Goal: Task Accomplishment & Management: Manage account settings

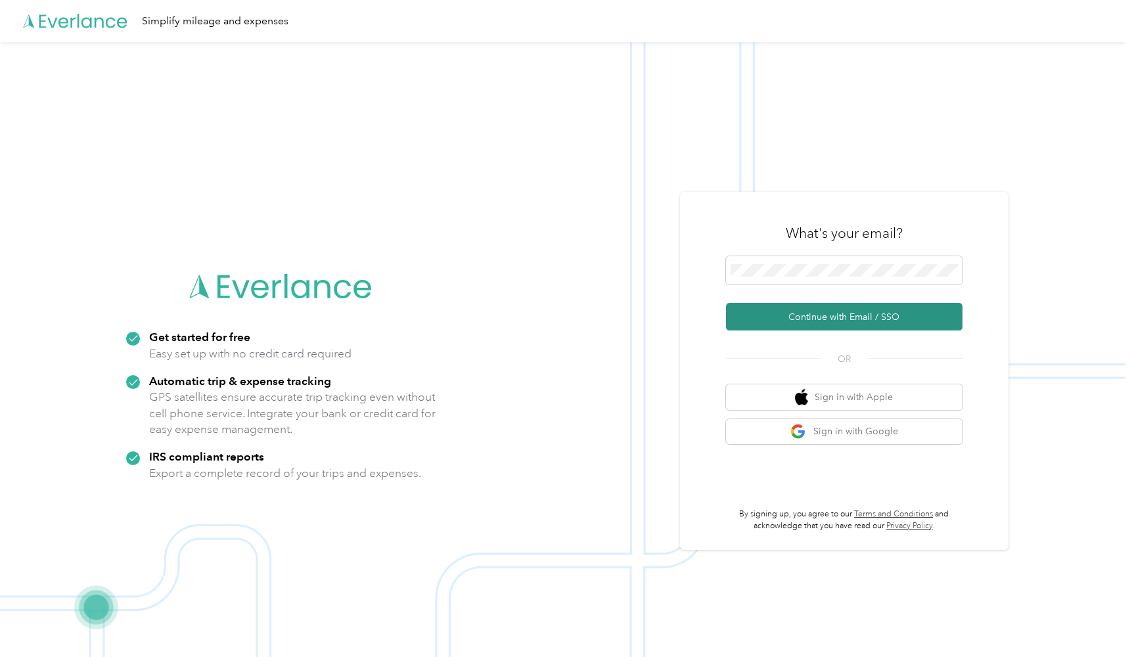
click at [783, 316] on button "Continue with Email / SSO" at bounding box center [844, 317] width 237 height 28
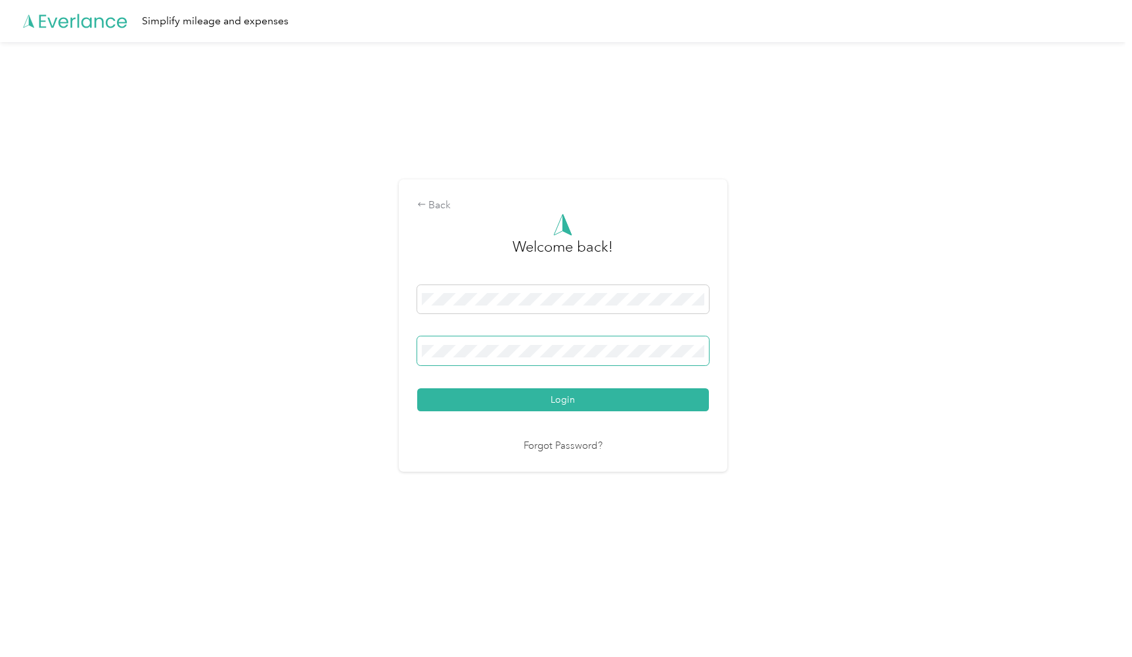
click at [566, 400] on button "Login" at bounding box center [563, 399] width 292 height 23
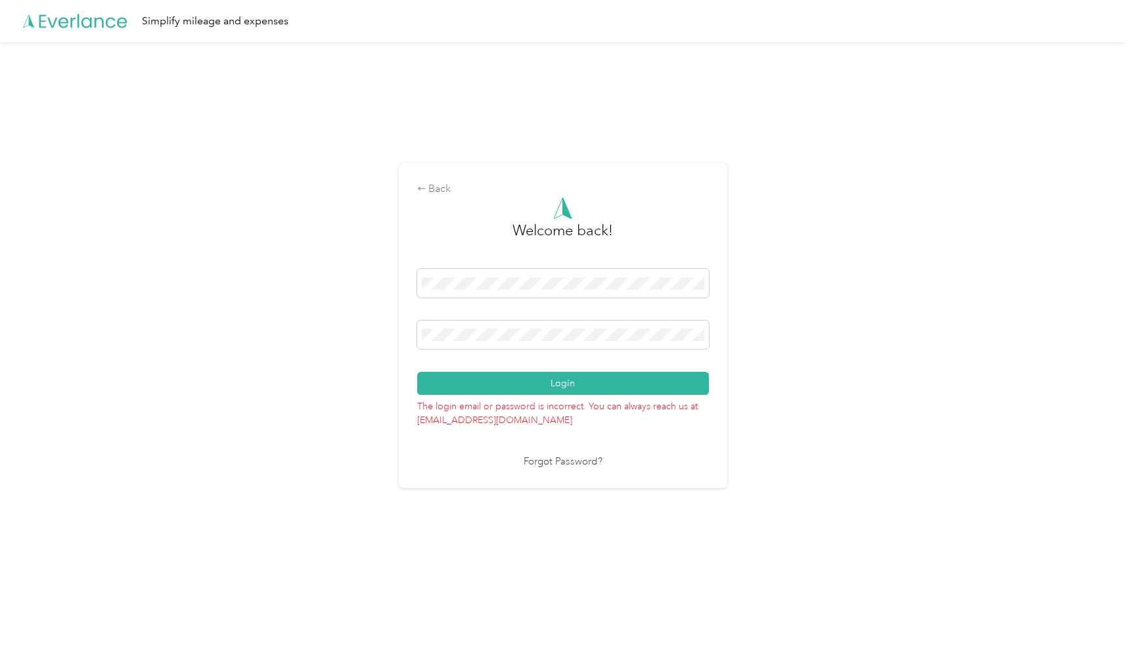
click at [571, 452] on div "Welcome back! Login The login email or password is incorrect. You can always re…" at bounding box center [563, 333] width 292 height 273
click at [568, 459] on link "Forgot Password?" at bounding box center [563, 462] width 79 height 15
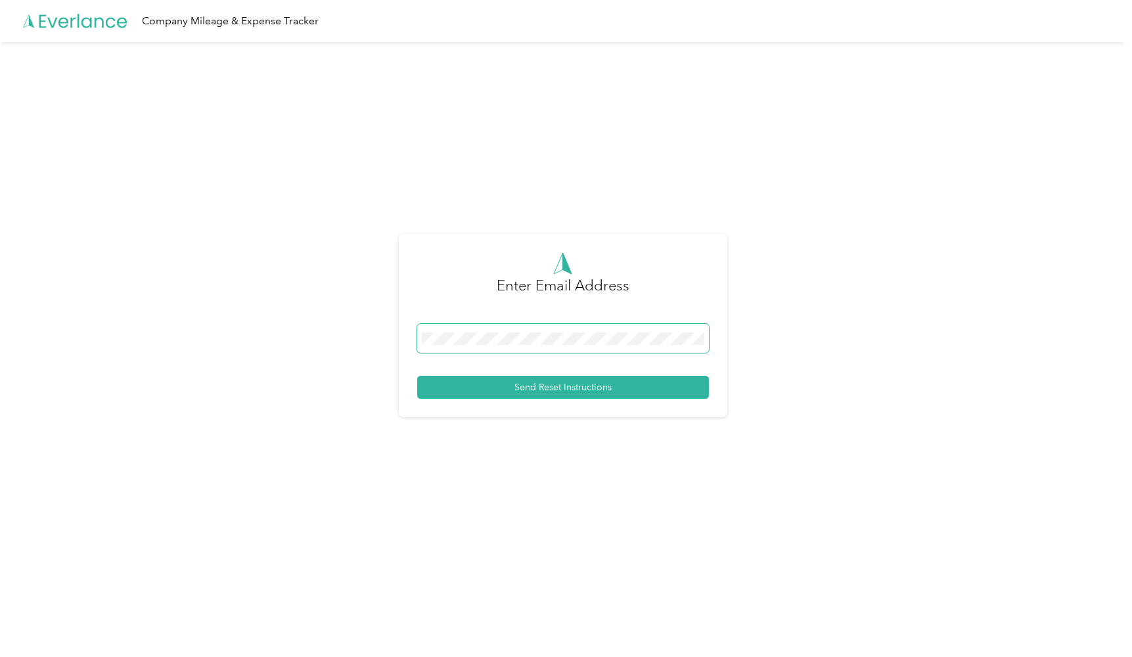
click at [573, 350] on span at bounding box center [563, 338] width 292 height 29
click at [558, 346] on span at bounding box center [563, 338] width 292 height 29
click at [557, 331] on span at bounding box center [563, 338] width 292 height 29
click at [566, 387] on button "Send Reset Instructions" at bounding box center [563, 387] width 292 height 23
click at [68, 22] on icon at bounding box center [83, 21] width 88 height 14
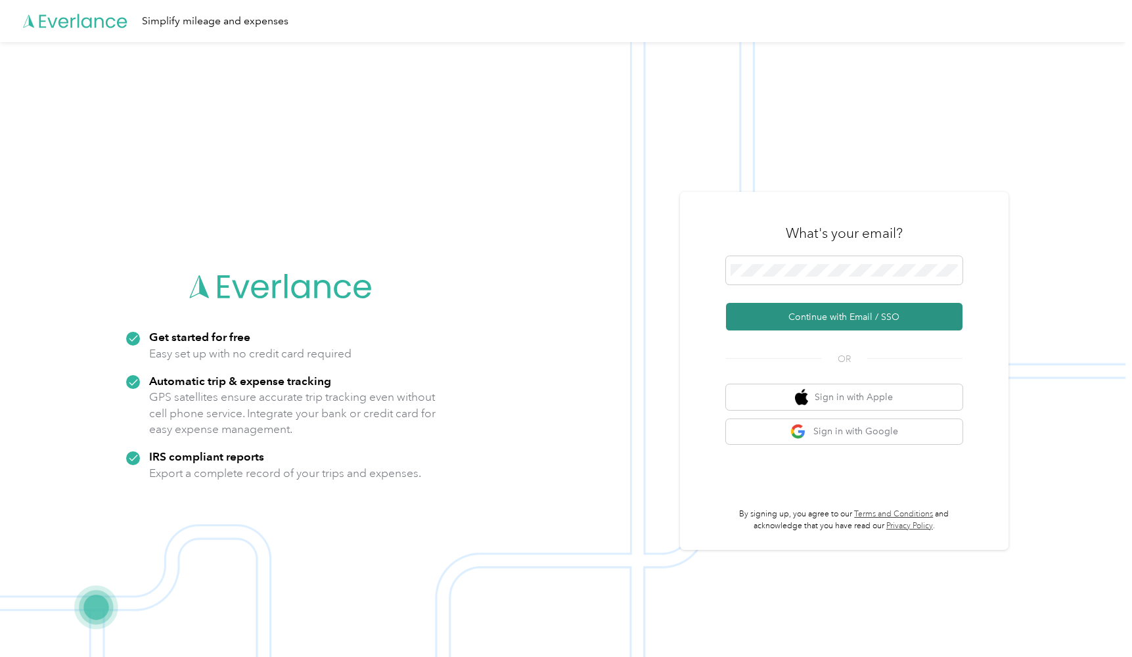
click at [787, 317] on button "Continue with Email / SSO" at bounding box center [844, 317] width 237 height 28
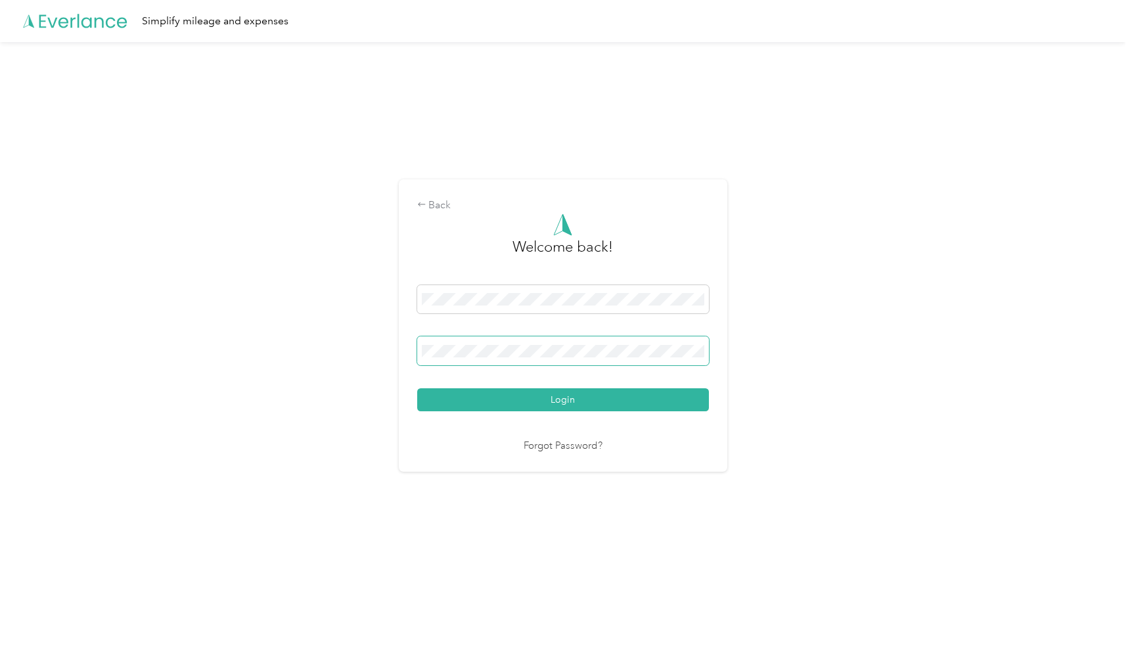
click at [566, 400] on button "Login" at bounding box center [563, 399] width 292 height 23
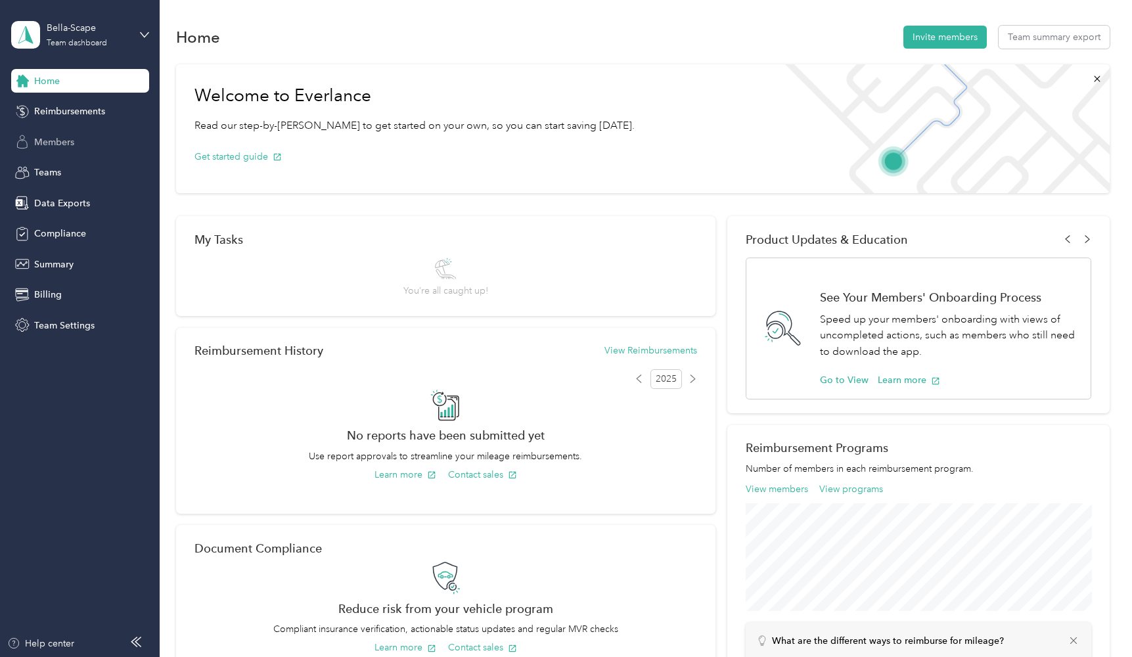
click at [62, 135] on span "Members" at bounding box center [54, 142] width 40 height 14
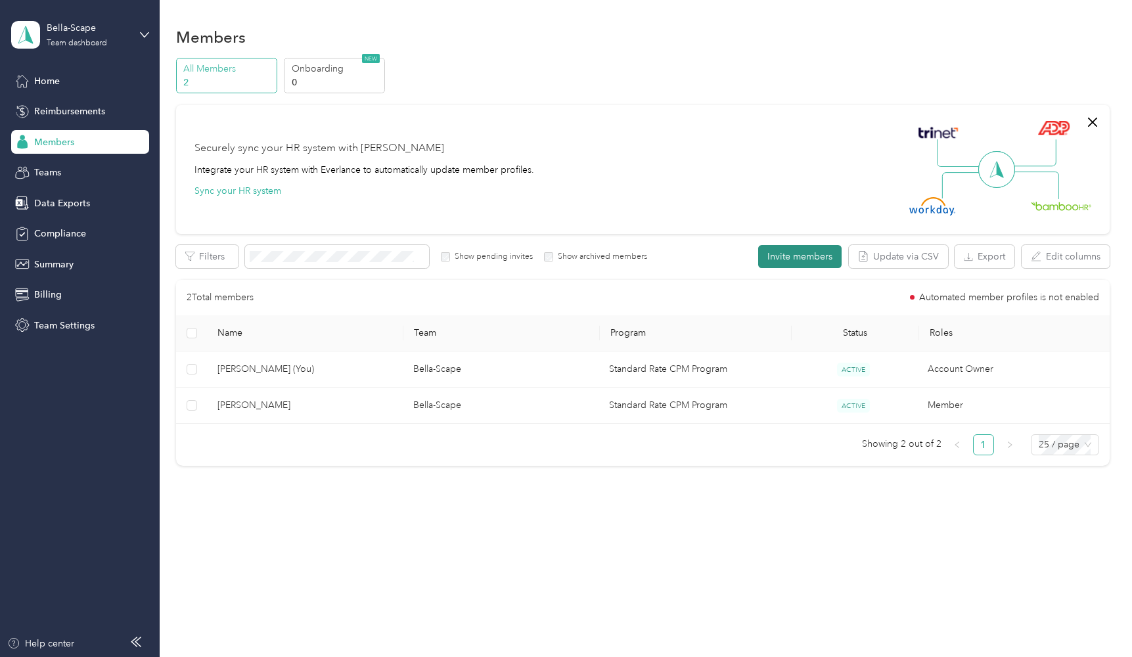
click at [826, 253] on button "Invite members" at bounding box center [799, 256] width 83 height 23
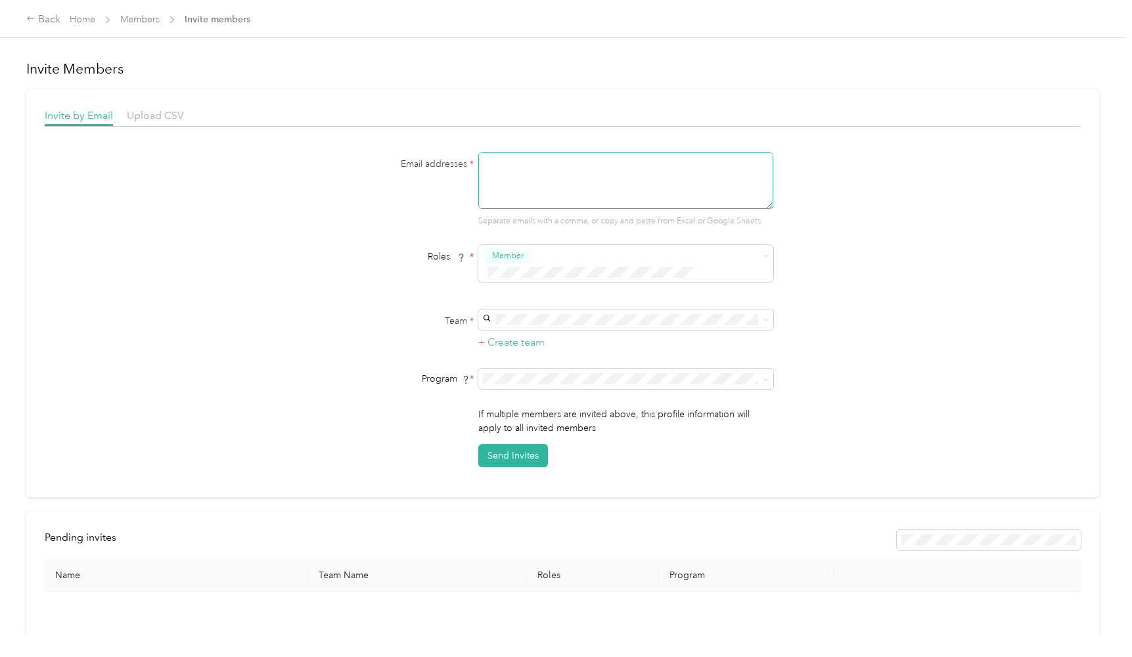
click at [524, 168] on textarea at bounding box center [625, 180] width 295 height 57
click at [821, 247] on div "Email addresses * Bellascape@icloud.com Bellascape1@icloud.com Bellascape2@iclo…" at bounding box center [563, 309] width 1037 height 315
click at [561, 325] on span "Bella-Scape (Main organization)" at bounding box center [554, 325] width 129 height 11
click at [522, 444] on button "Send Invites" at bounding box center [513, 455] width 70 height 23
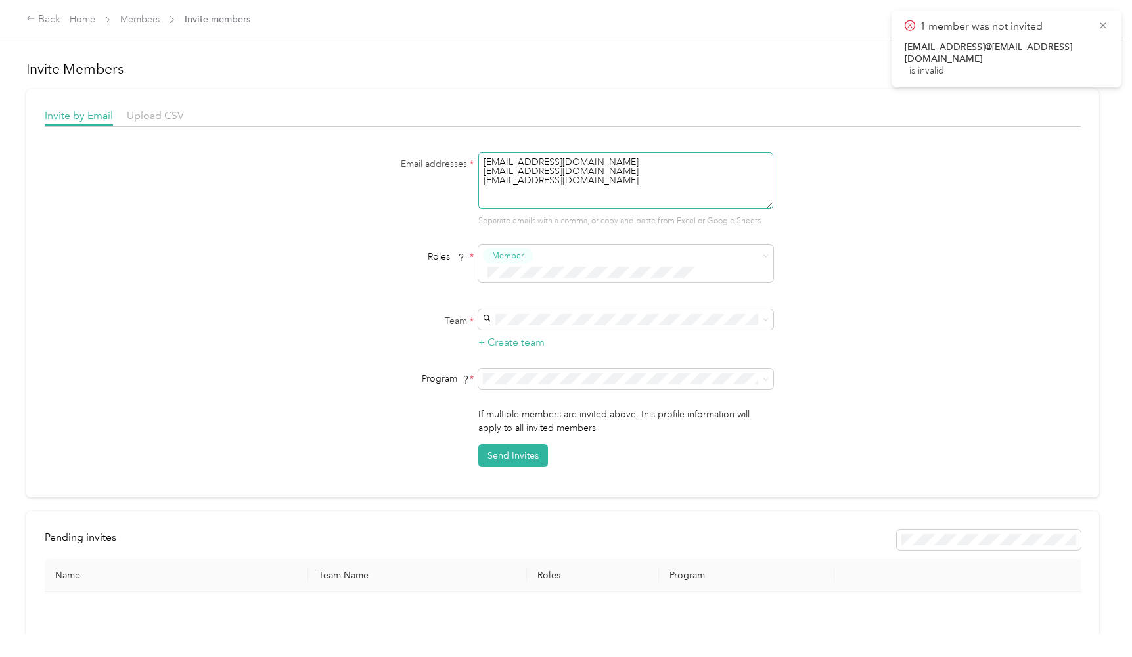
click at [594, 158] on textarea "Bellascape@icloud.com Bellascape1@icloud.com Bellascape2@icloud.com" at bounding box center [625, 180] width 295 height 57
click at [596, 174] on textarea "Bellascape@icloud.com, Bellascape1@icloud.com Bellascape2@icloud.com" at bounding box center [625, 180] width 295 height 57
click at [542, 444] on button "Send Invites" at bounding box center [513, 455] width 70 height 23
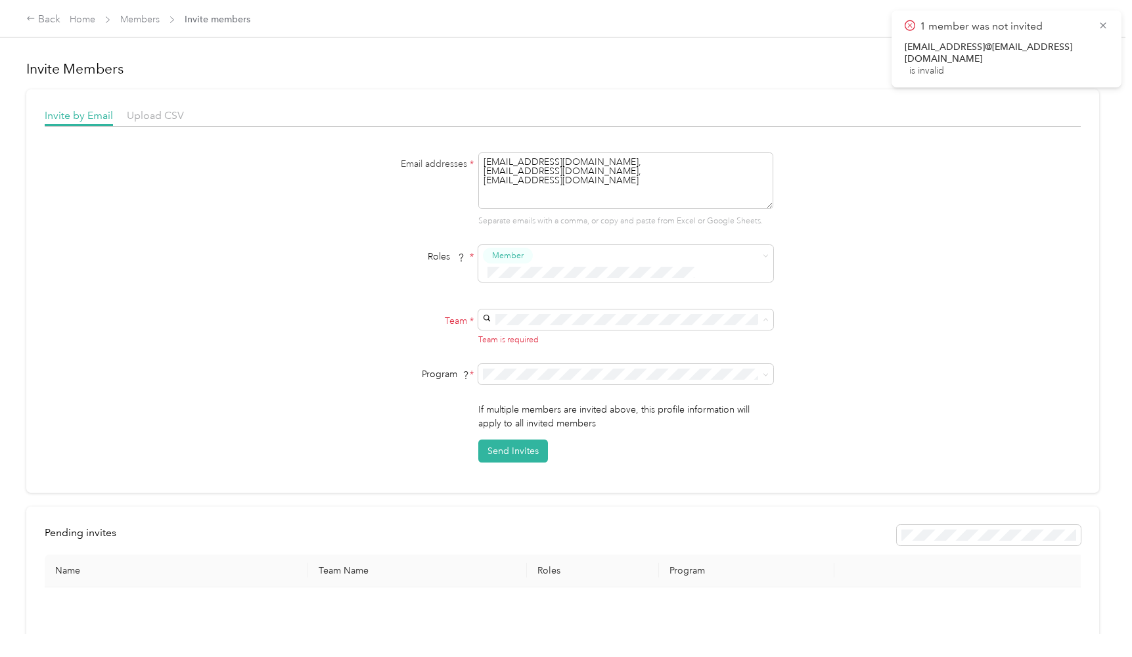
click at [548, 323] on span "Bella-Scape (Main organization)" at bounding box center [554, 325] width 129 height 11
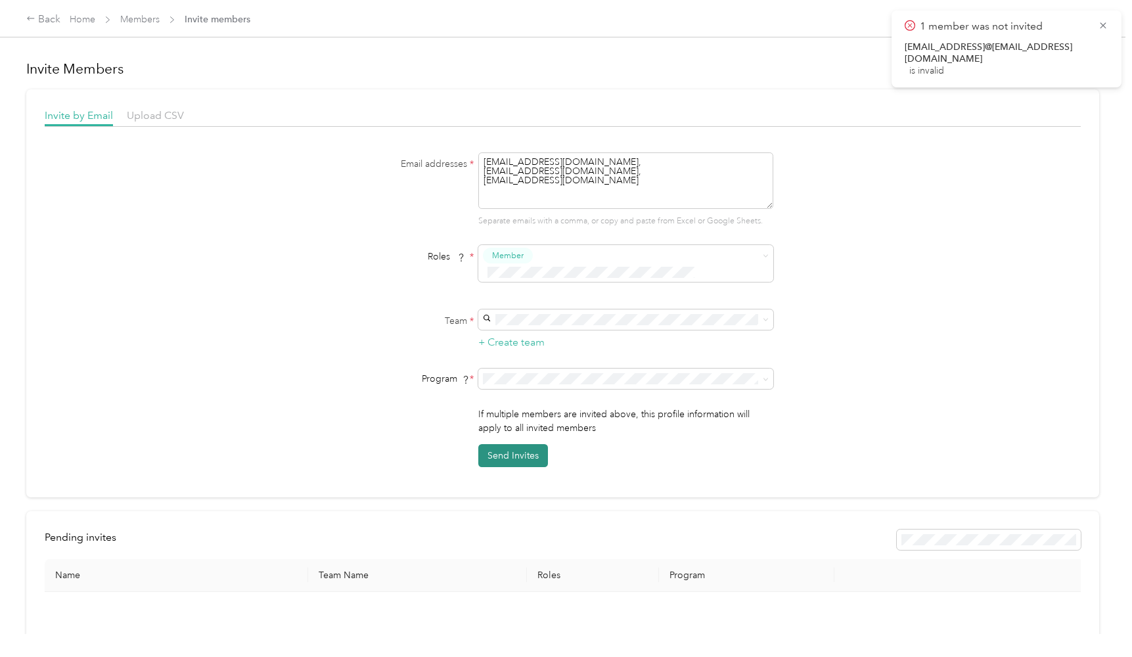
click at [520, 444] on button "Send Invites" at bounding box center [513, 455] width 70 height 23
click at [490, 169] on textarea "Bellascape@icloud.com, Bellascape1@icloud.com, Bellascape2@icloud.com" at bounding box center [625, 180] width 295 height 57
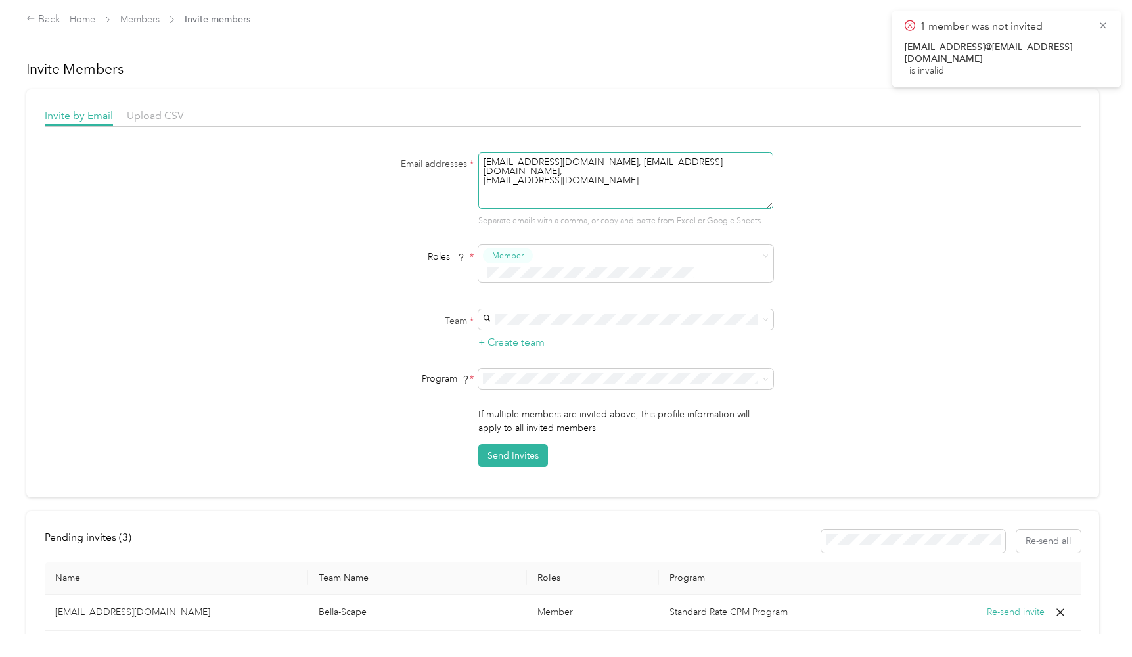
click at [484, 170] on textarea "Bellascape@icloud.com, Bellascape1@icloud.com, Bellascape2@icloud.com" at bounding box center [625, 180] width 295 height 57
type textarea "Bellascape@icloud.com, Bellascape1@icloud.com, Bellascape2@icloud.com"
click at [515, 448] on button "Send Invites" at bounding box center [513, 455] width 70 height 23
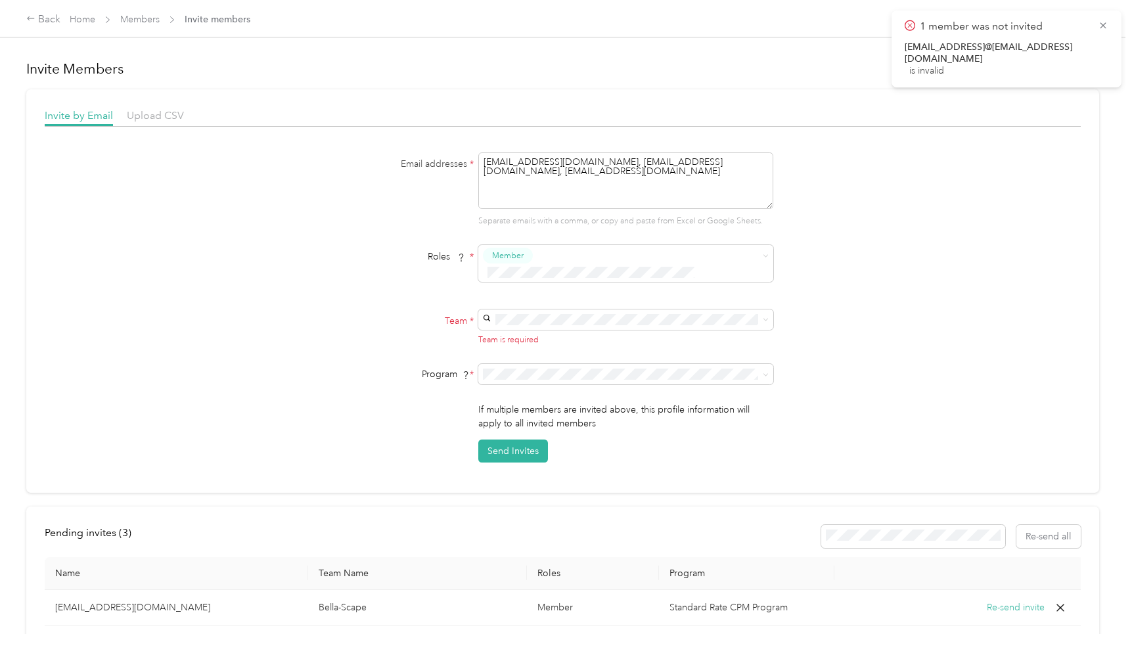
click at [530, 325] on span "Bella-Scape (Main organization)" at bounding box center [554, 324] width 129 height 11
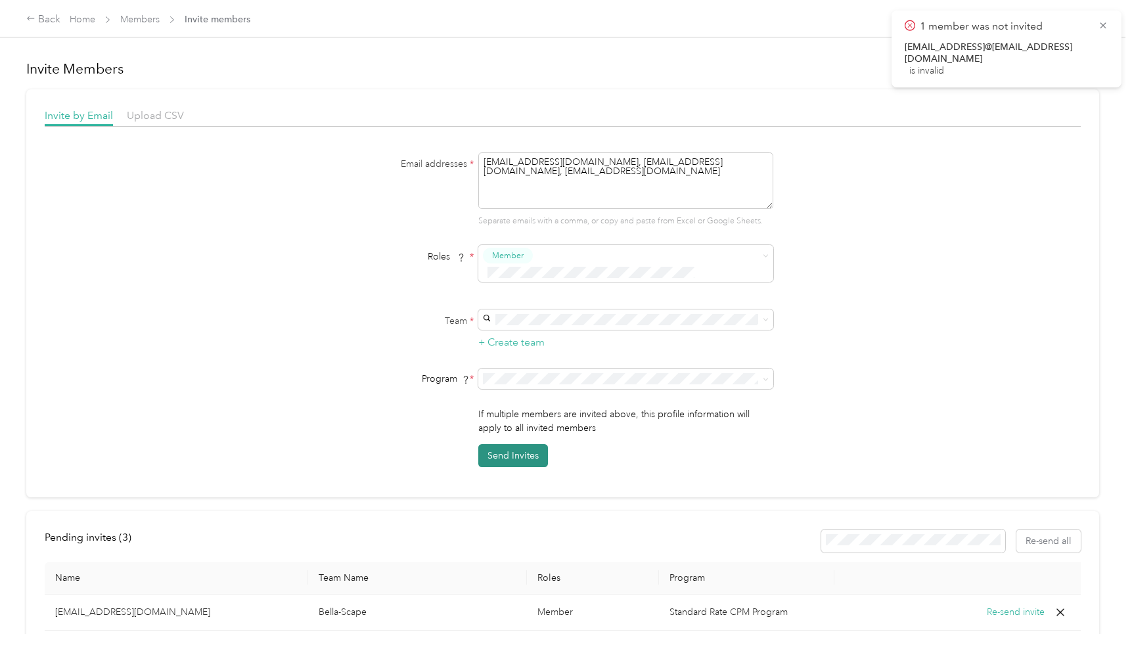
click at [521, 444] on button "Send Invites" at bounding box center [513, 455] width 70 height 23
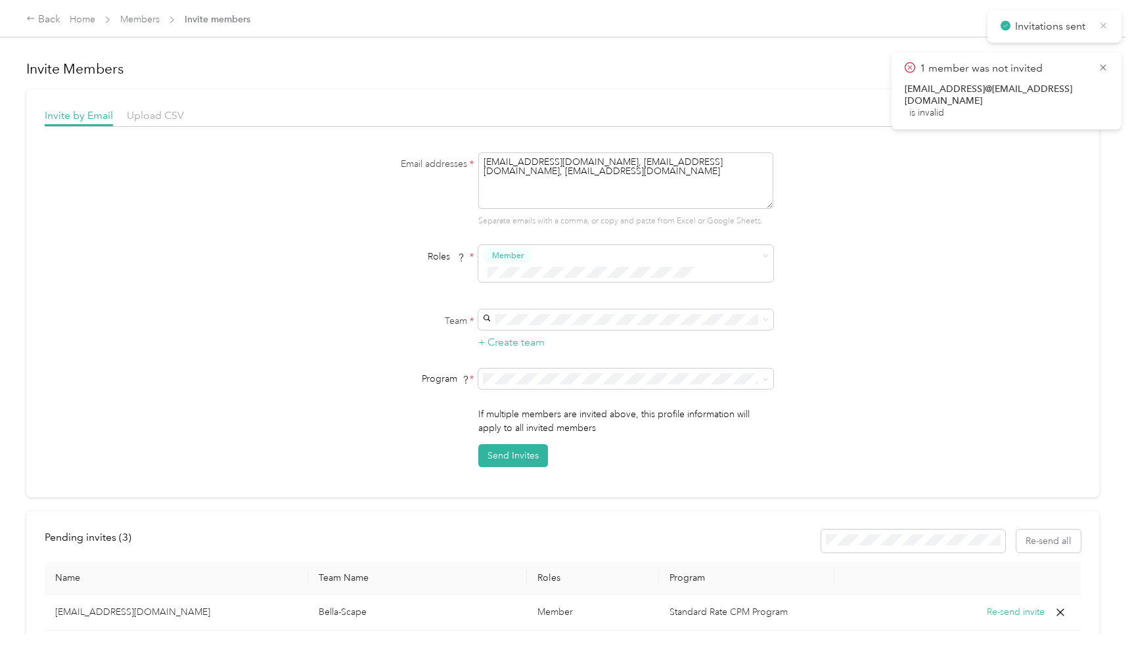
click at [1107, 24] on icon at bounding box center [1104, 26] width 10 height 12
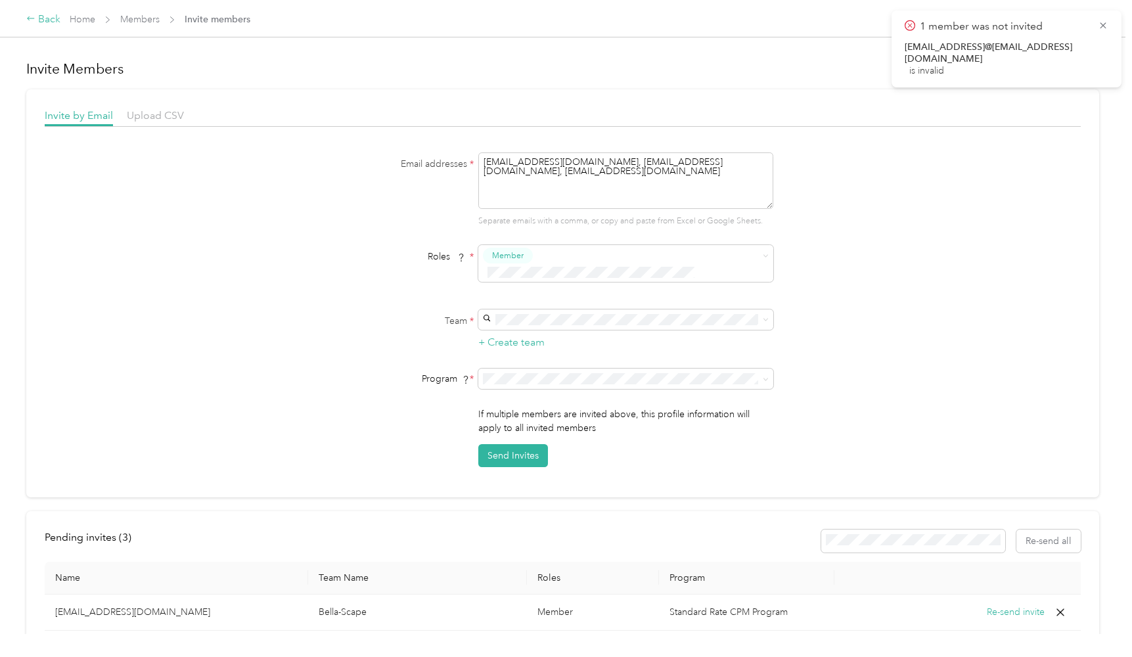
click at [41, 19] on div "Back" at bounding box center [43, 20] width 34 height 16
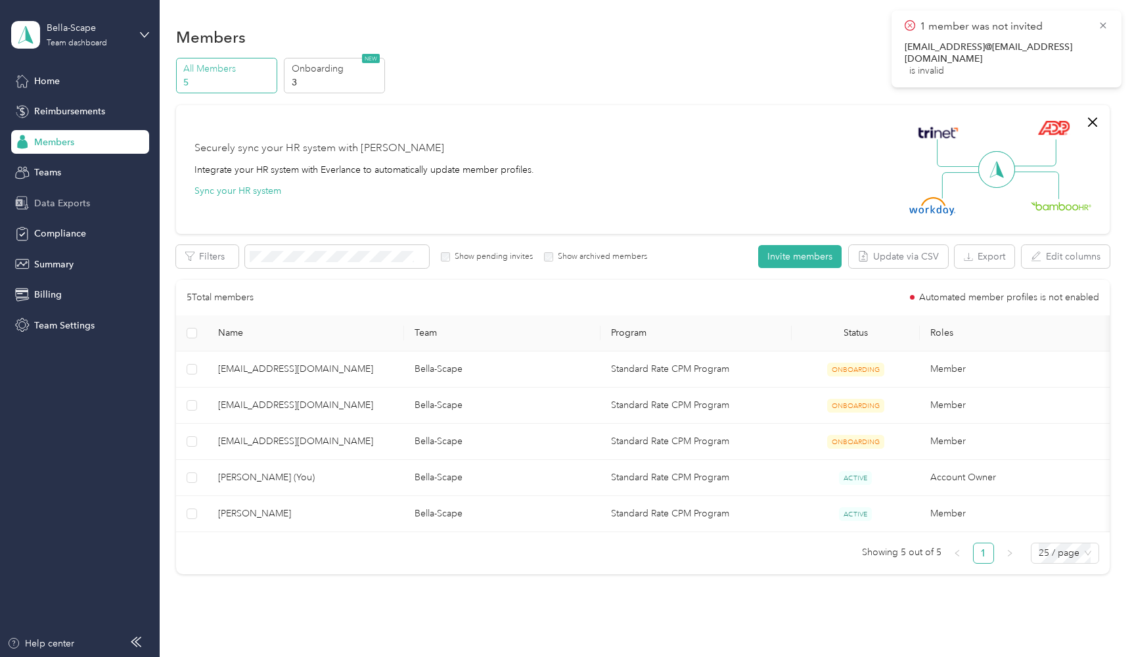
click at [89, 202] on div "Data Exports" at bounding box center [80, 203] width 138 height 24
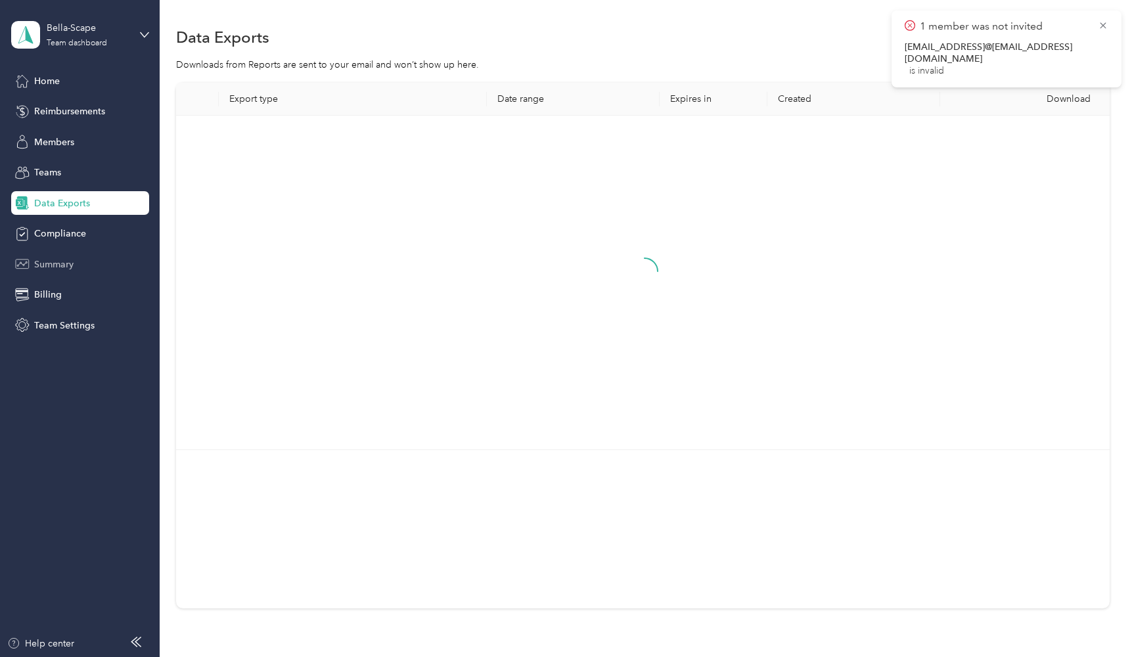
click at [76, 271] on div "Summary" at bounding box center [80, 264] width 138 height 24
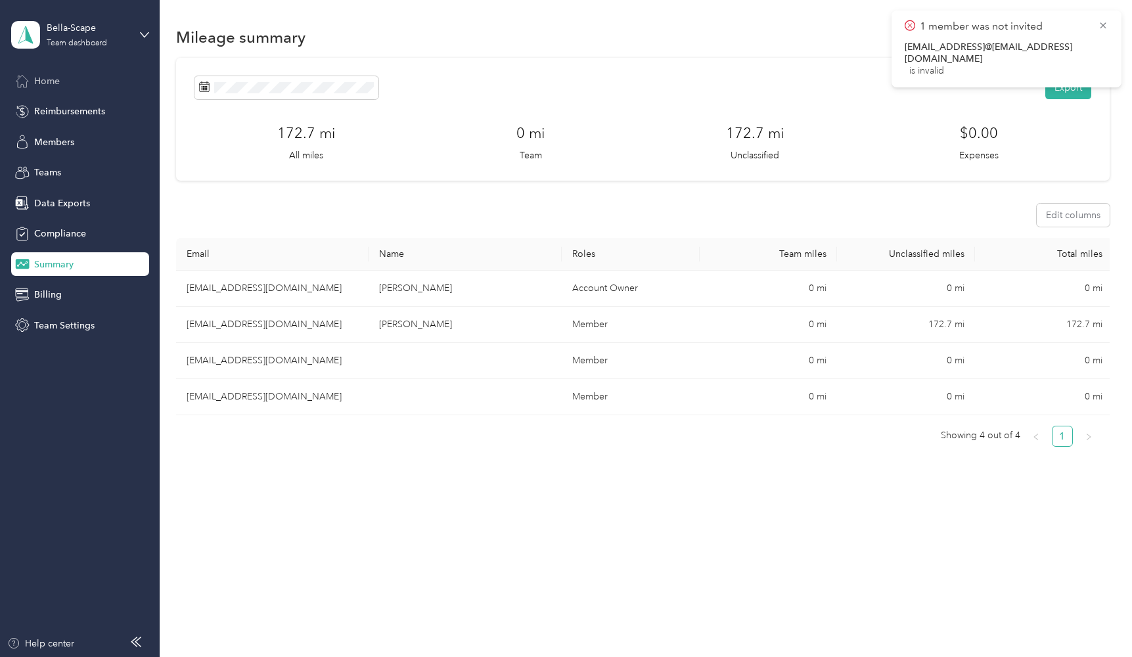
click at [49, 72] on div "Home" at bounding box center [80, 81] width 138 height 24
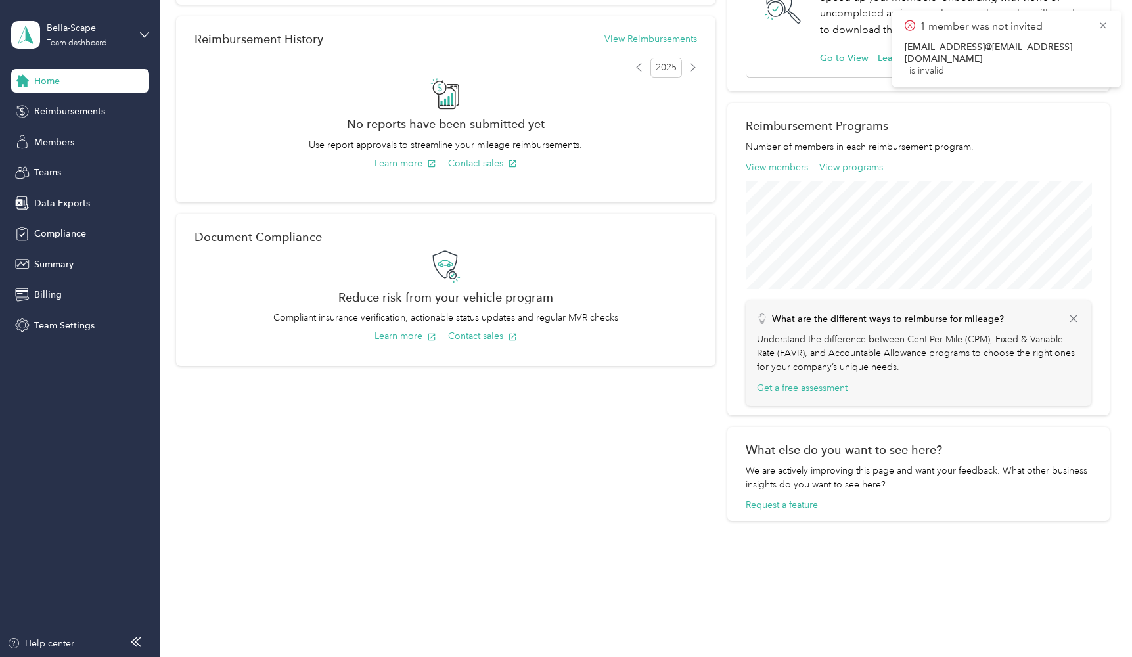
click at [137, 32] on div "Bella-Scape Team dashboard" at bounding box center [80, 35] width 138 height 46
click at [101, 116] on div "Team dashboard Personal dashboard Log out" at bounding box center [149, 138] width 258 height 83
click at [65, 270] on span "Summary" at bounding box center [53, 265] width 39 height 14
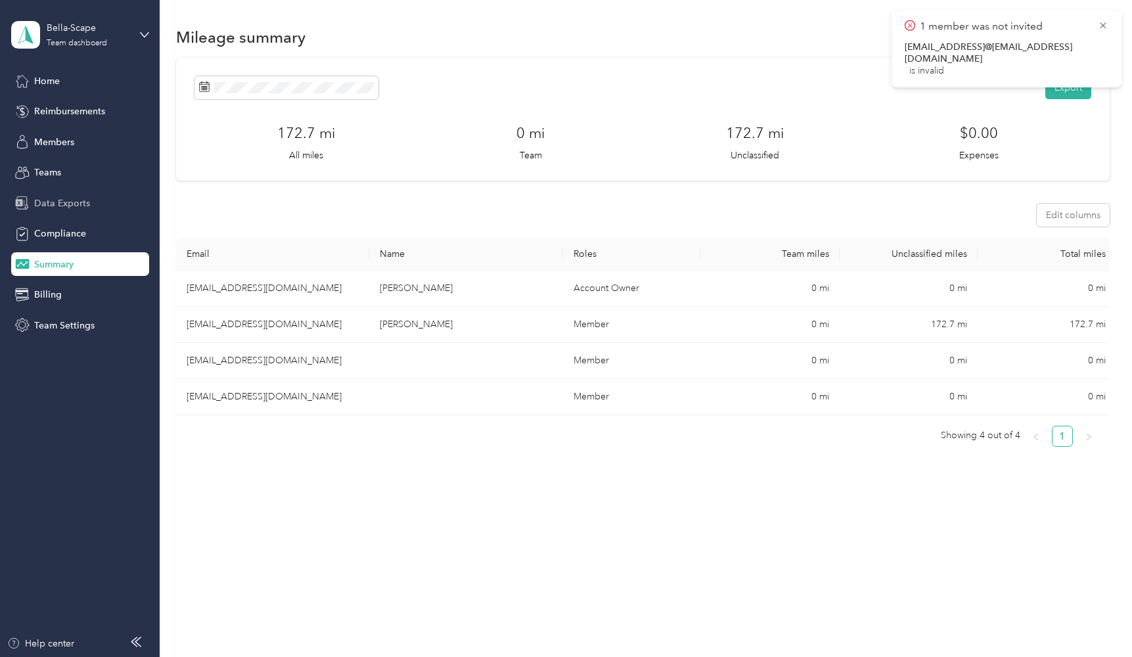
click at [73, 198] on span "Data Exports" at bounding box center [62, 204] width 56 height 14
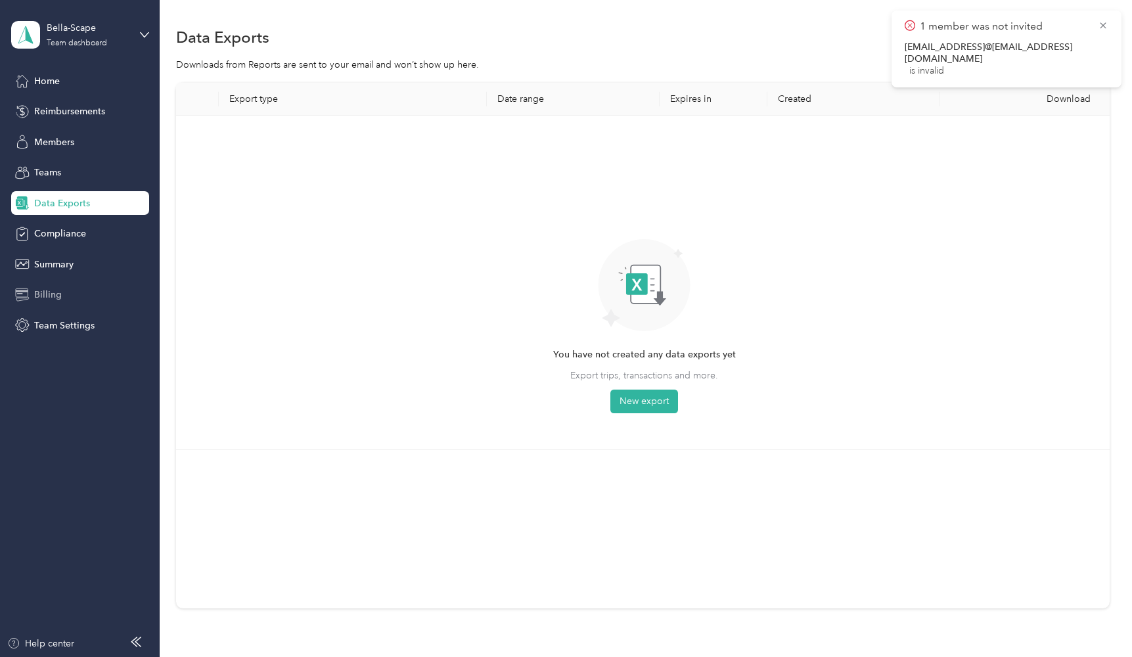
click at [69, 291] on div "Billing" at bounding box center [80, 295] width 138 height 24
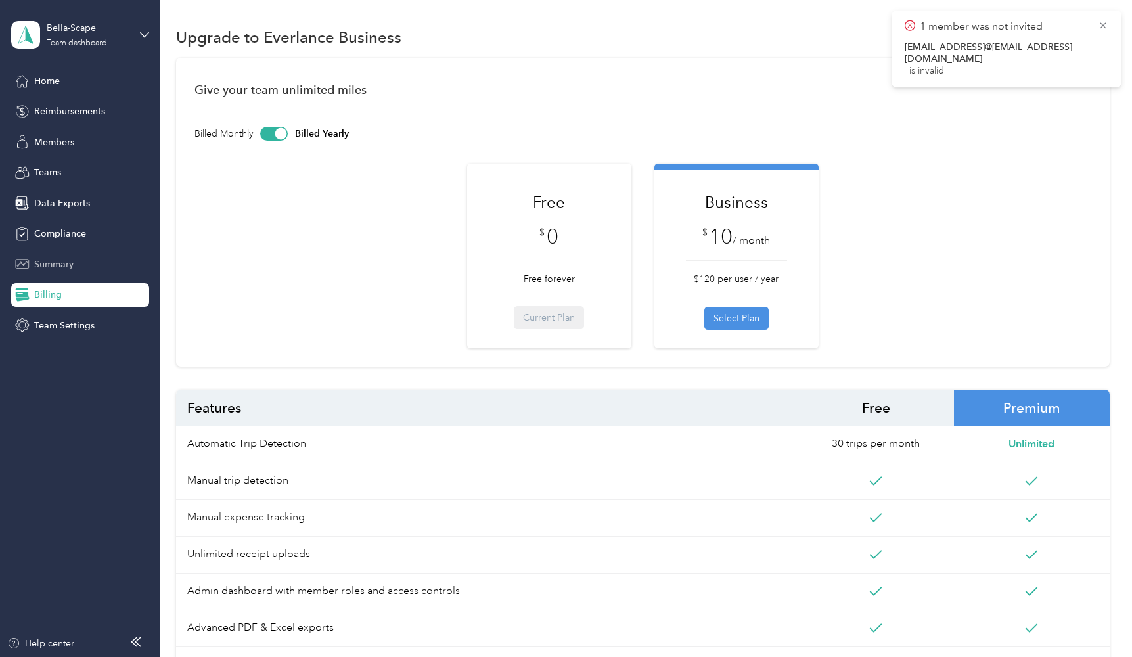
click at [105, 266] on div "Summary" at bounding box center [80, 264] width 138 height 24
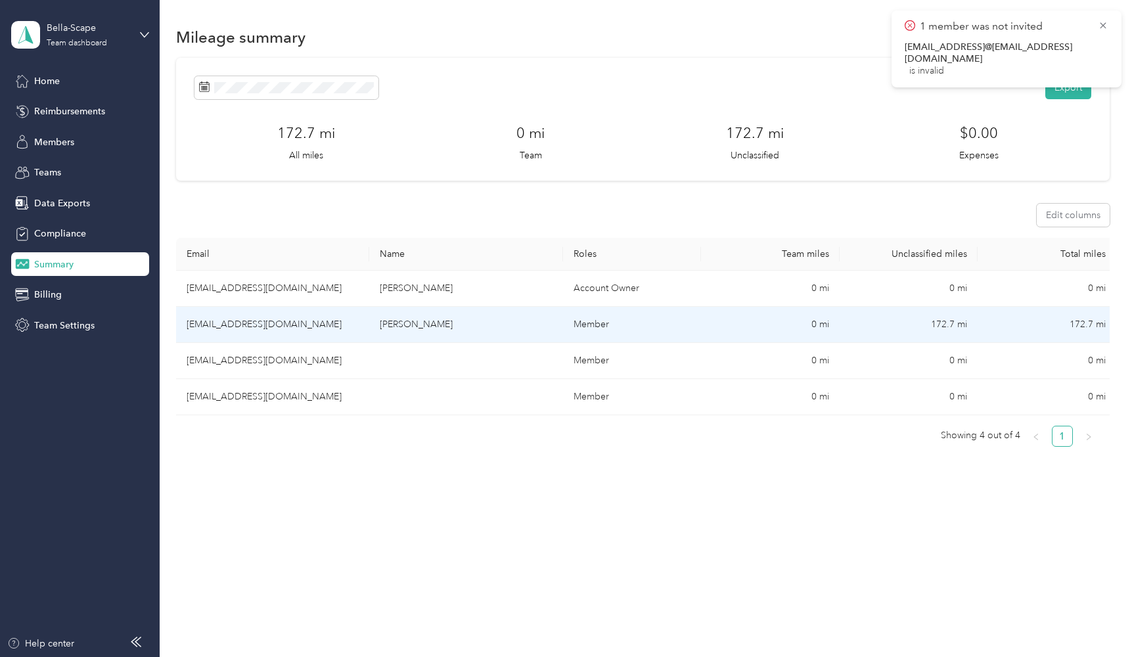
click at [260, 325] on td "erichutchinson@bella-scape.com" at bounding box center [273, 325] width 194 height 36
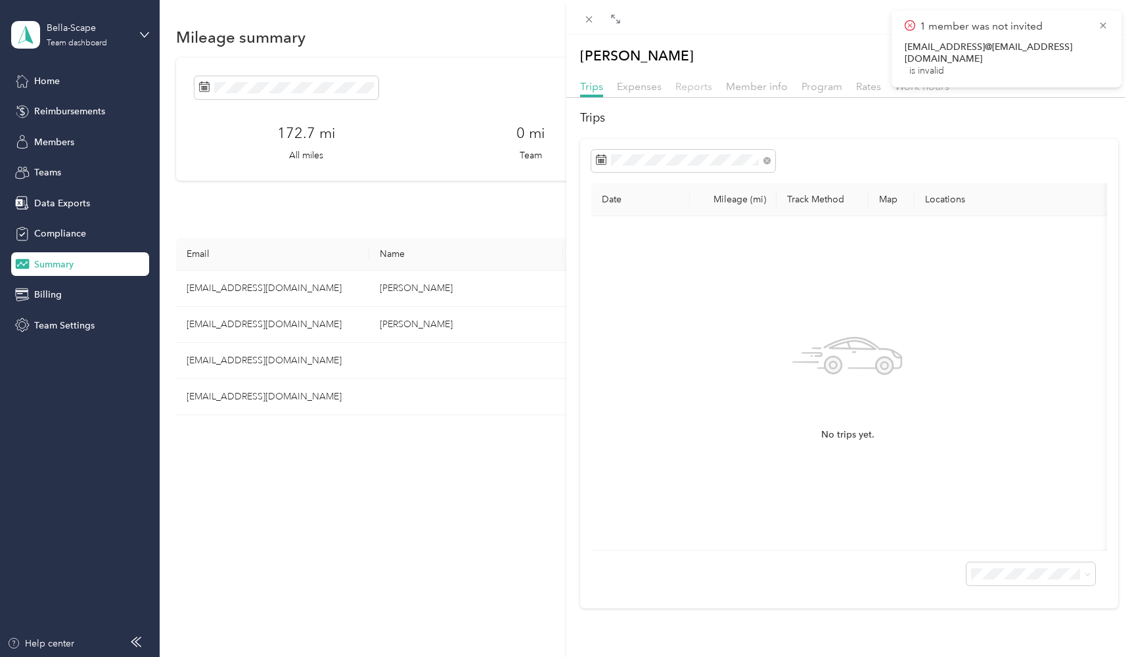
click at [677, 85] on span "Reports" at bounding box center [694, 86] width 37 height 12
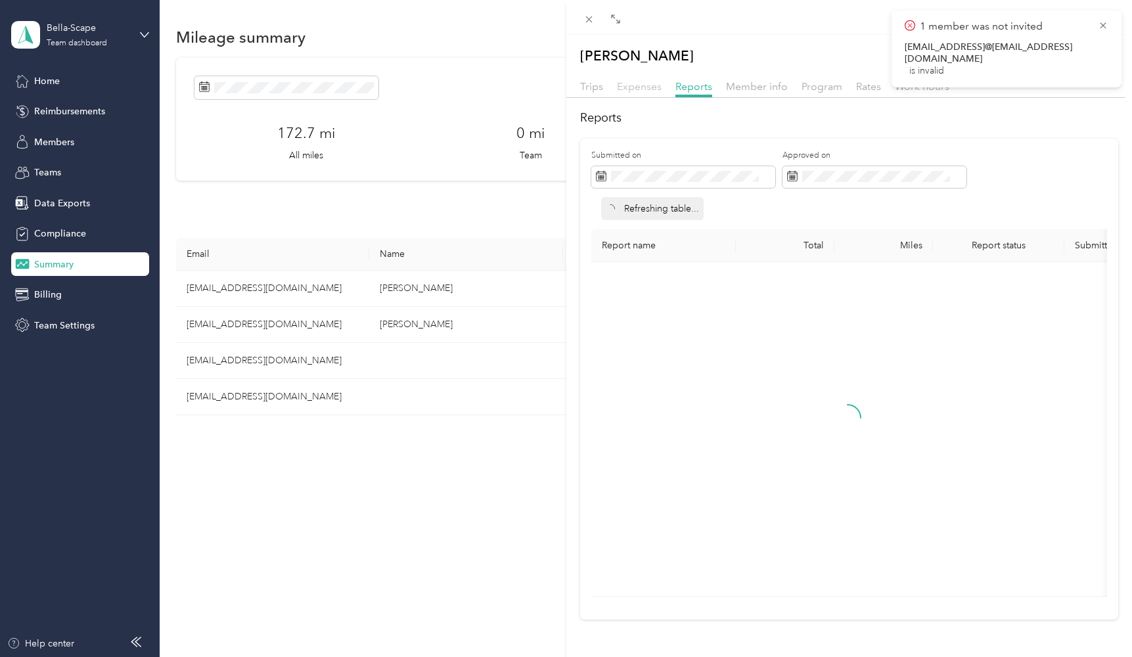
click at [649, 87] on span "Expenses" at bounding box center [639, 86] width 45 height 12
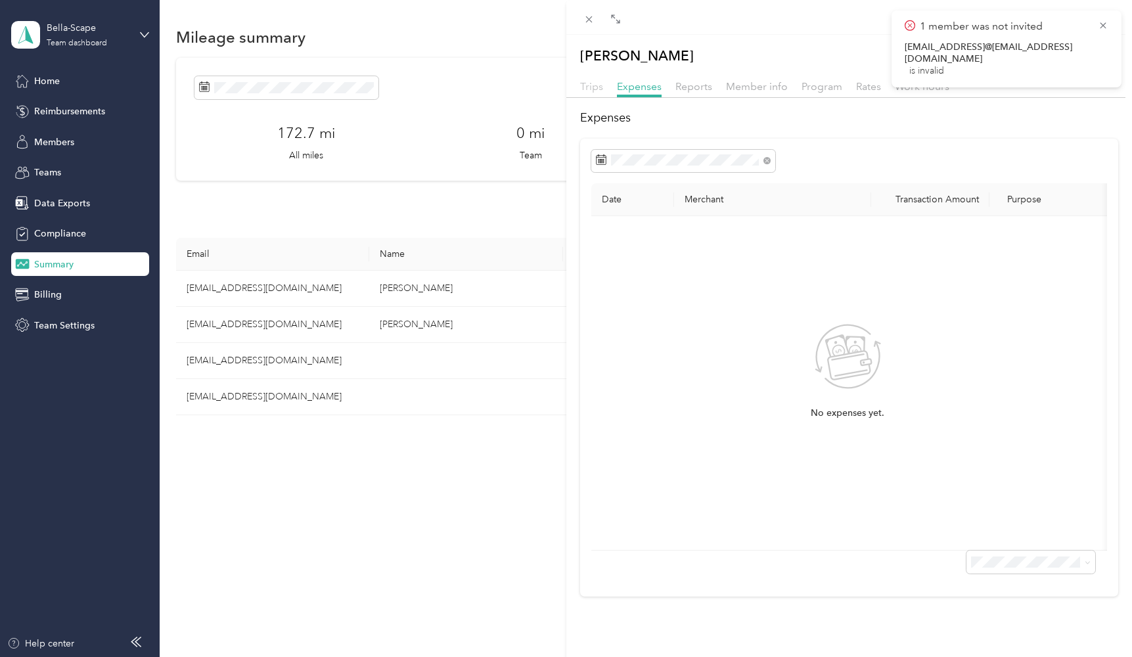
click at [599, 88] on span "Trips" at bounding box center [591, 86] width 23 height 12
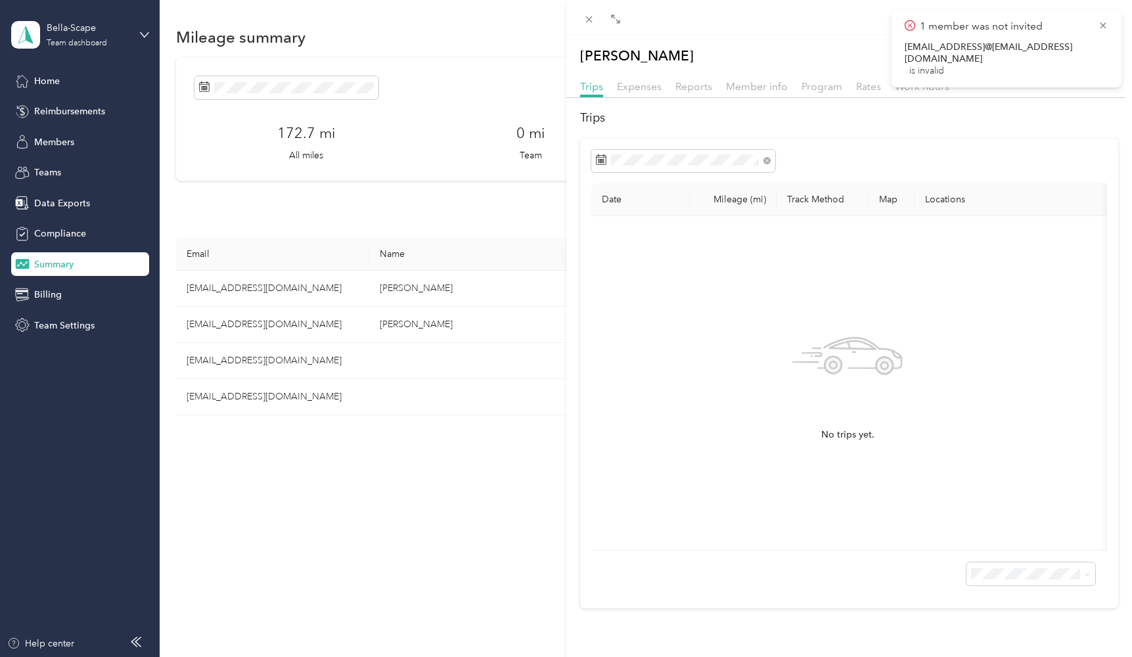
click at [281, 291] on div "Eric Hutchinson Archive Trips Expenses Reports Member info Program Rates Work h…" at bounding box center [566, 328] width 1132 height 657
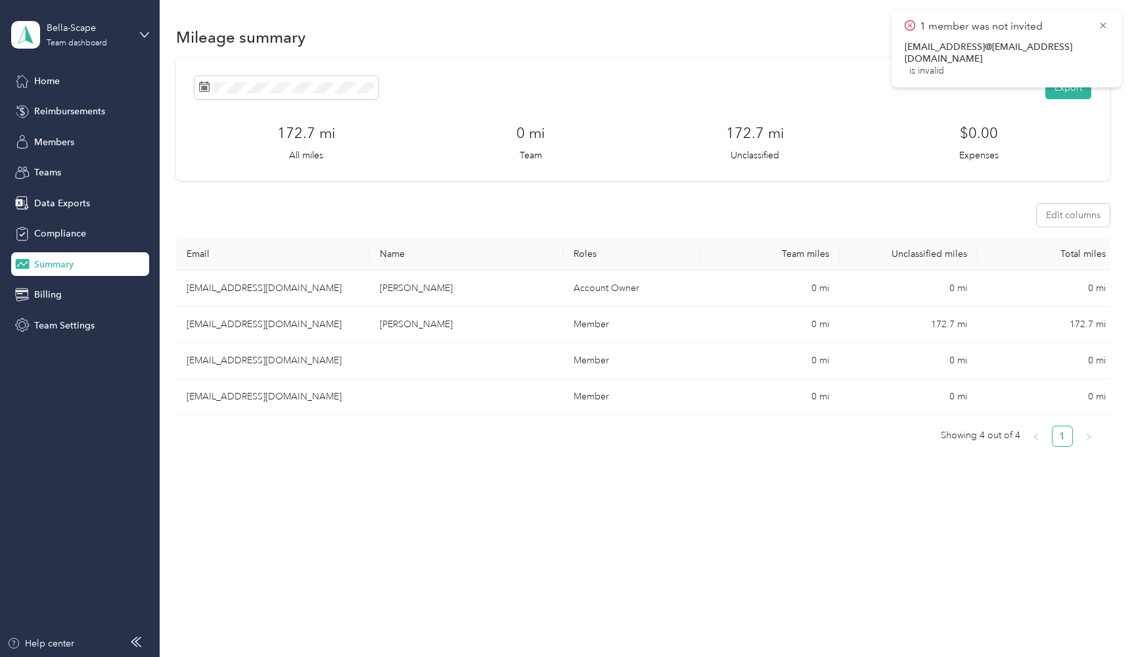
click at [283, 290] on div at bounding box center [566, 328] width 1132 height 657
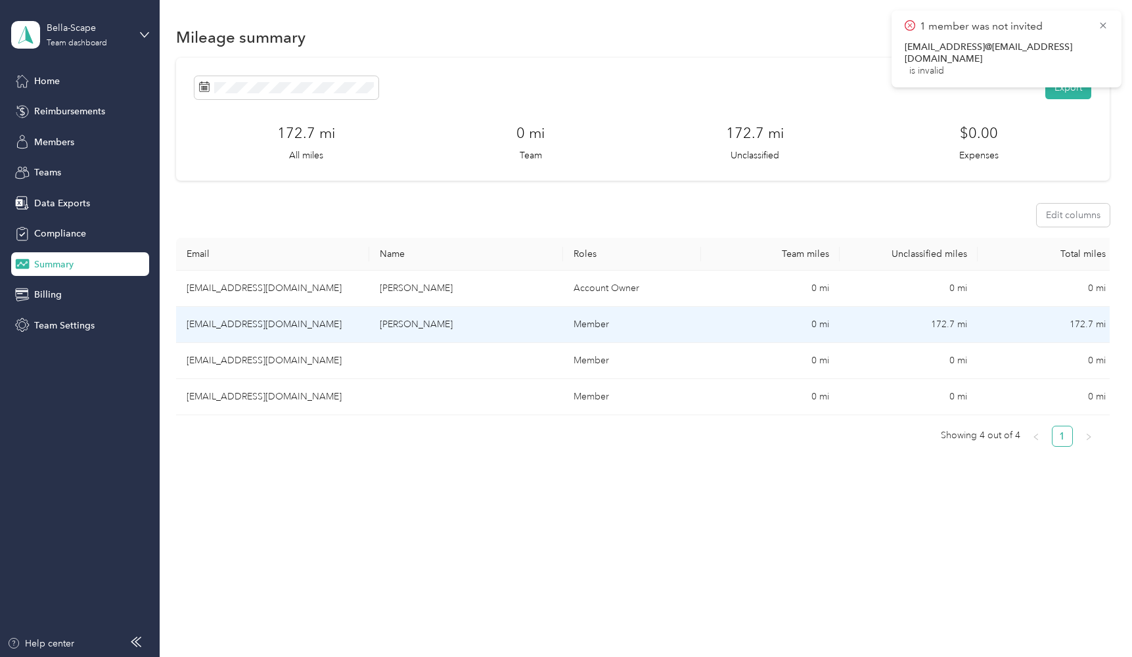
click at [279, 326] on td "erichutchinson@bella-scape.com" at bounding box center [273, 325] width 194 height 36
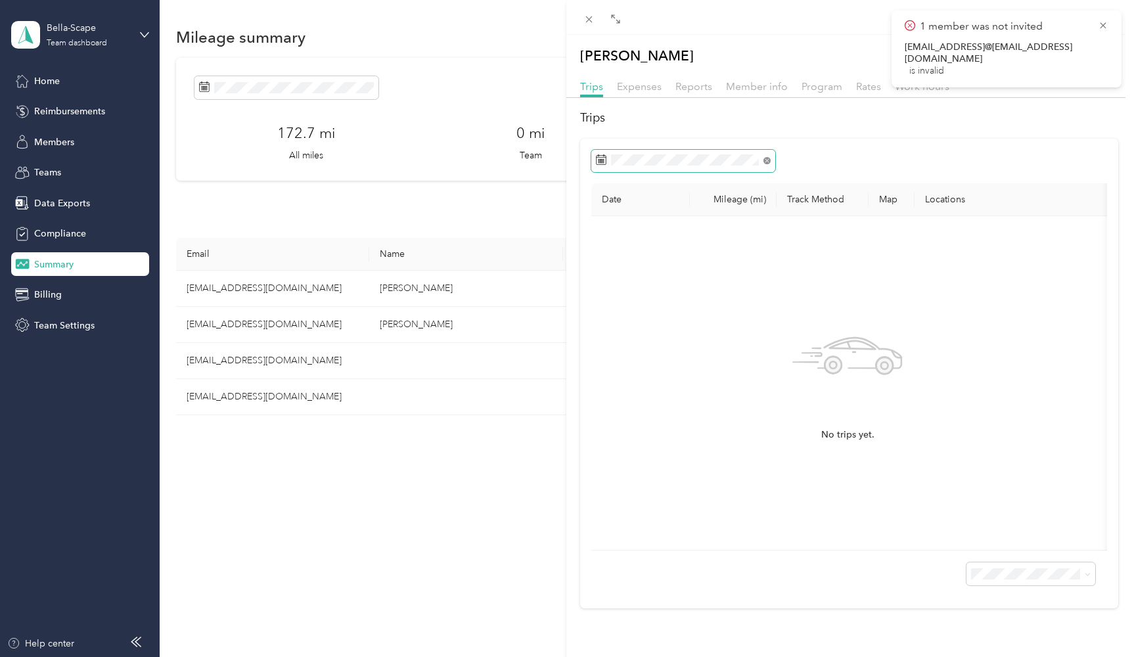
click at [769, 158] on icon at bounding box center [767, 160] width 7 height 7
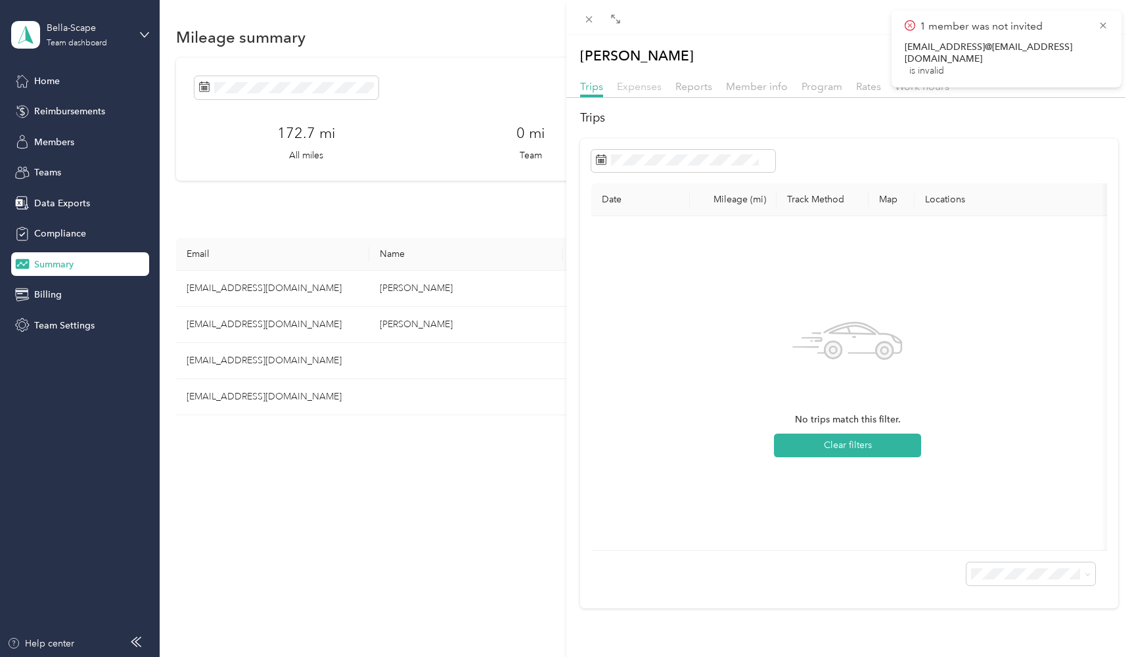
click at [630, 82] on span "Expenses" at bounding box center [639, 86] width 45 height 12
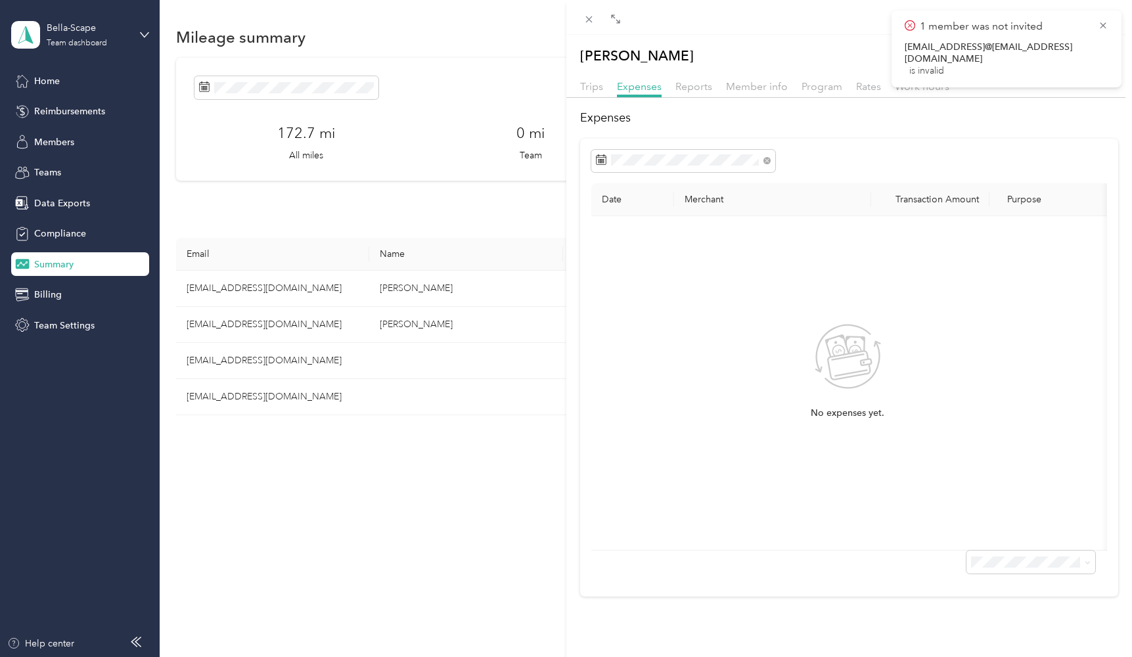
click at [909, 23] on icon at bounding box center [910, 26] width 11 height 12
click at [735, 85] on span "Member info" at bounding box center [757, 86] width 62 height 12
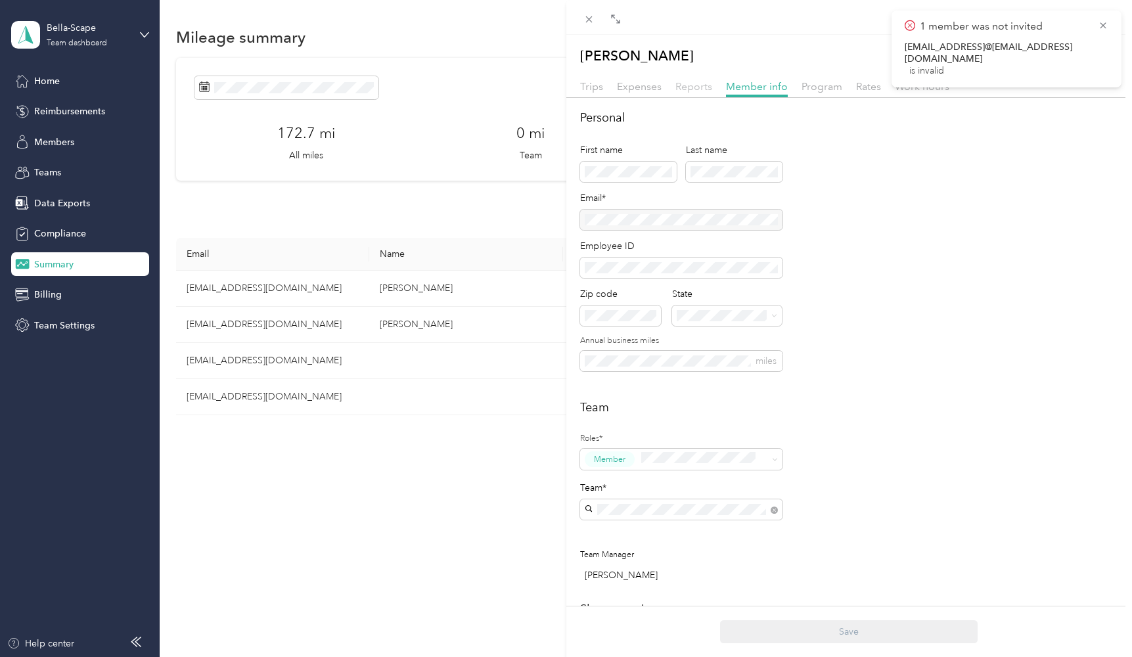
click at [699, 87] on span "Reports" at bounding box center [694, 86] width 37 height 12
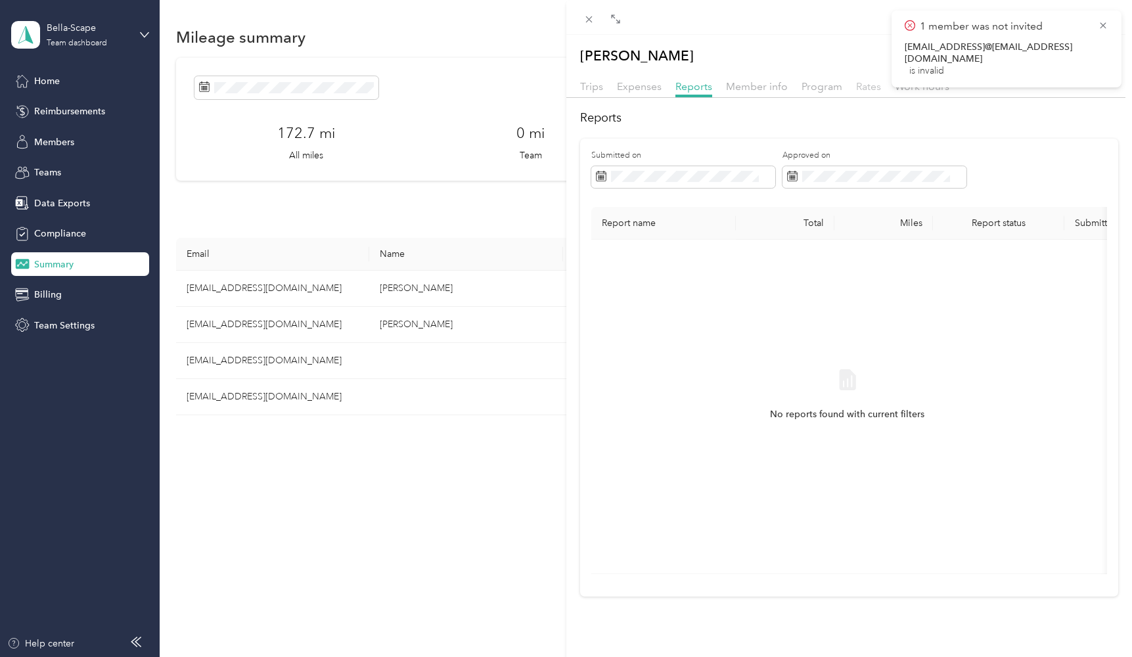
click at [872, 84] on span "Rates" at bounding box center [868, 86] width 25 height 12
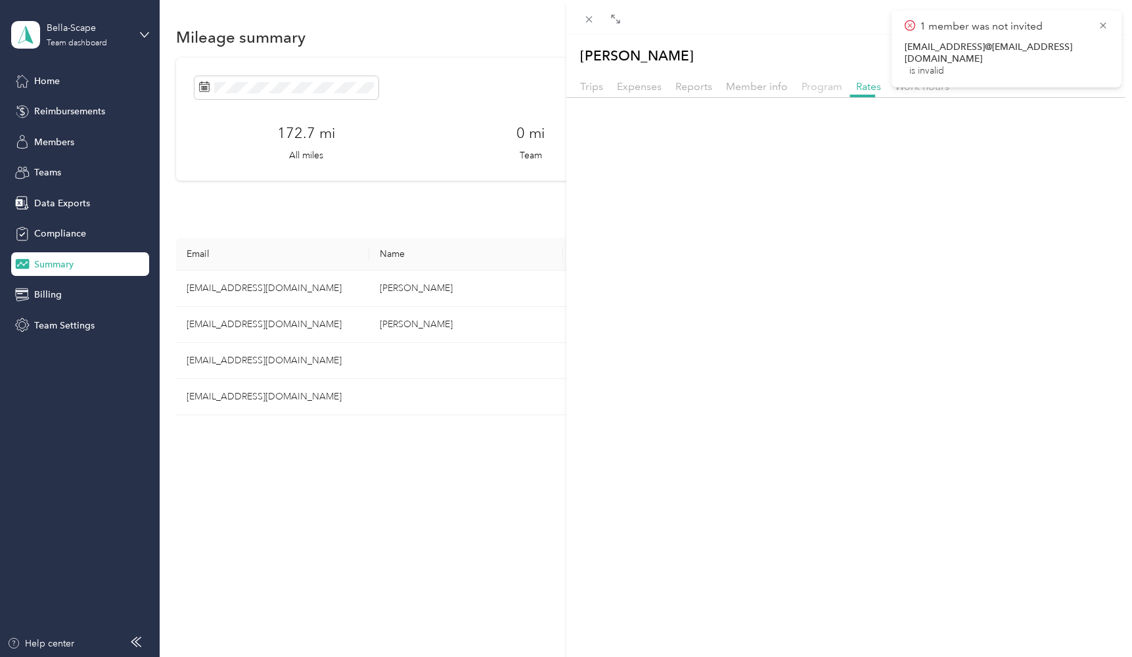
click at [833, 84] on span "Program" at bounding box center [822, 86] width 41 height 12
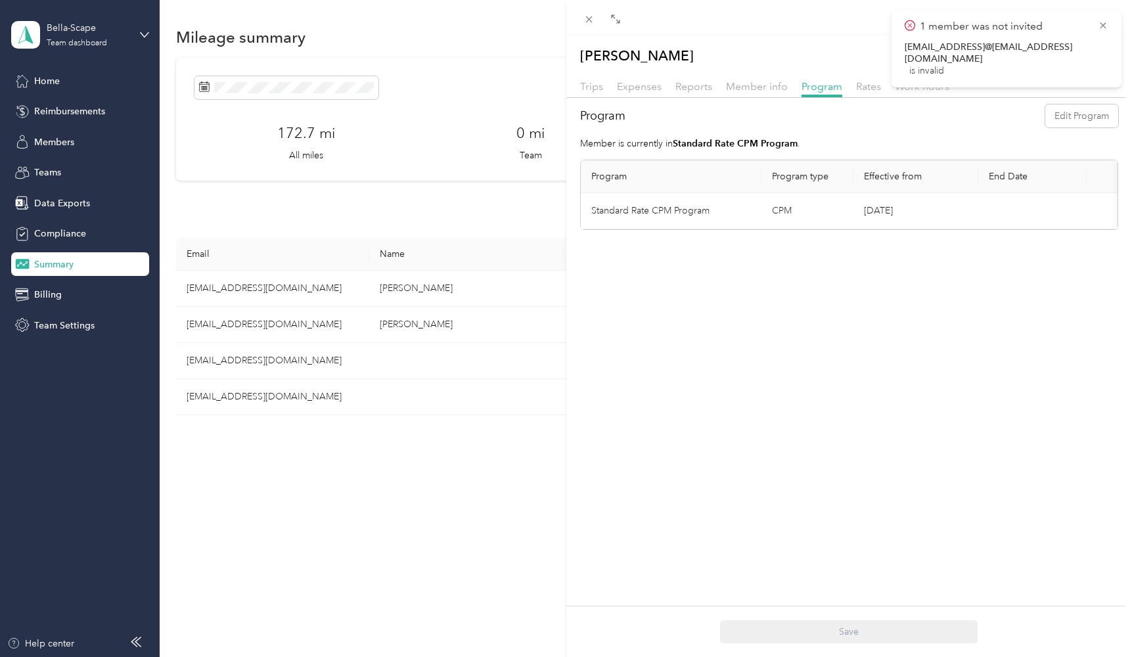
click at [900, 83] on span "Work hours" at bounding box center [922, 86] width 55 height 12
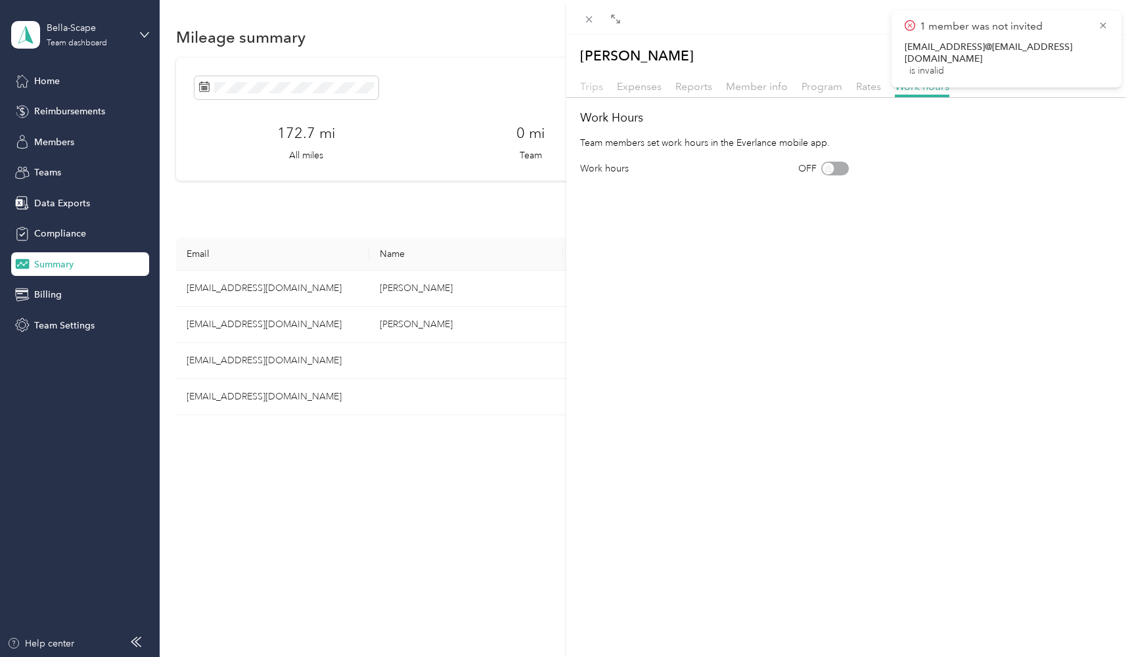
click at [595, 90] on span "Trips" at bounding box center [591, 86] width 23 height 12
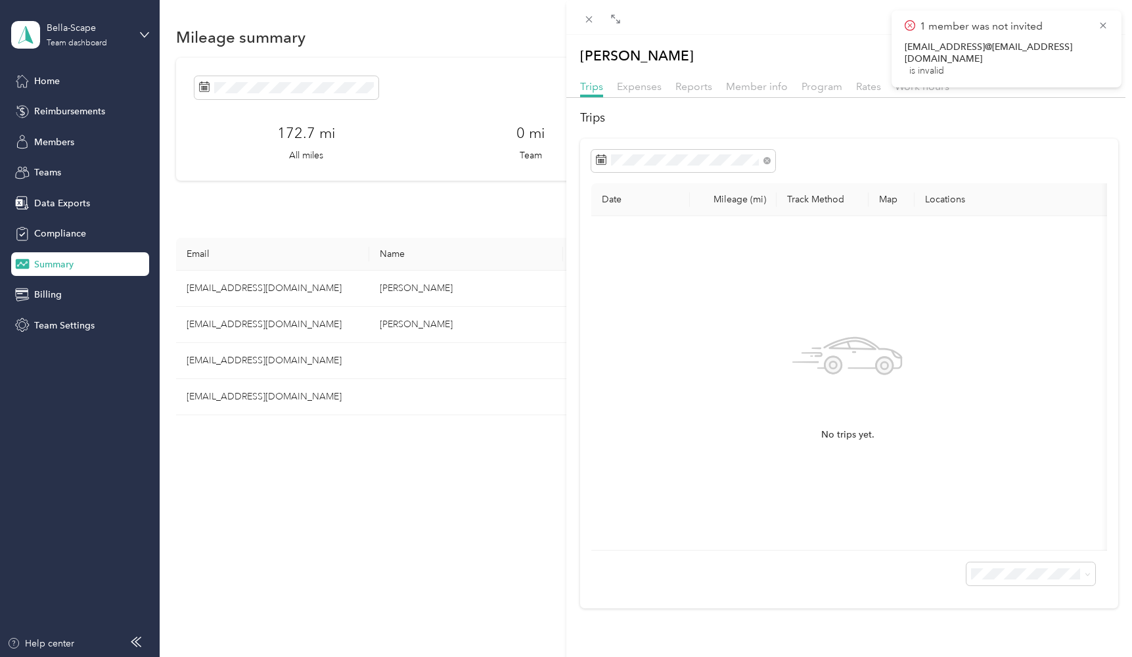
click at [515, 94] on div "Eric Hutchinson Archive Trips Expenses Reports Member info Program Rates Work h…" at bounding box center [566, 328] width 1132 height 657
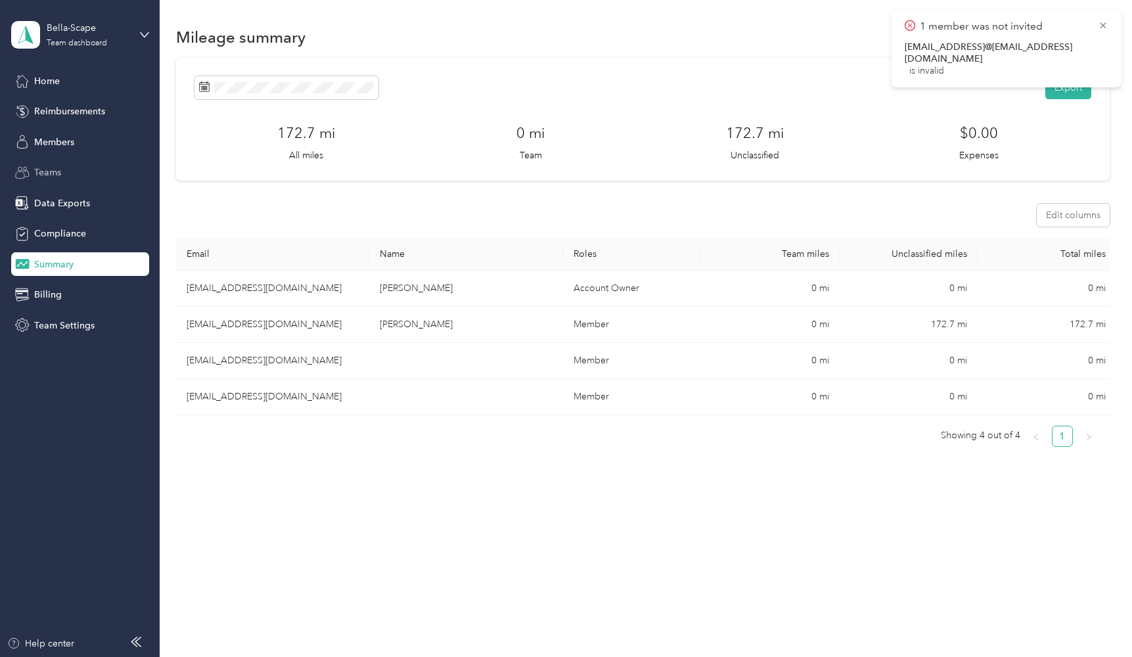
click at [82, 172] on div "Teams" at bounding box center [80, 173] width 138 height 24
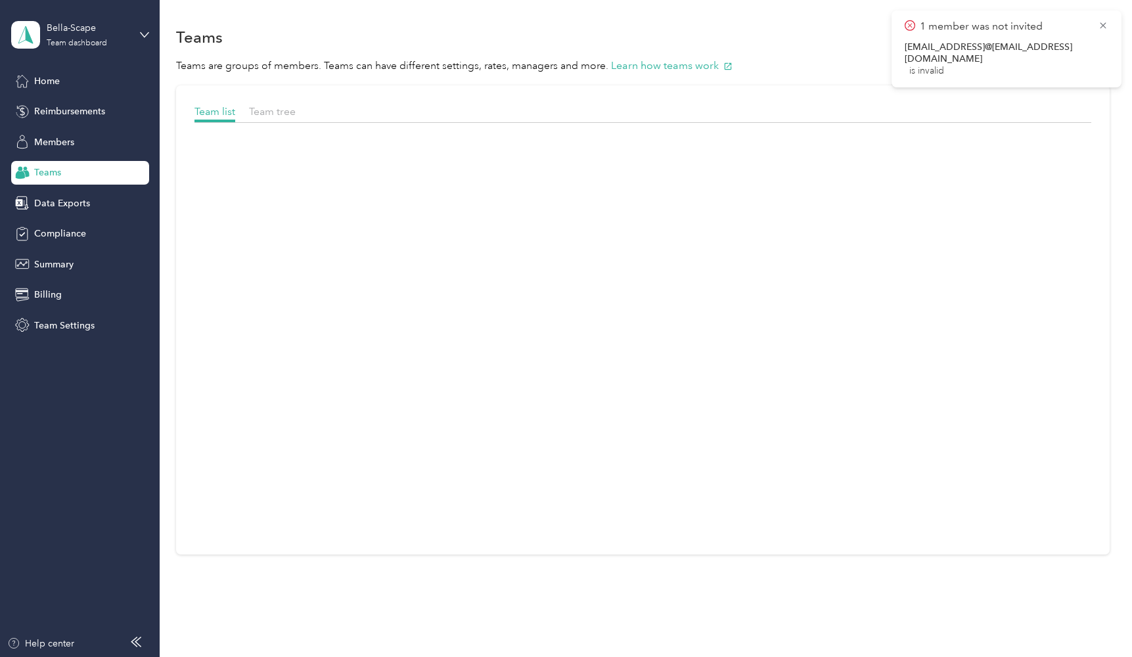
click at [91, 98] on div "Home Reimbursements Members Teams Data Exports Compliance Summary Billing Team …" at bounding box center [80, 203] width 138 height 268
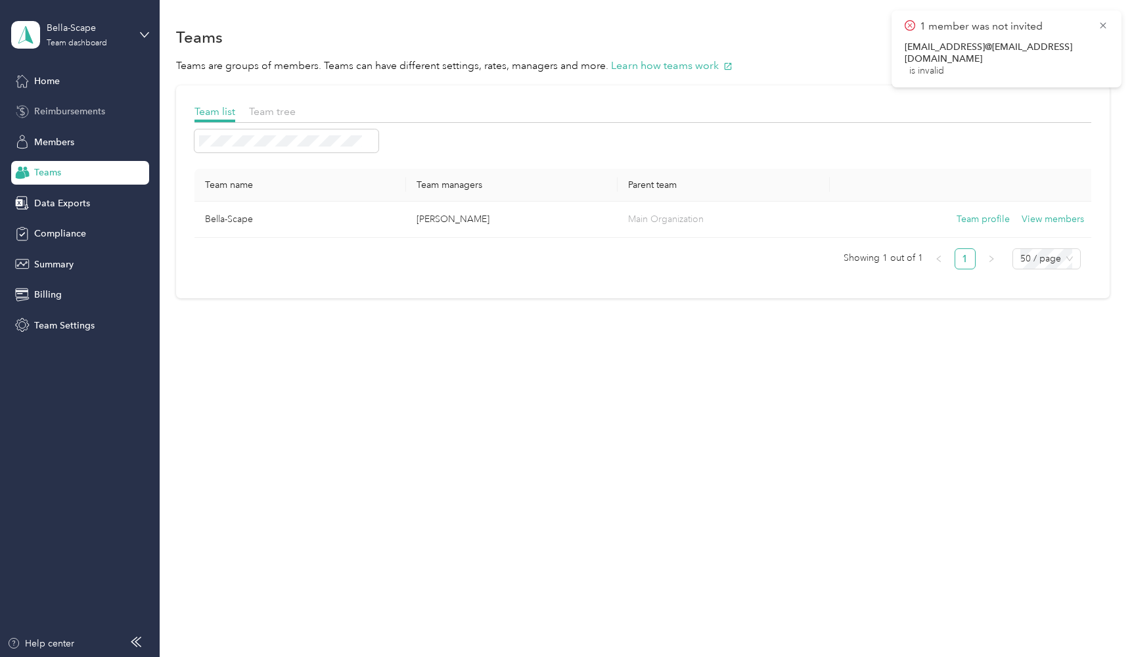
click at [85, 113] on span "Reimbursements" at bounding box center [69, 112] width 71 height 14
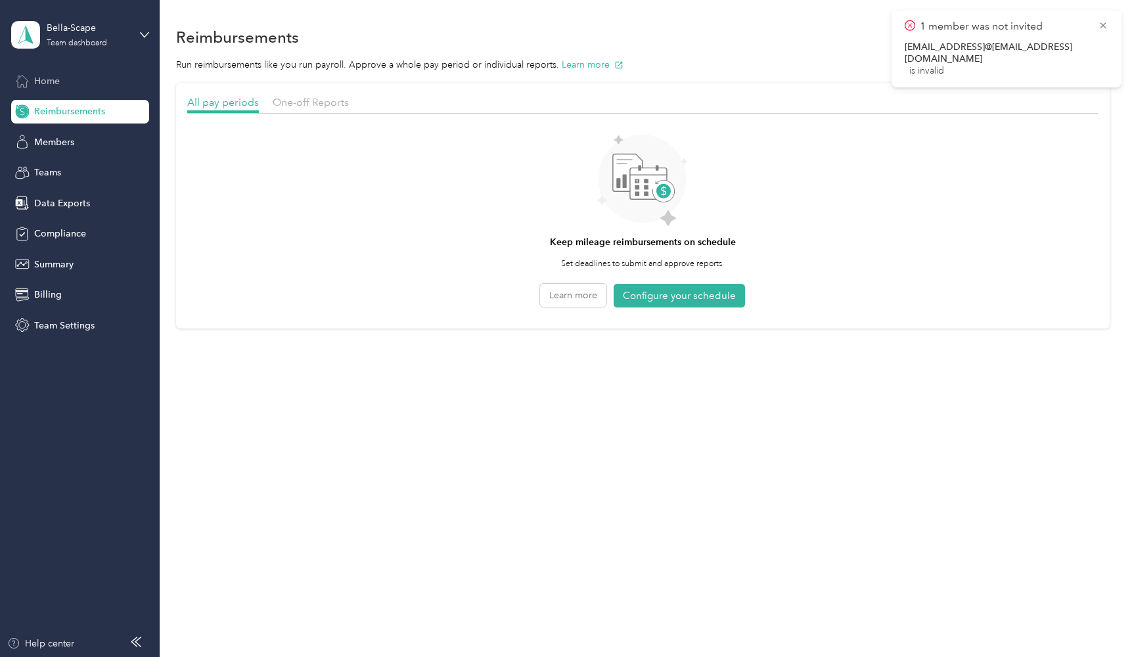
click at [89, 92] on div "Home" at bounding box center [80, 81] width 138 height 24
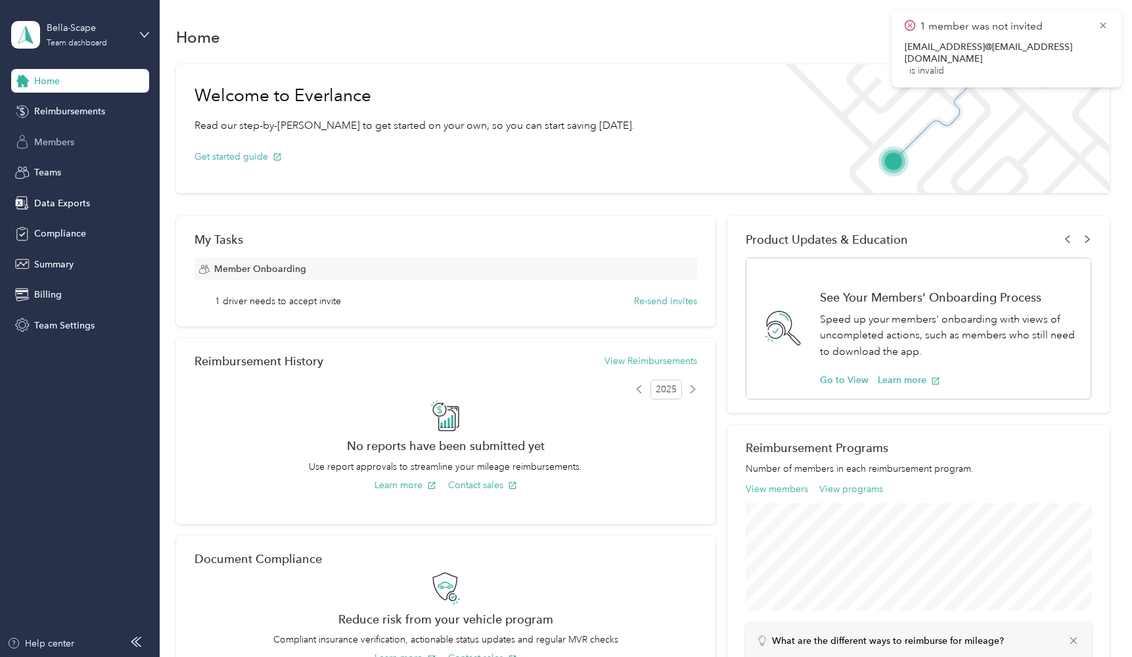
click at [81, 148] on div "Members" at bounding box center [80, 142] width 138 height 24
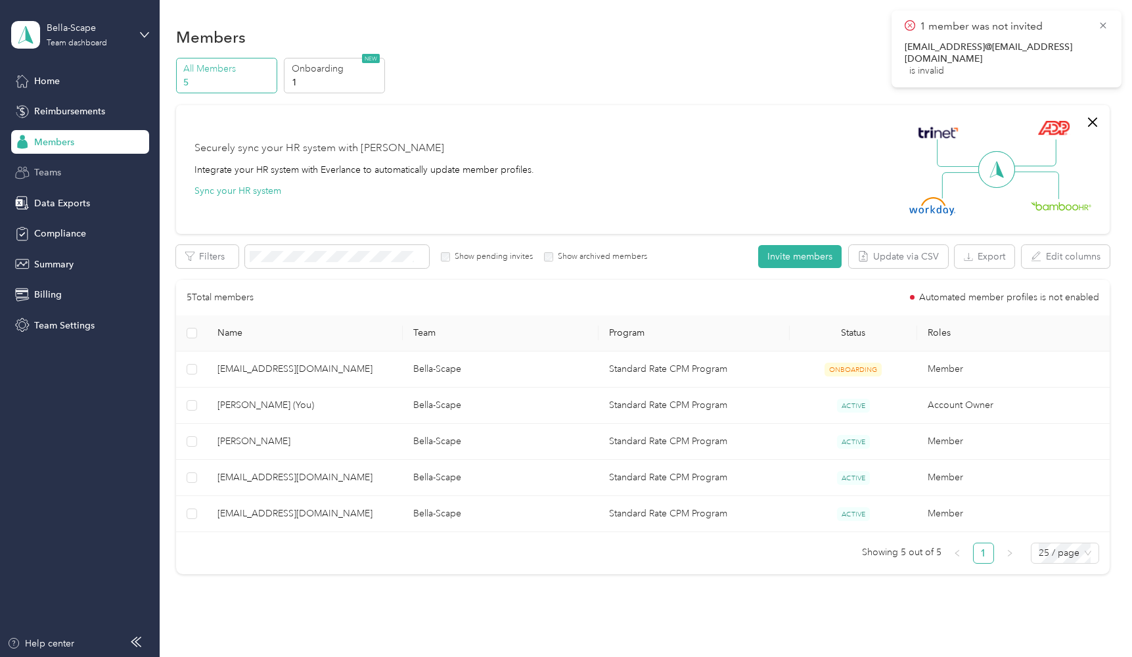
click at [89, 177] on div "Teams" at bounding box center [80, 173] width 138 height 24
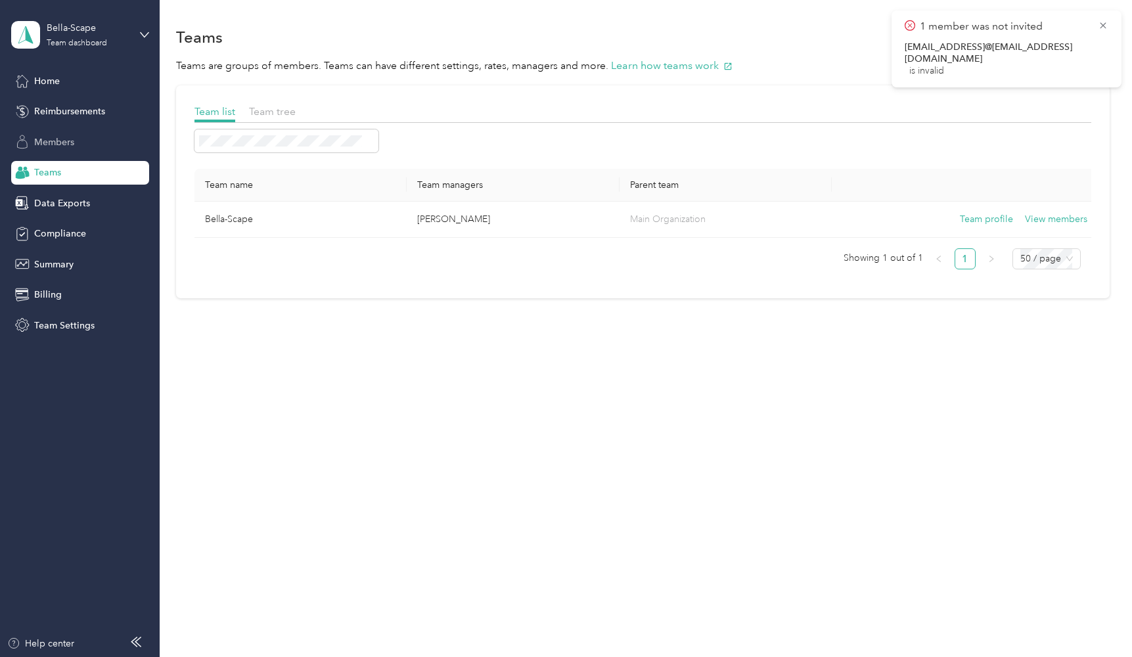
click at [121, 145] on div "Members" at bounding box center [80, 142] width 138 height 24
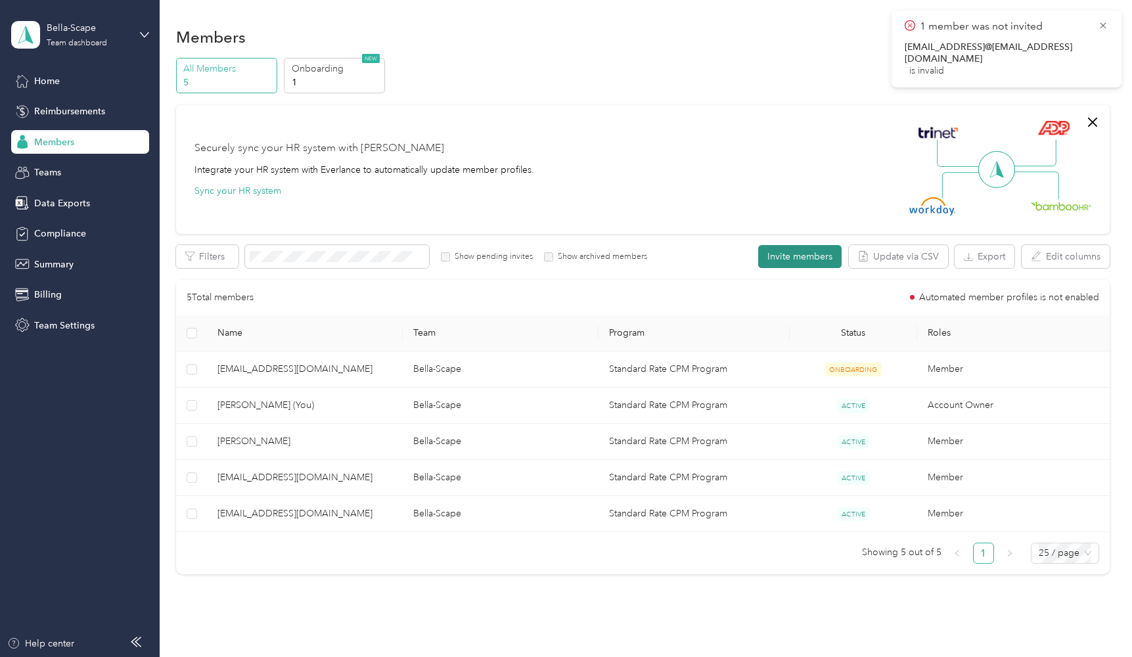
click at [778, 258] on button "Invite members" at bounding box center [799, 256] width 83 height 23
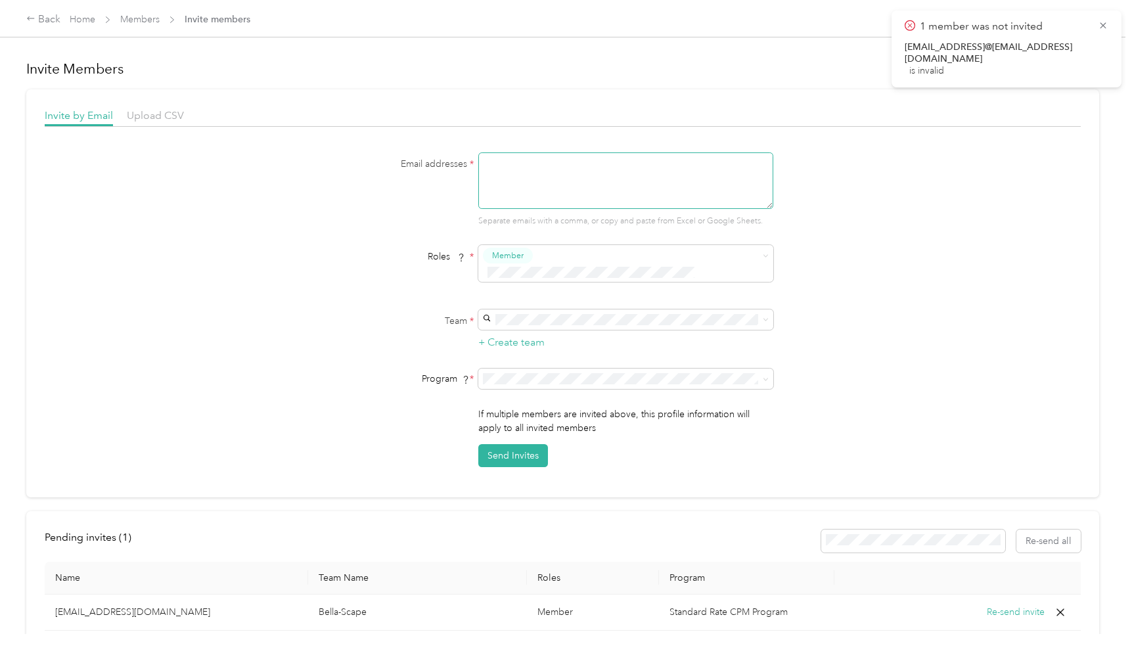
click at [535, 182] on textarea at bounding box center [625, 180] width 295 height 57
type textarea "bellascape2@icloud.com"
click at [510, 444] on button "Send Invites" at bounding box center [513, 455] width 70 height 23
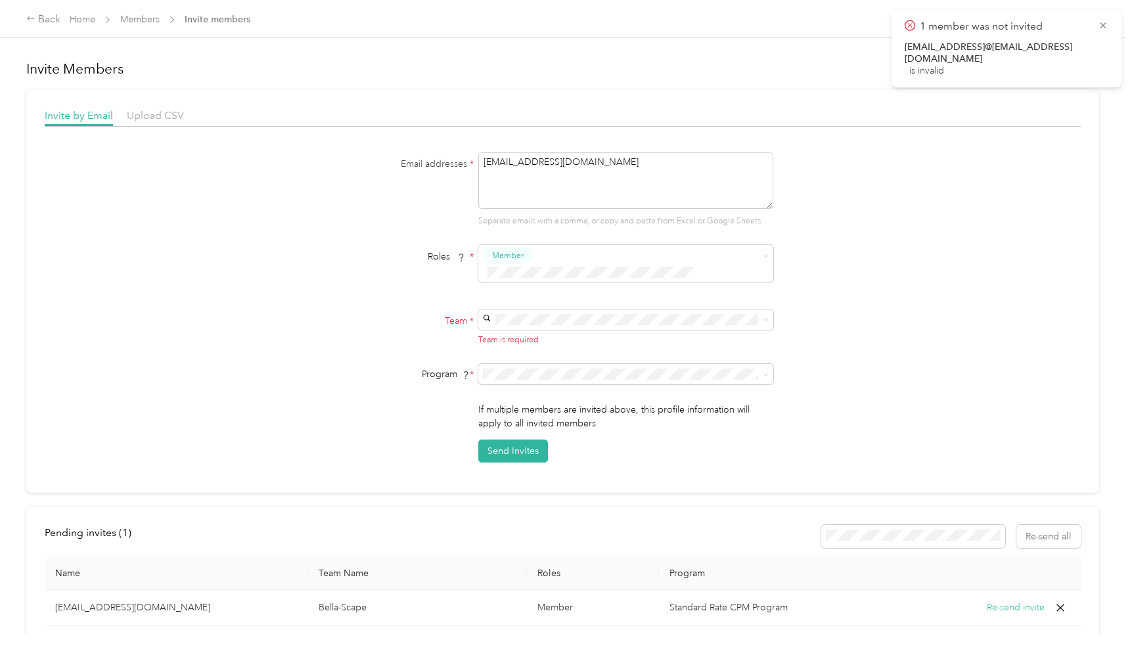
click at [561, 323] on span "Bella-Scape (Main organization)" at bounding box center [554, 325] width 129 height 11
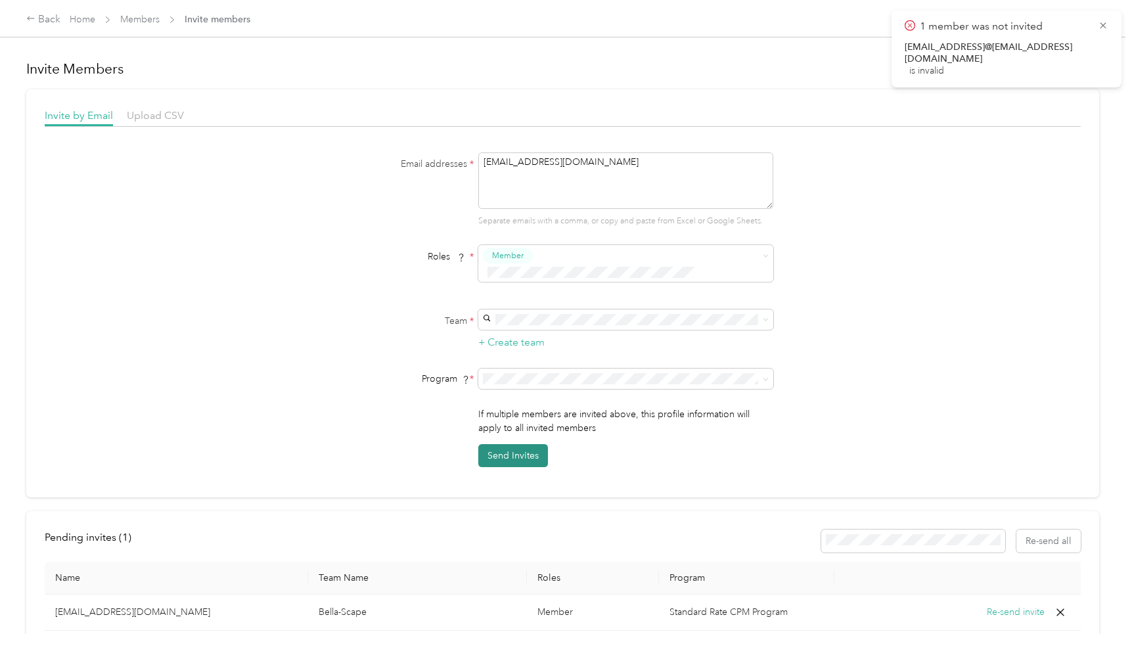
click at [527, 444] on button "Send Invites" at bounding box center [513, 455] width 70 height 23
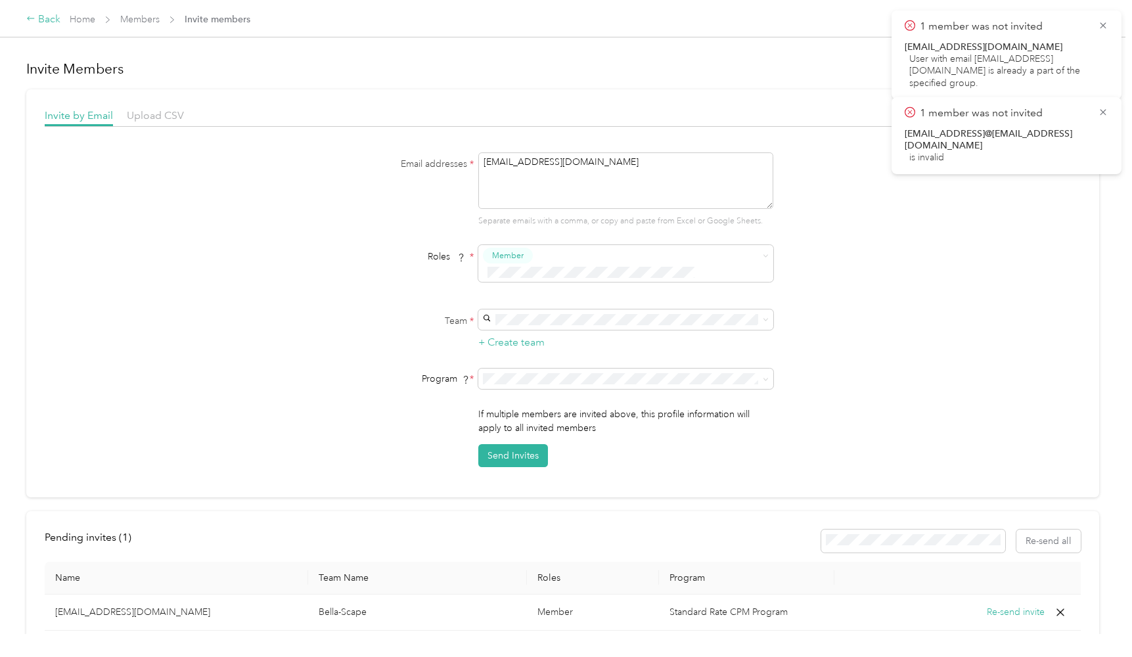
click at [42, 19] on div "Back" at bounding box center [43, 20] width 34 height 16
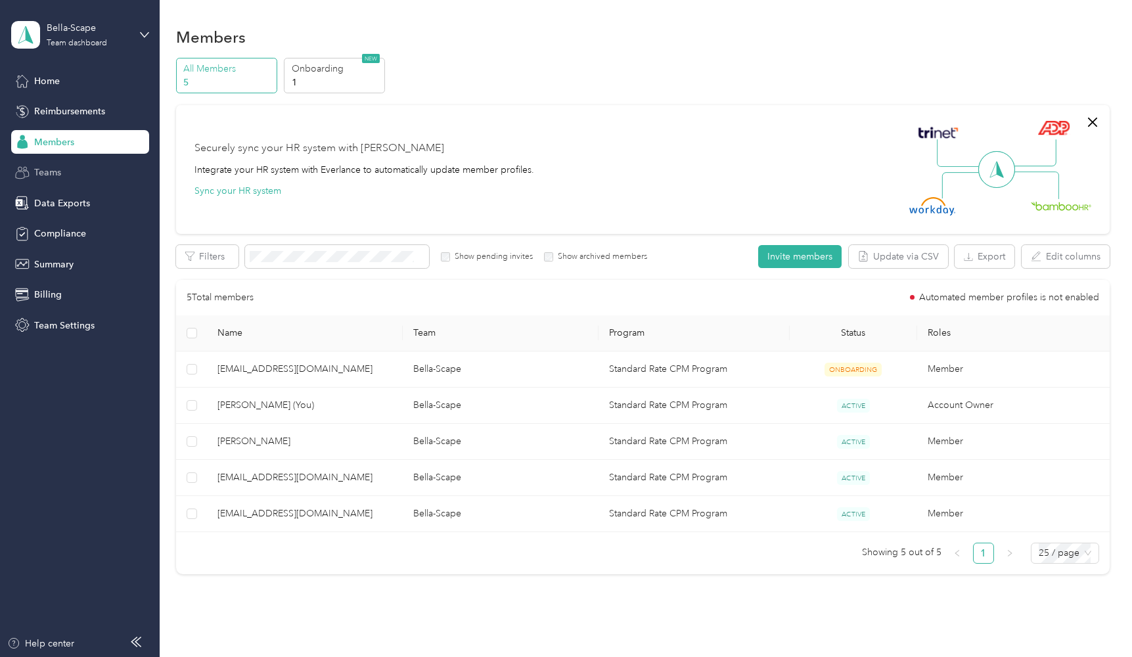
click at [87, 163] on div "Teams" at bounding box center [80, 173] width 138 height 24
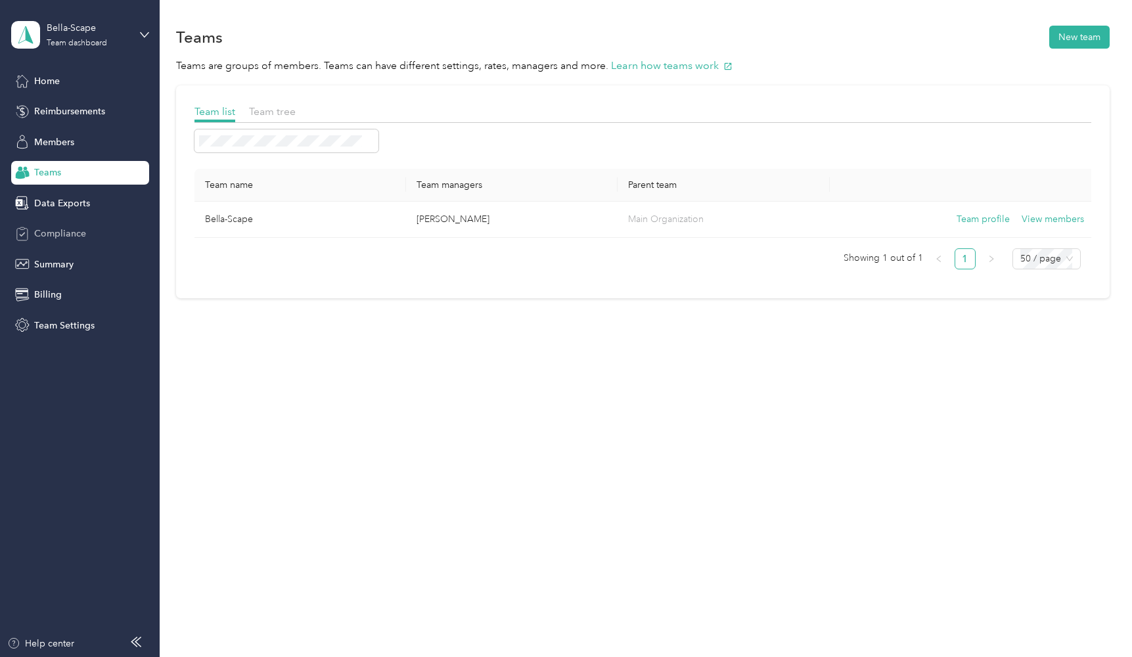
click at [70, 234] on span "Compliance" at bounding box center [60, 234] width 52 height 14
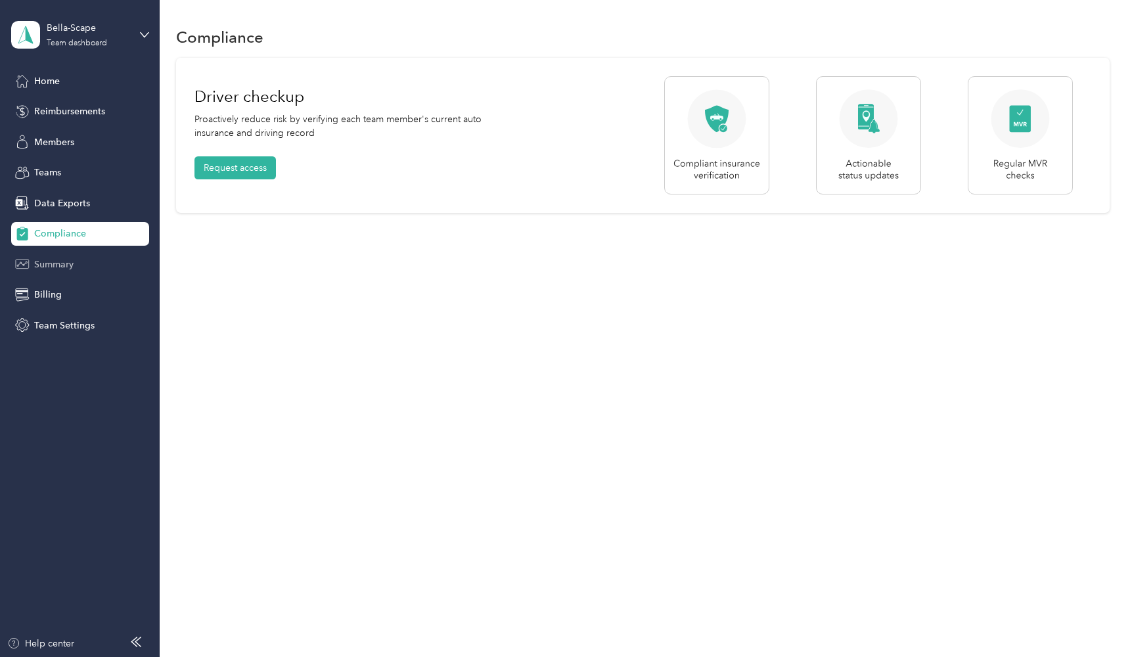
click at [54, 269] on span "Summary" at bounding box center [53, 265] width 39 height 14
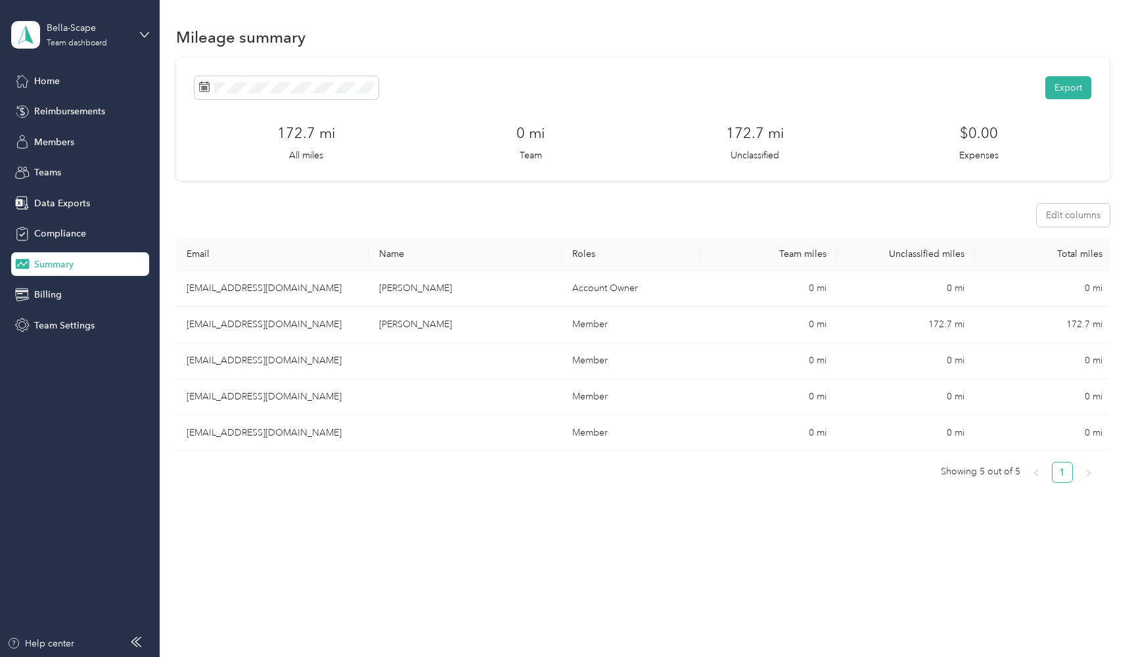
click at [317, 134] on h3 "172.7 mi" at bounding box center [306, 133] width 58 height 22
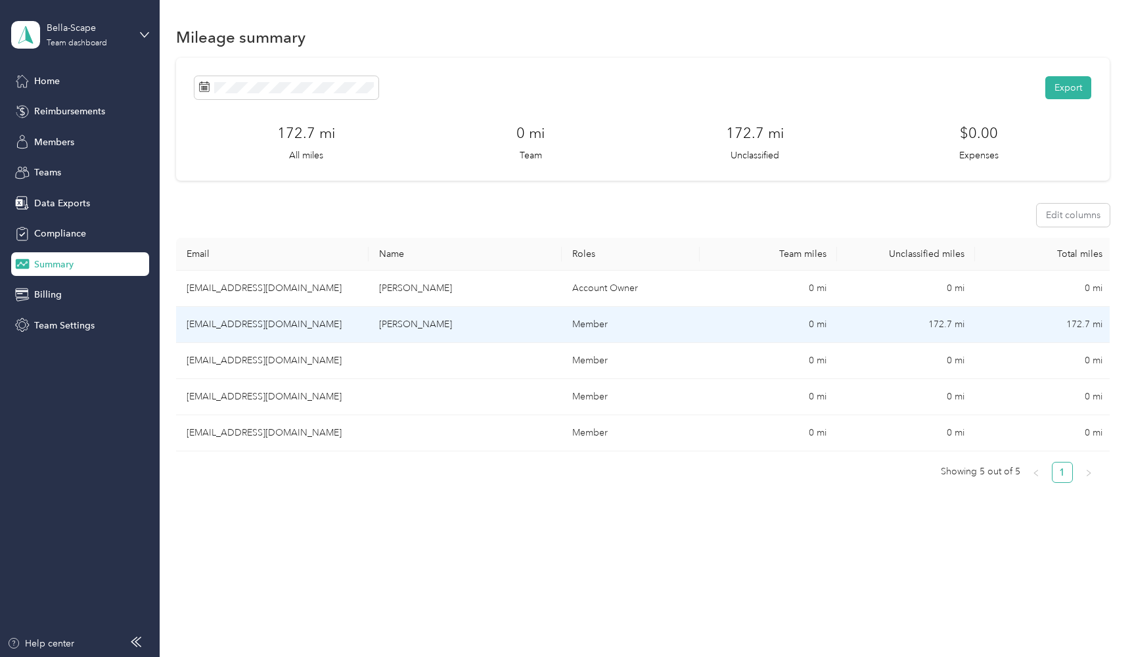
click at [672, 321] on td "Member" at bounding box center [631, 325] width 138 height 36
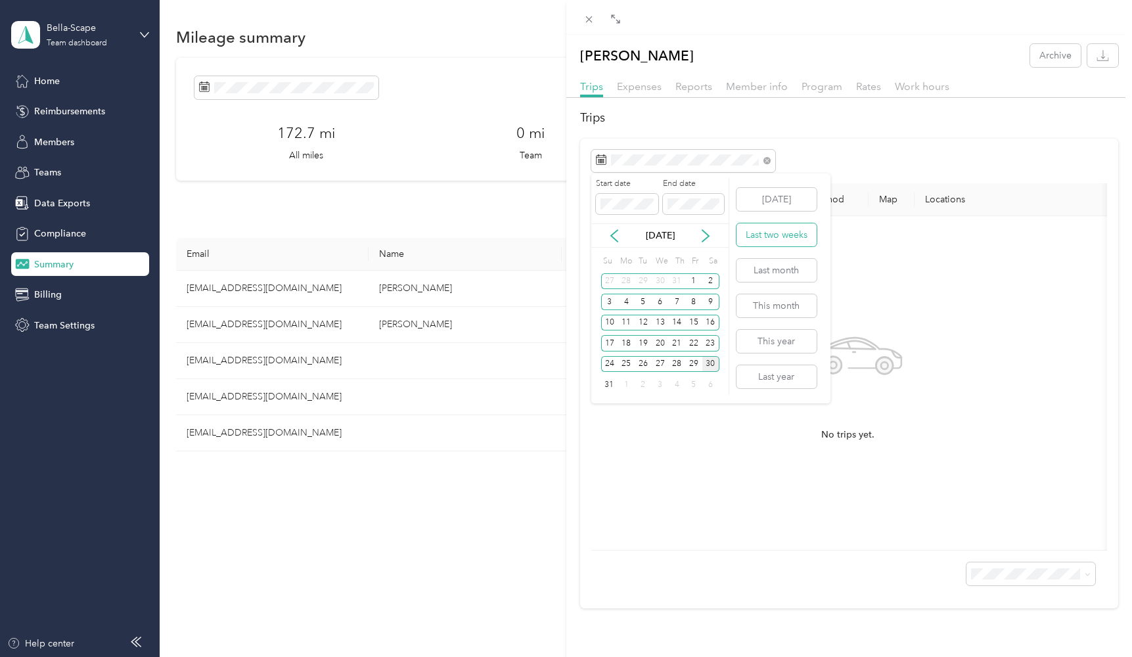
click at [791, 227] on button "Last two weeks" at bounding box center [777, 234] width 80 height 23
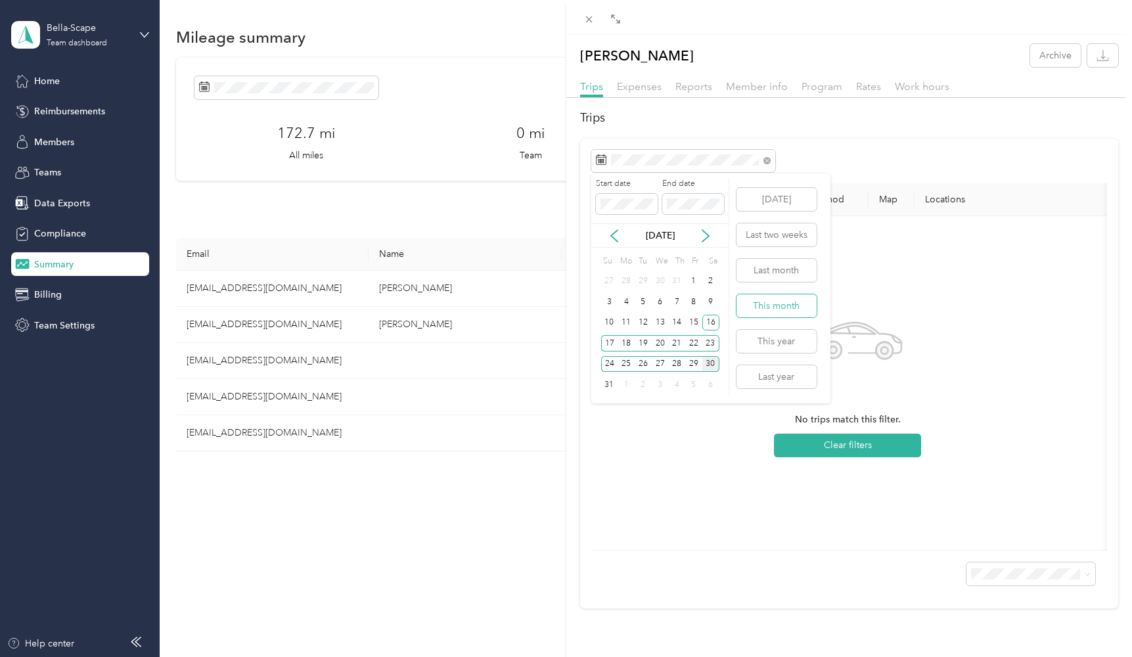
click at [778, 316] on button "This month" at bounding box center [777, 305] width 80 height 23
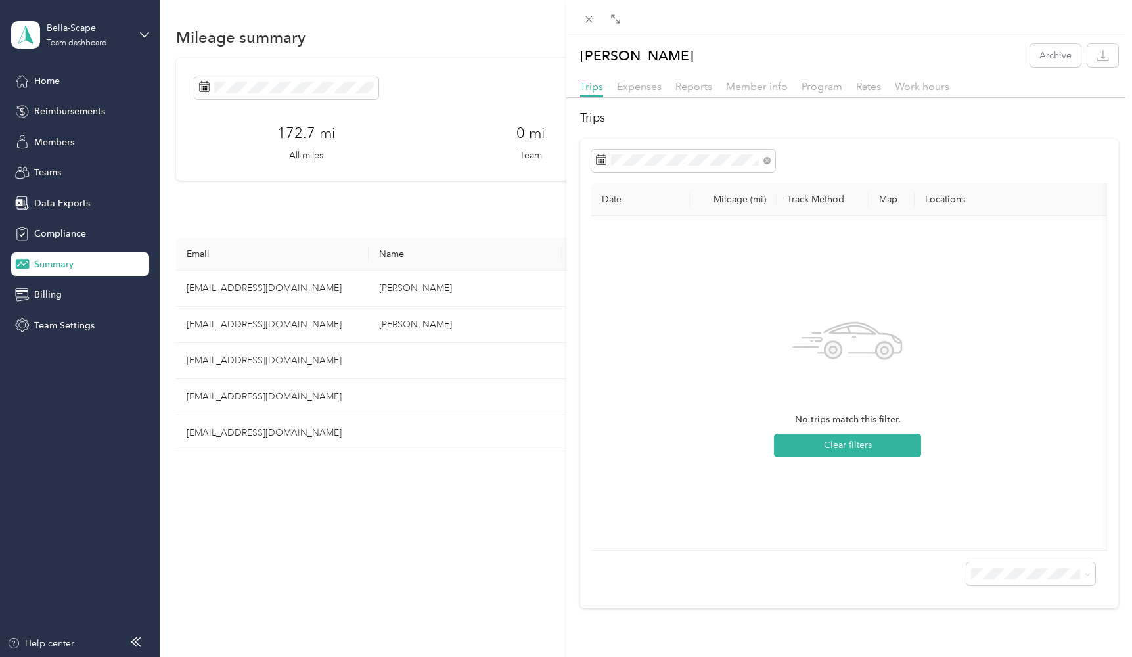
click at [1000, 547] on span "100 per load" at bounding box center [1000, 549] width 54 height 11
click at [781, 199] on th "Track Method" at bounding box center [823, 199] width 92 height 33
click at [748, 196] on th "Mileage (mi)" at bounding box center [733, 199] width 87 height 33
click at [1050, 65] on button "Archive" at bounding box center [1056, 55] width 51 height 23
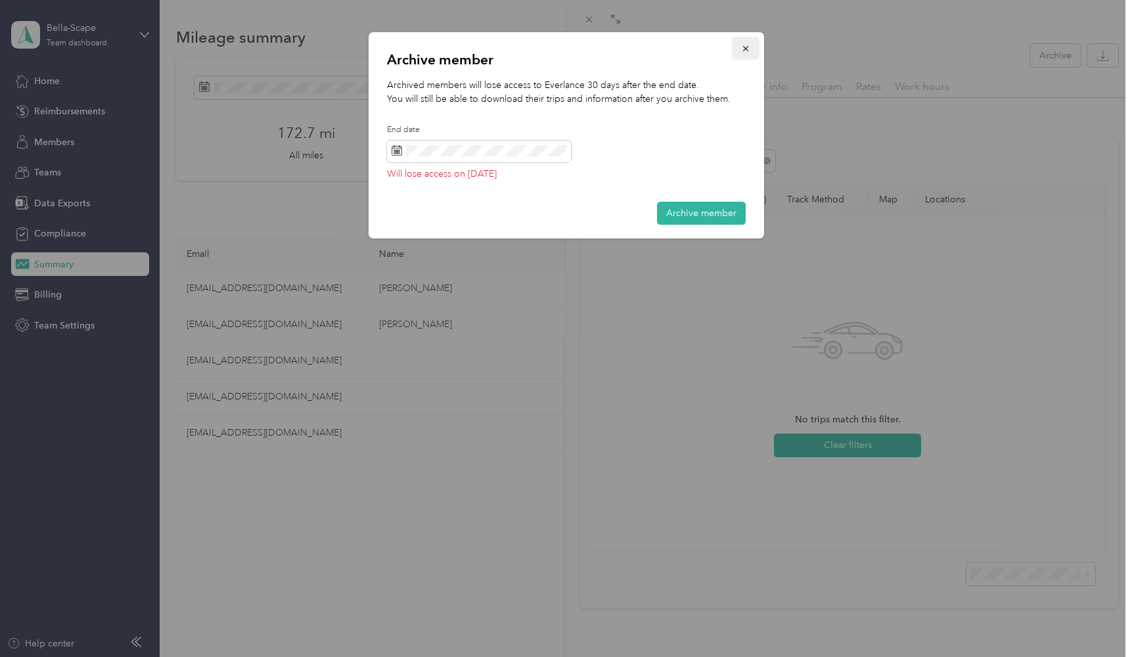
click at [753, 51] on button "button" at bounding box center [746, 48] width 28 height 23
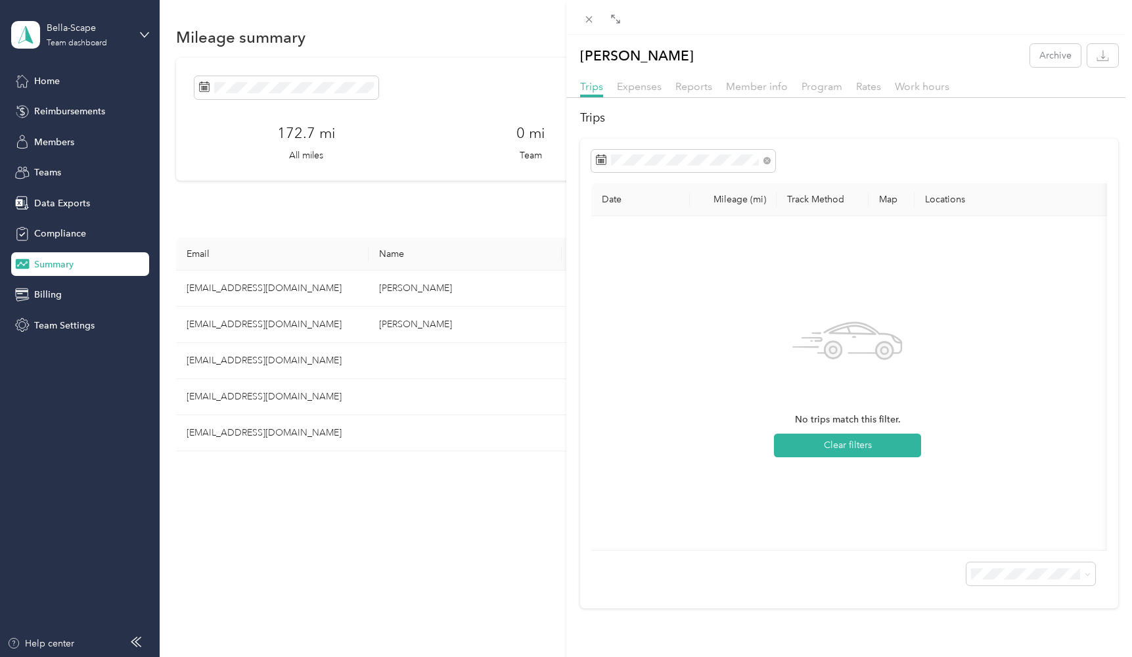
click at [359, 136] on div "Eric Hutchinson Archive Trips Expenses Reports Member info Program Rates Work h…" at bounding box center [566, 328] width 1132 height 657
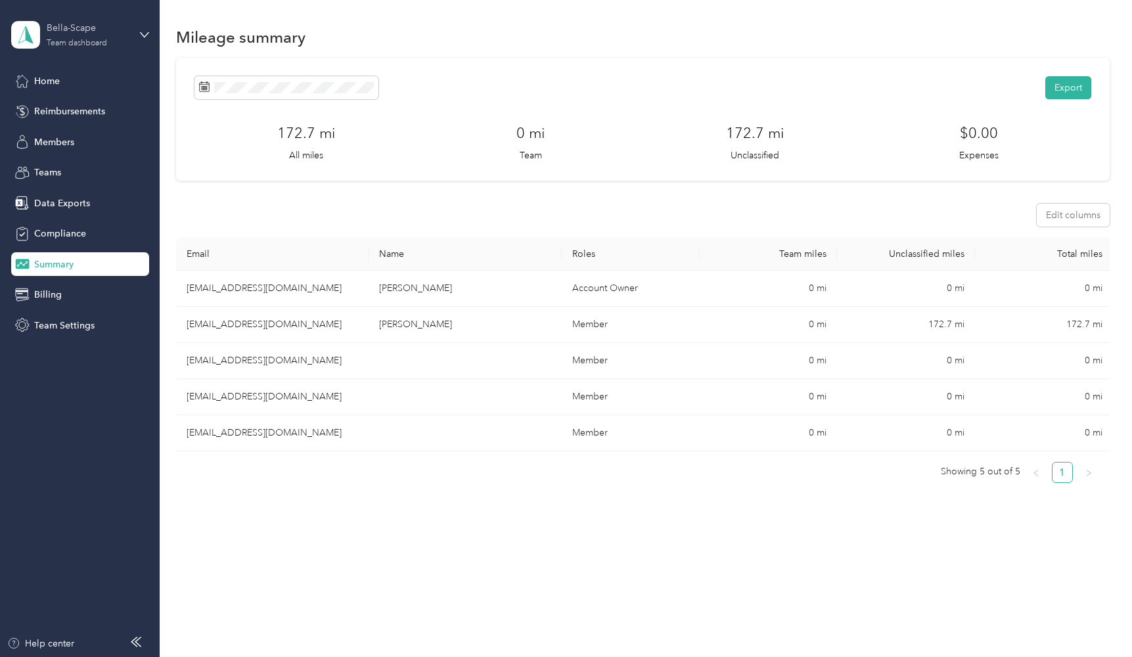
click at [58, 30] on div "Bella-Scape" at bounding box center [88, 28] width 82 height 14
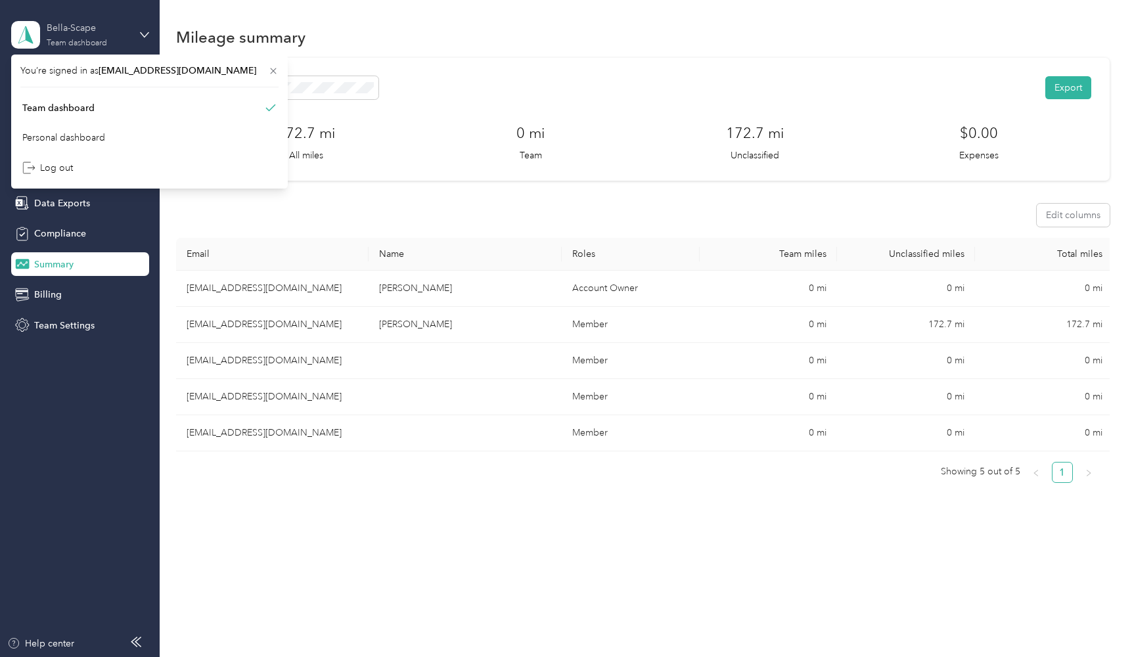
click at [58, 30] on div "Bella-Scape" at bounding box center [88, 28] width 82 height 14
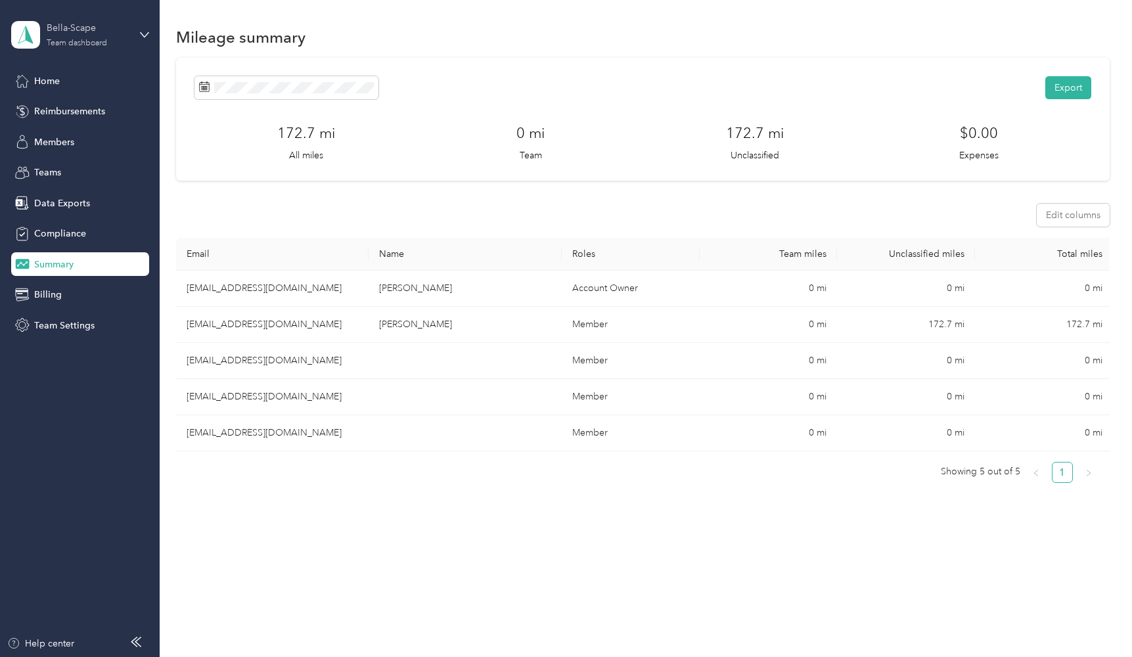
click at [66, 43] on div "Team dashboard" at bounding box center [77, 43] width 60 height 8
click at [79, 133] on div "Personal dashboard" at bounding box center [63, 138] width 83 height 14
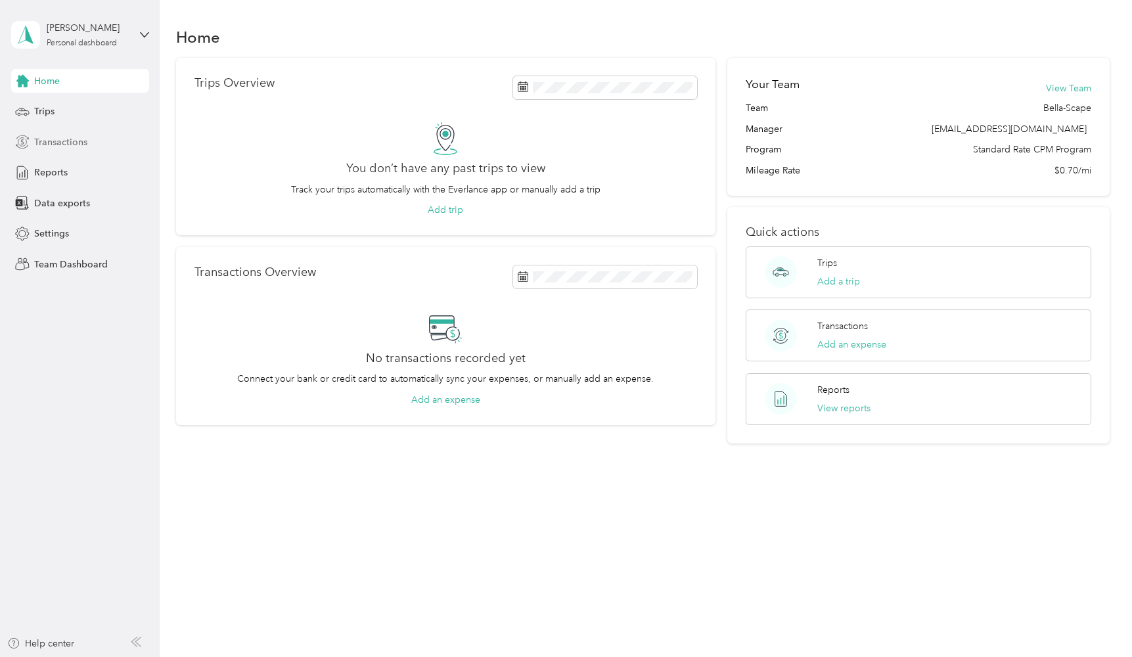
click at [85, 147] on span "Transactions" at bounding box center [60, 142] width 53 height 14
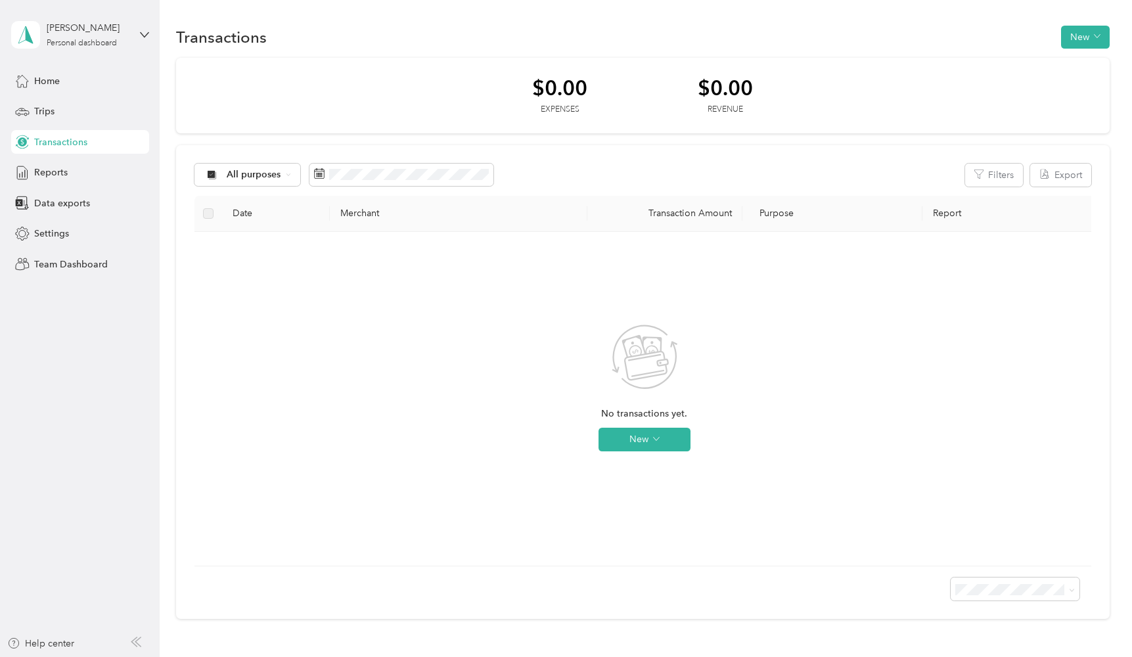
click at [82, 124] on div "Home Trips Transactions Reports Data exports Settings Team Dashboard" at bounding box center [80, 172] width 138 height 207
click at [82, 114] on div "Trips" at bounding box center [80, 112] width 138 height 24
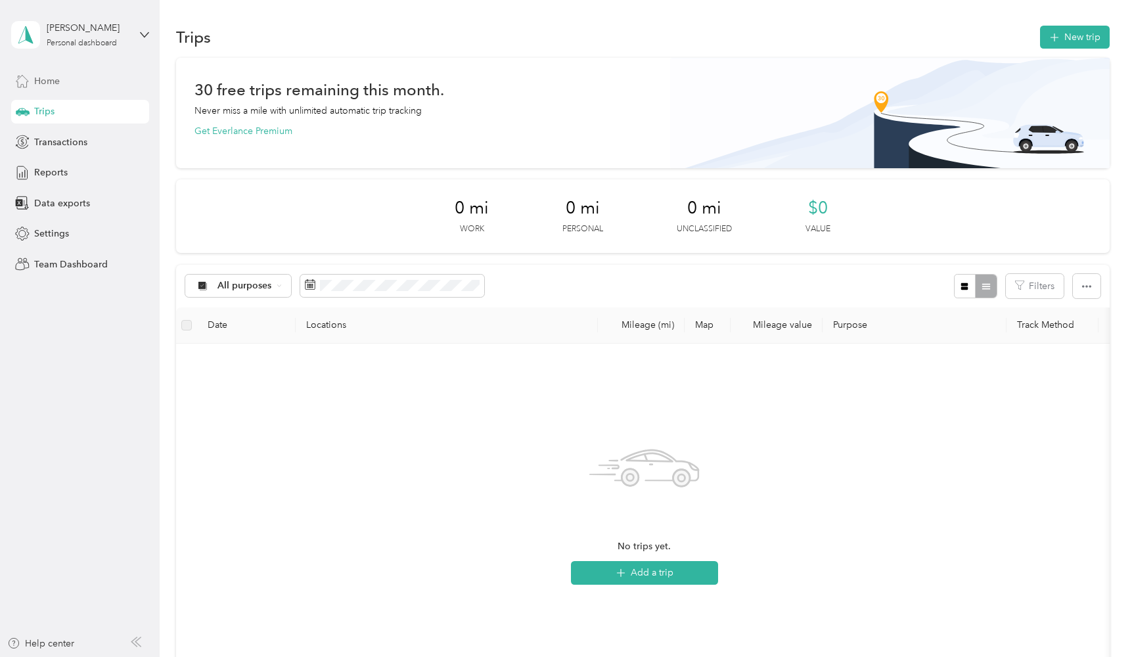
click at [82, 91] on div "Home" at bounding box center [80, 81] width 138 height 24
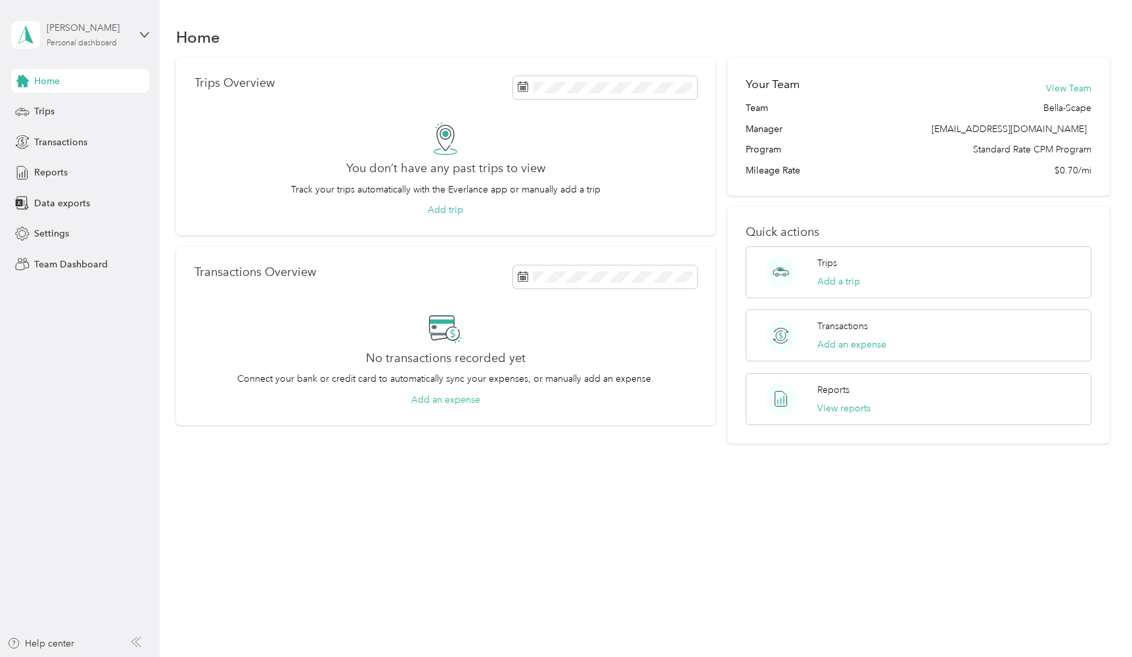
click at [108, 39] on div "Personal dashboard" at bounding box center [82, 43] width 70 height 8
click at [87, 114] on div "Team dashboard" at bounding box center [57, 108] width 70 height 14
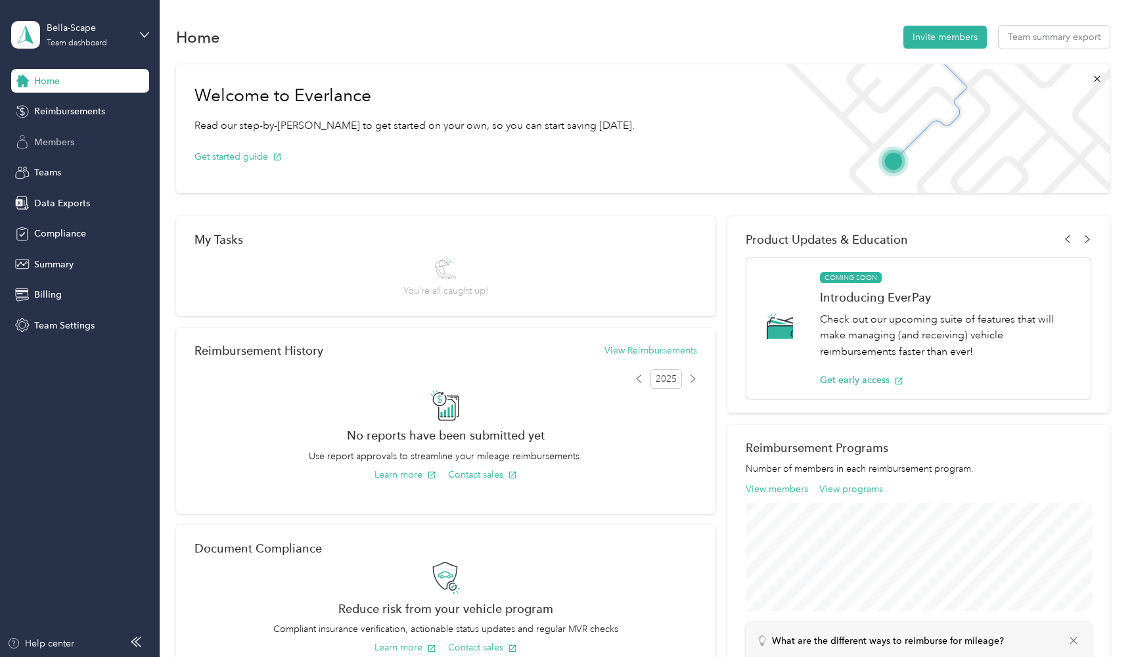
click at [103, 149] on div "Members" at bounding box center [80, 142] width 138 height 24
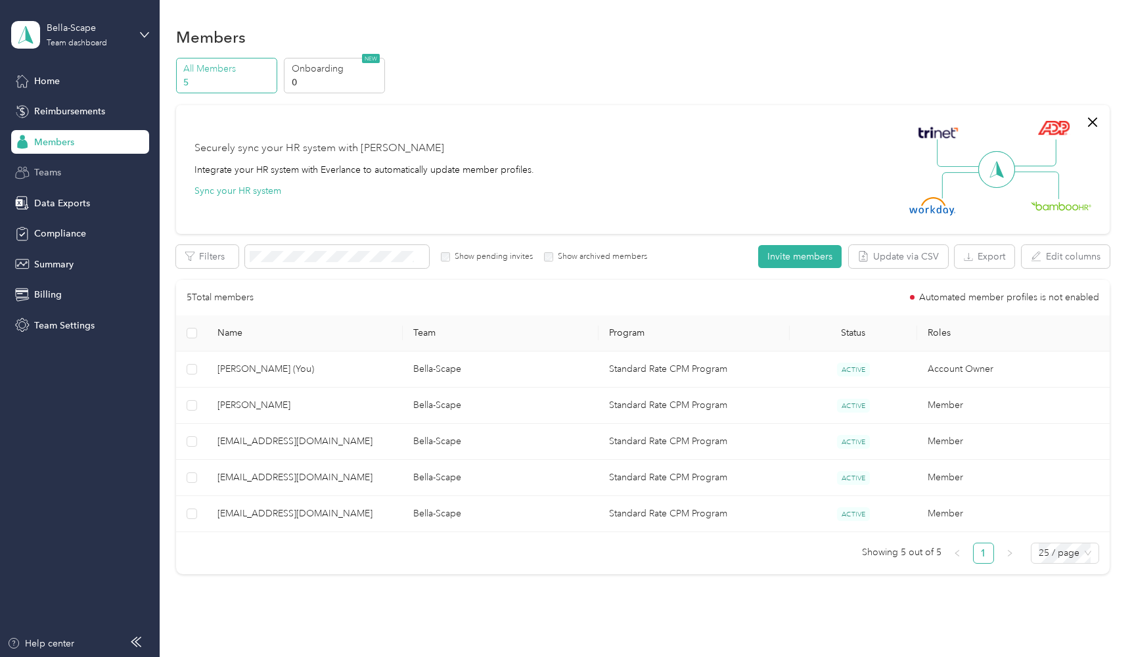
click at [93, 166] on div "Teams" at bounding box center [80, 173] width 138 height 24
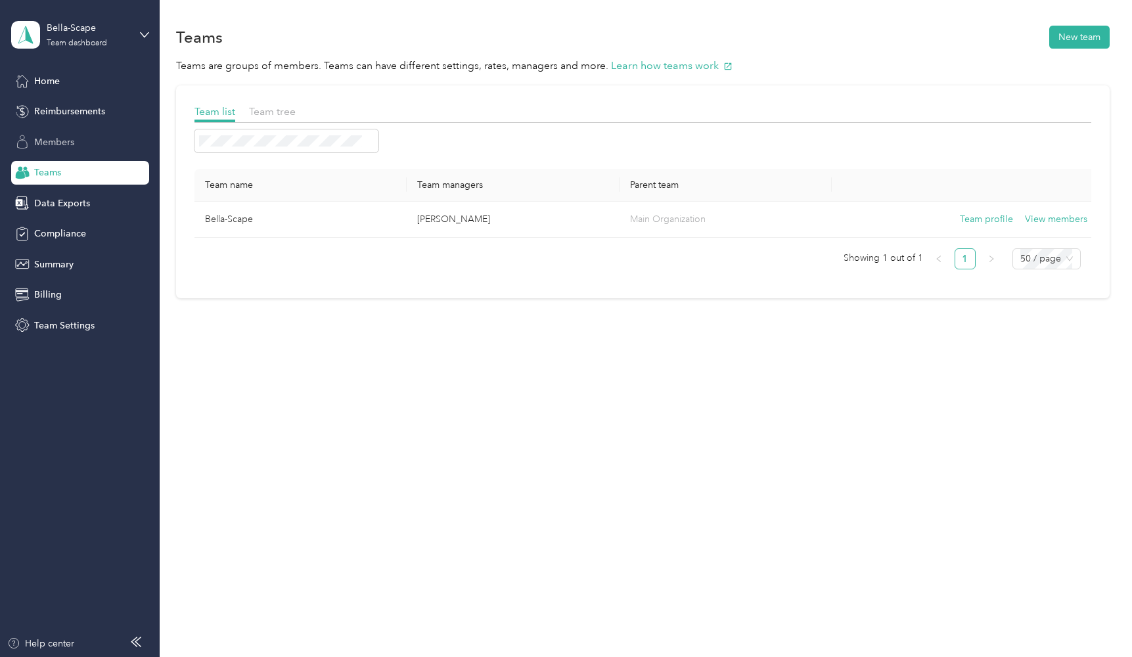
click at [91, 148] on div "Members" at bounding box center [80, 142] width 138 height 24
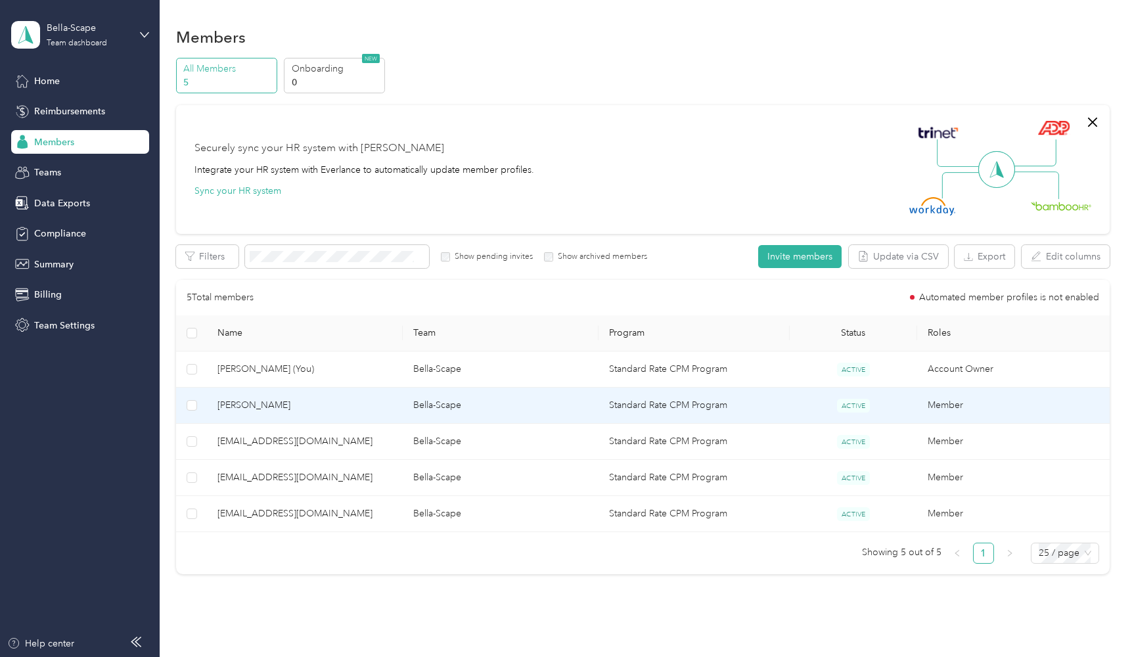
click at [327, 396] on td "Eric Hutchinson" at bounding box center [305, 406] width 196 height 36
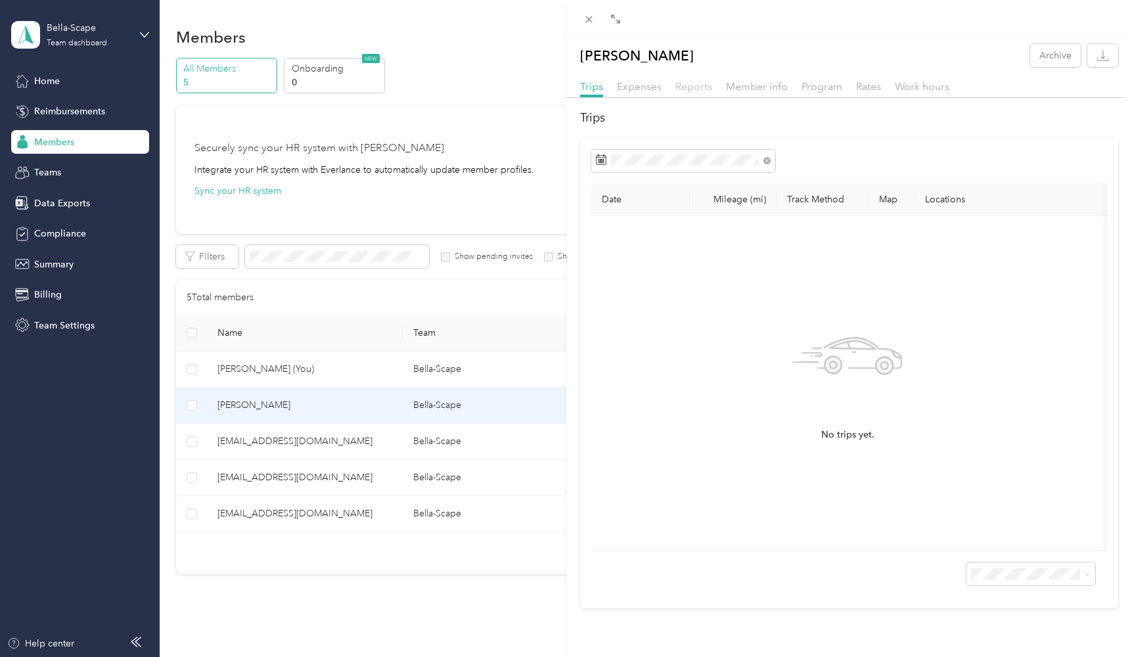
click at [695, 83] on span "Reports" at bounding box center [694, 86] width 37 height 12
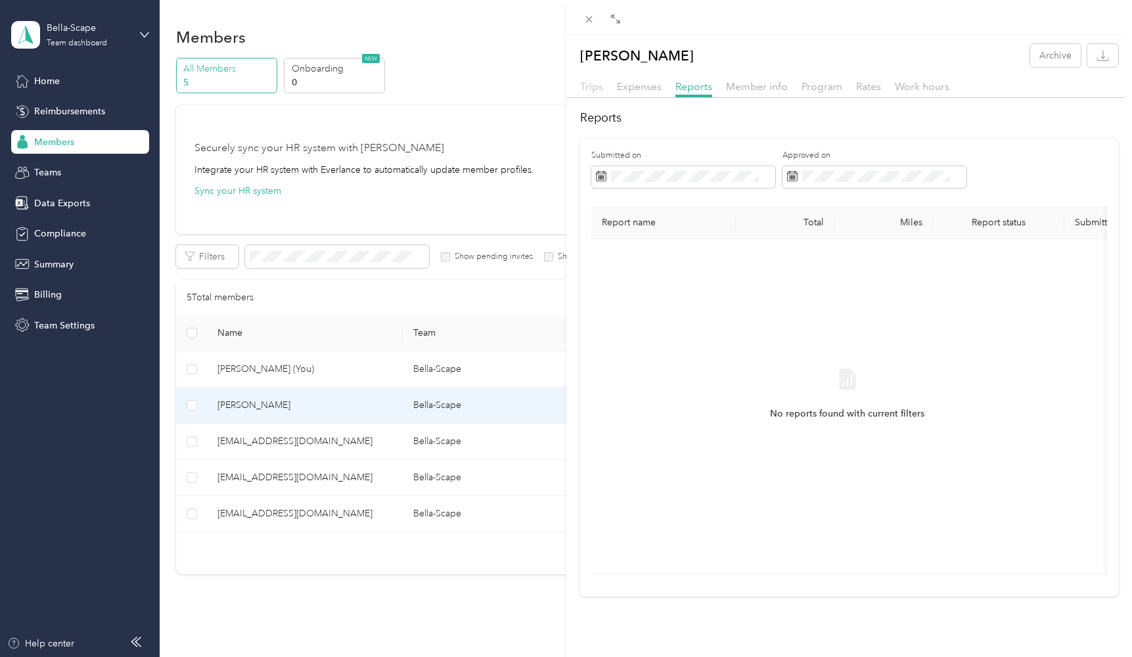
click at [597, 86] on span "Trips" at bounding box center [591, 86] width 23 height 12
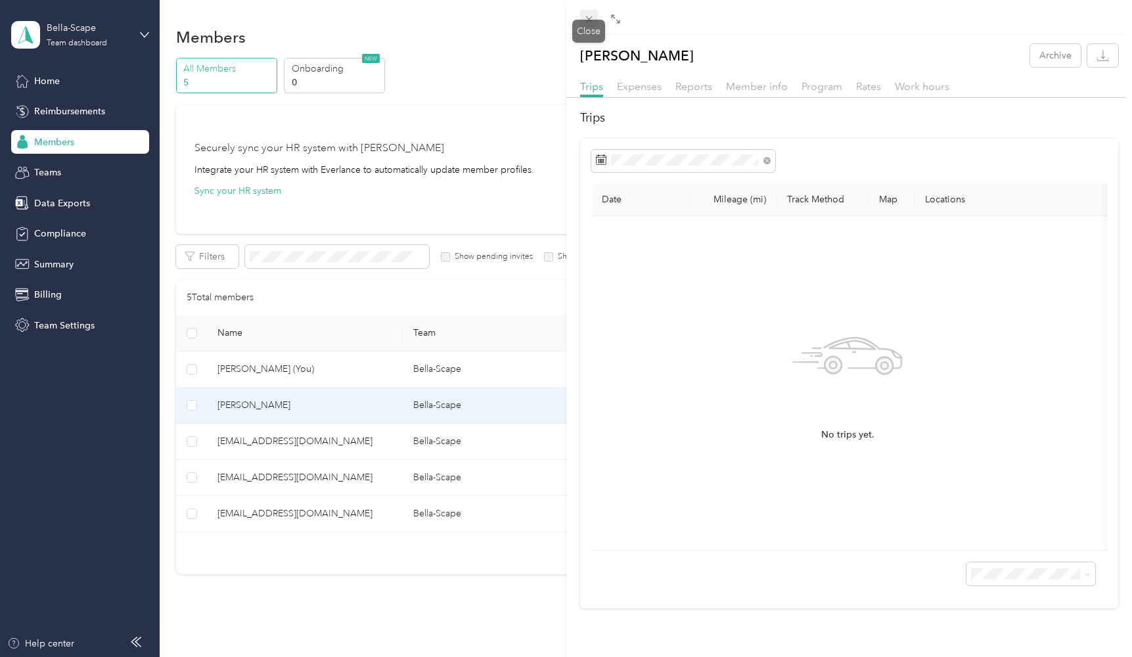
click at [592, 22] on icon at bounding box center [589, 19] width 11 height 11
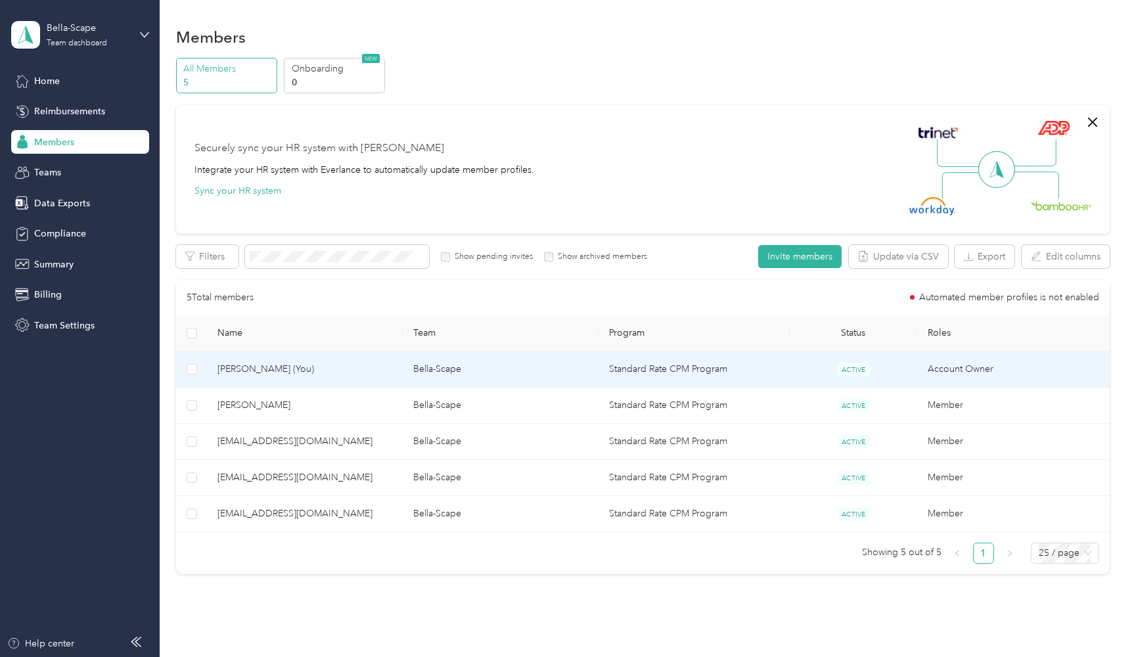
click at [409, 365] on td "Bella-Scape" at bounding box center [501, 370] width 196 height 36
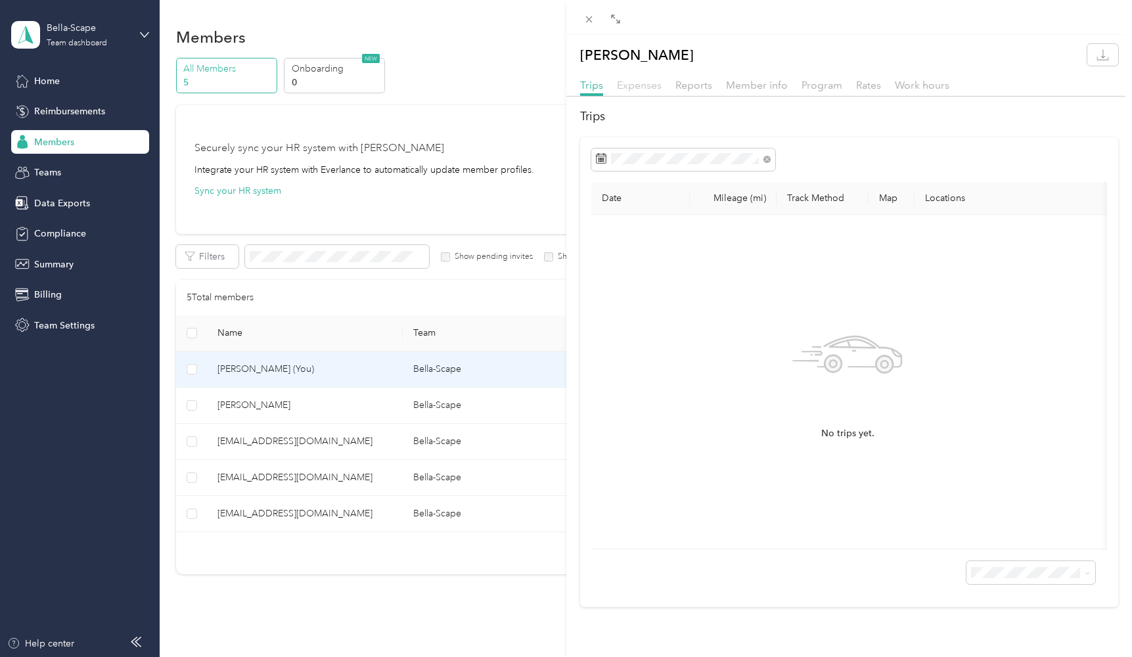
click at [649, 84] on span "Expenses" at bounding box center [639, 85] width 45 height 12
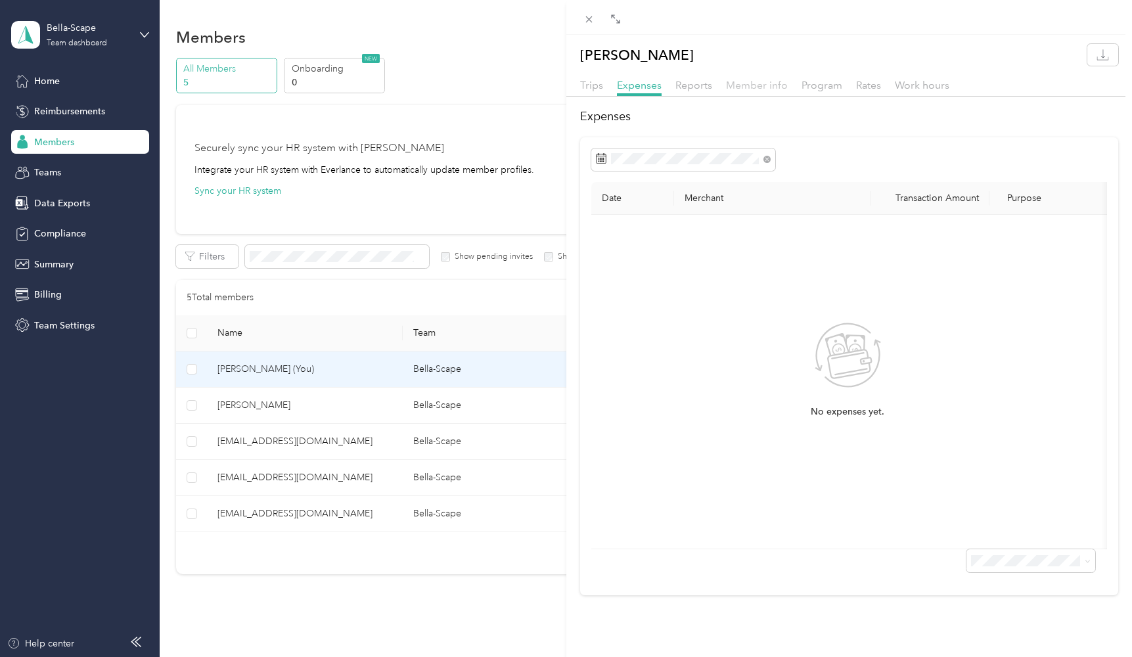
click at [726, 81] on span "Member info" at bounding box center [757, 85] width 62 height 12
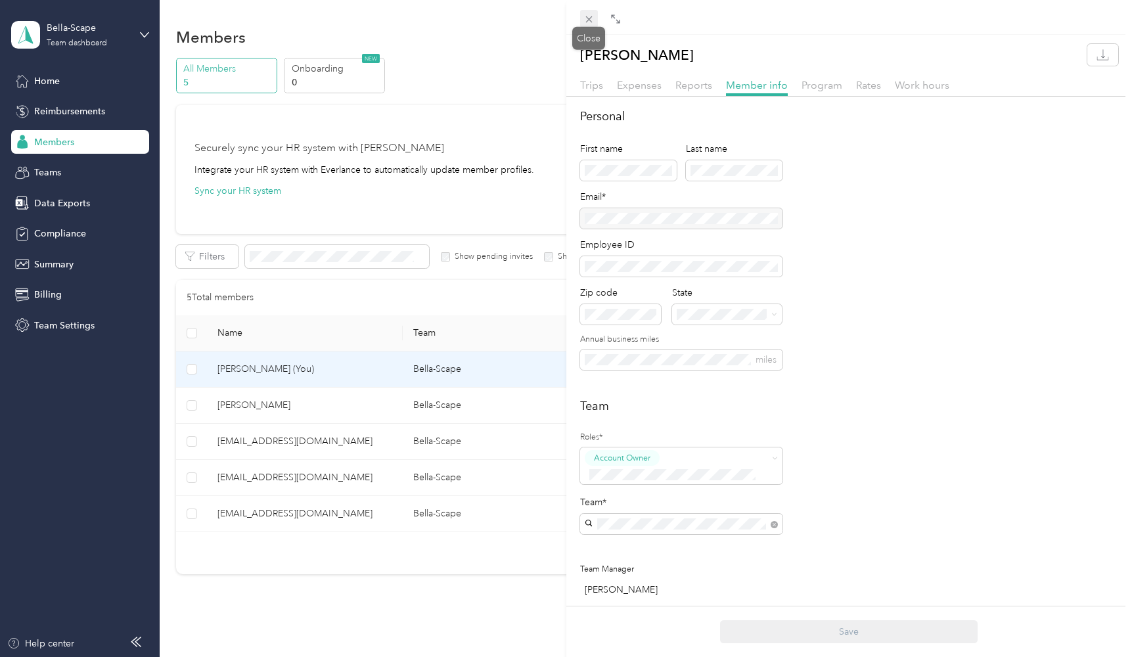
click at [588, 18] on icon at bounding box center [589, 19] width 7 height 7
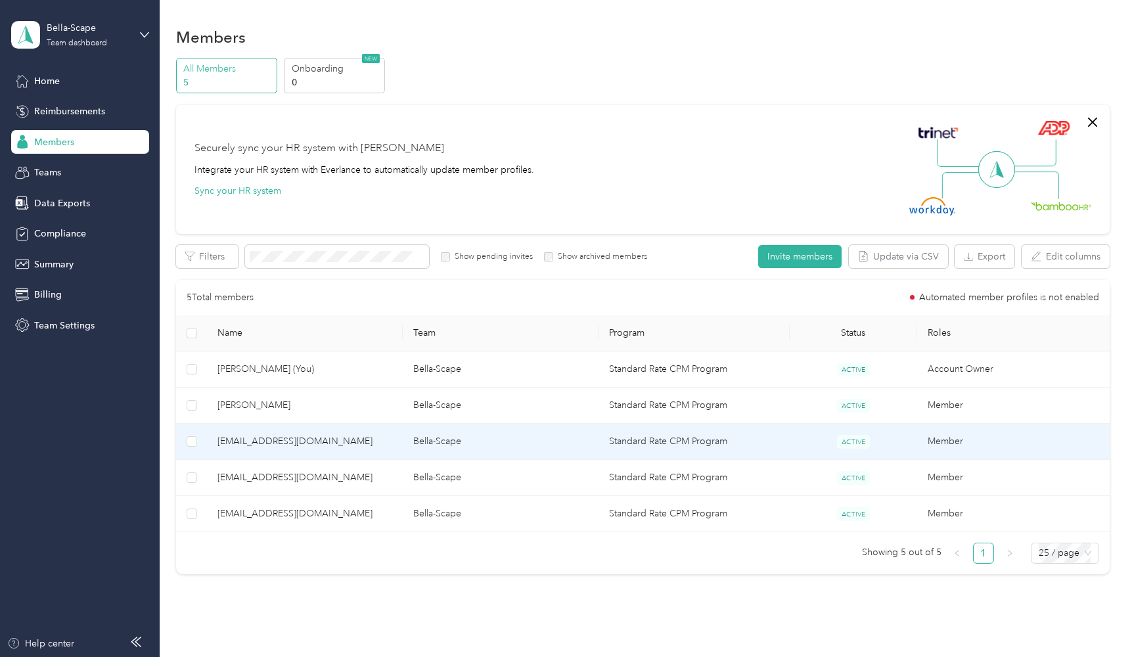
click at [352, 442] on span "bellascape1@icloud.com" at bounding box center [305, 441] width 175 height 14
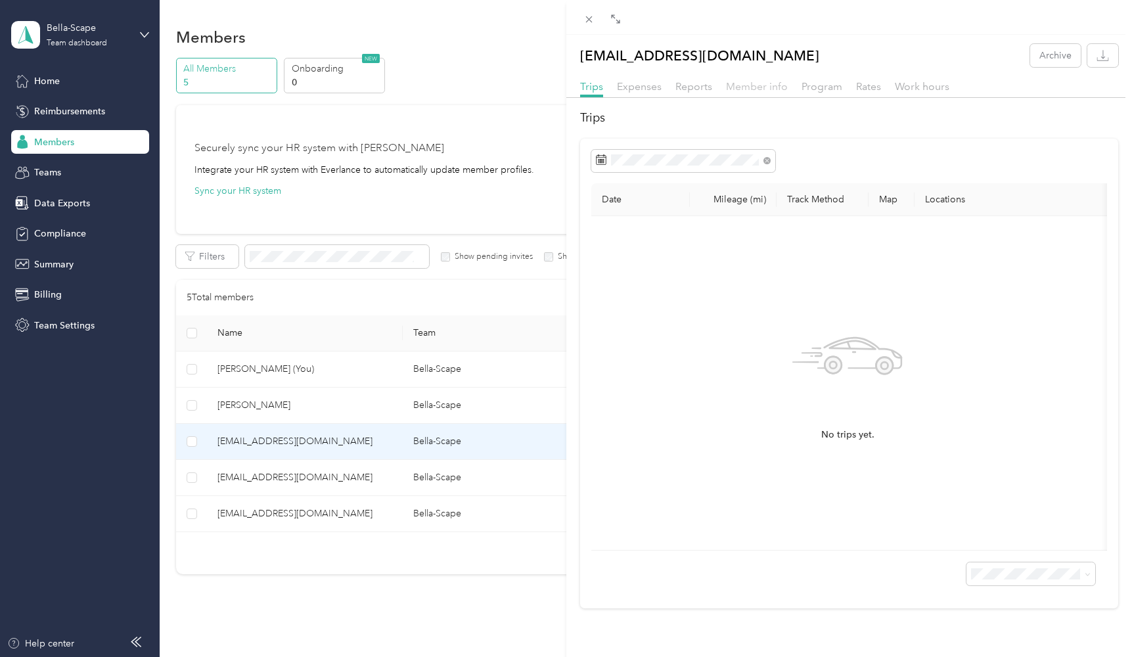
click at [763, 80] on span "Member info" at bounding box center [757, 86] width 62 height 12
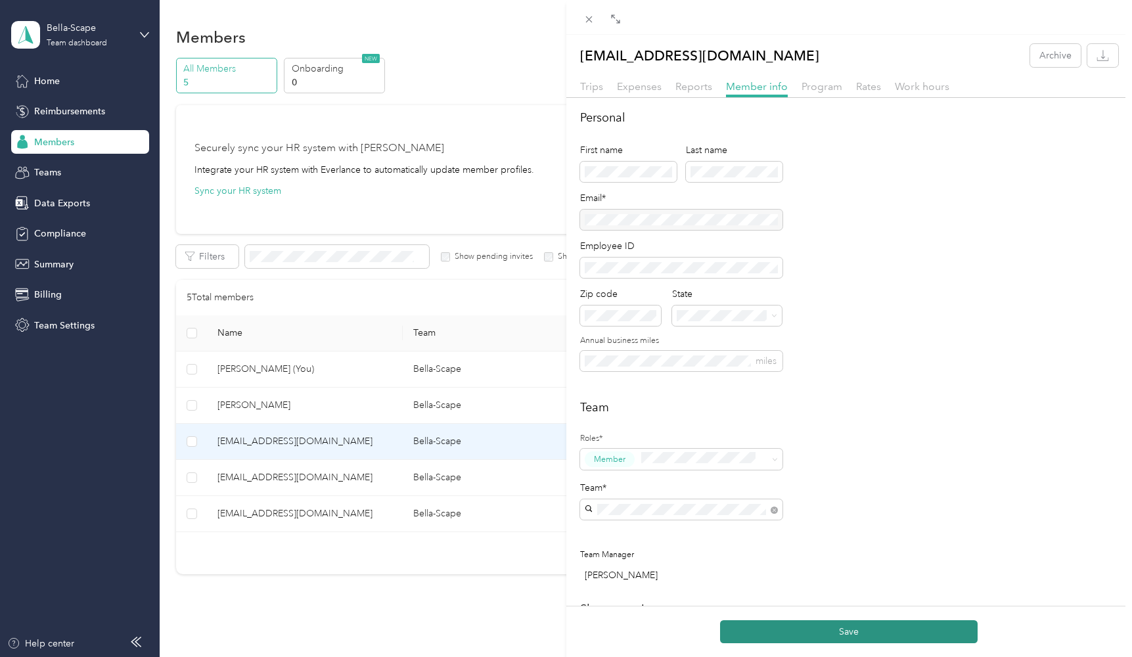
click at [890, 632] on button "Save" at bounding box center [849, 631] width 258 height 23
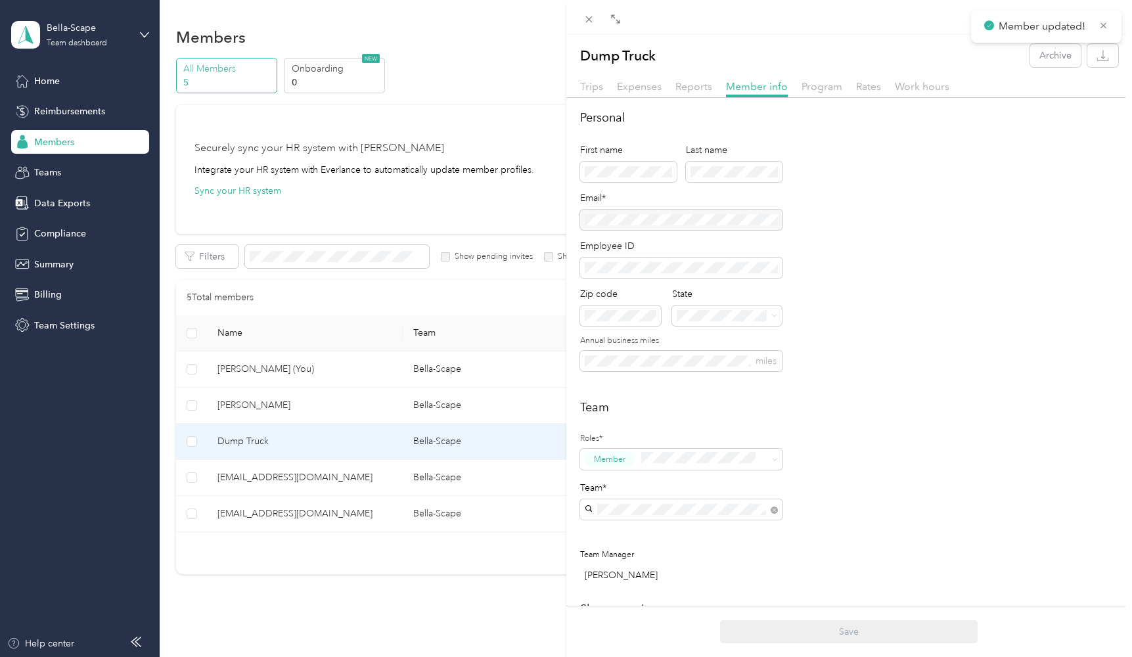
click at [350, 471] on div "Dump Truck Archive Trips Expenses Reports Member info Program Rates Work hours …" at bounding box center [566, 328] width 1132 height 657
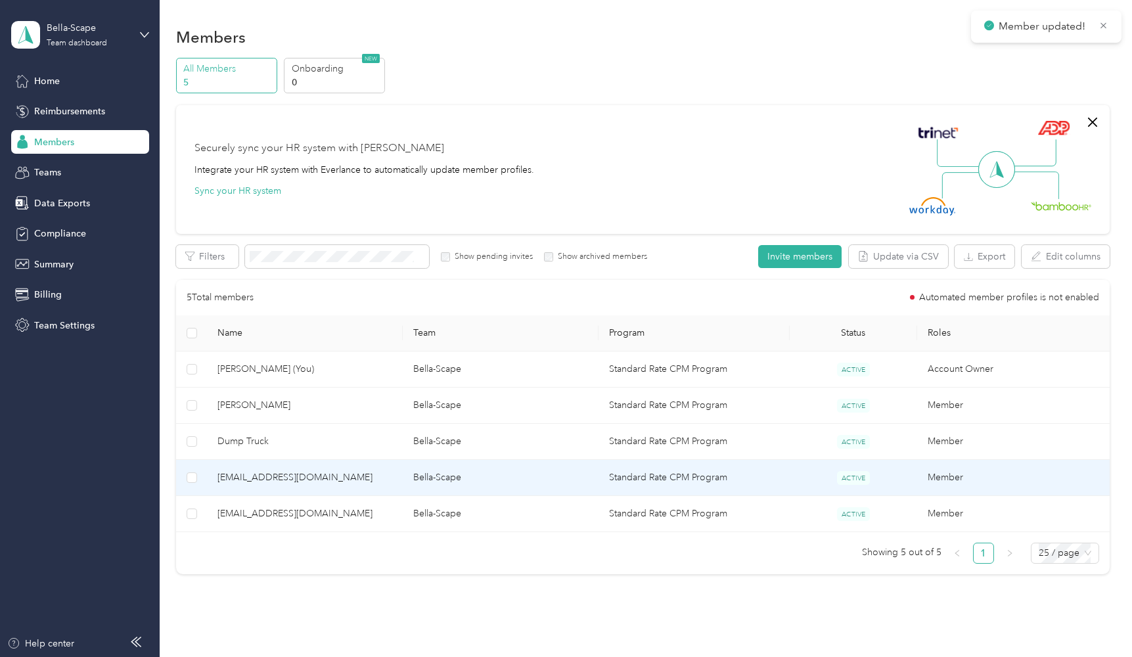
click at [329, 467] on td "bellascape2@icloud.com" at bounding box center [305, 478] width 196 height 36
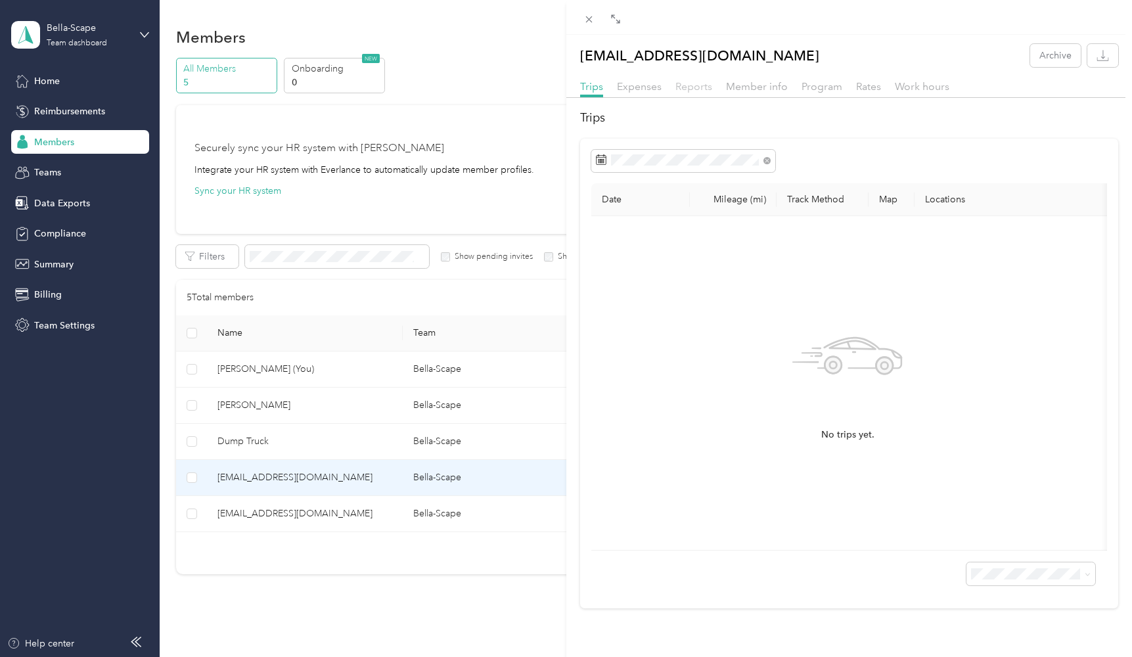
click at [709, 80] on span "Reports" at bounding box center [694, 86] width 37 height 12
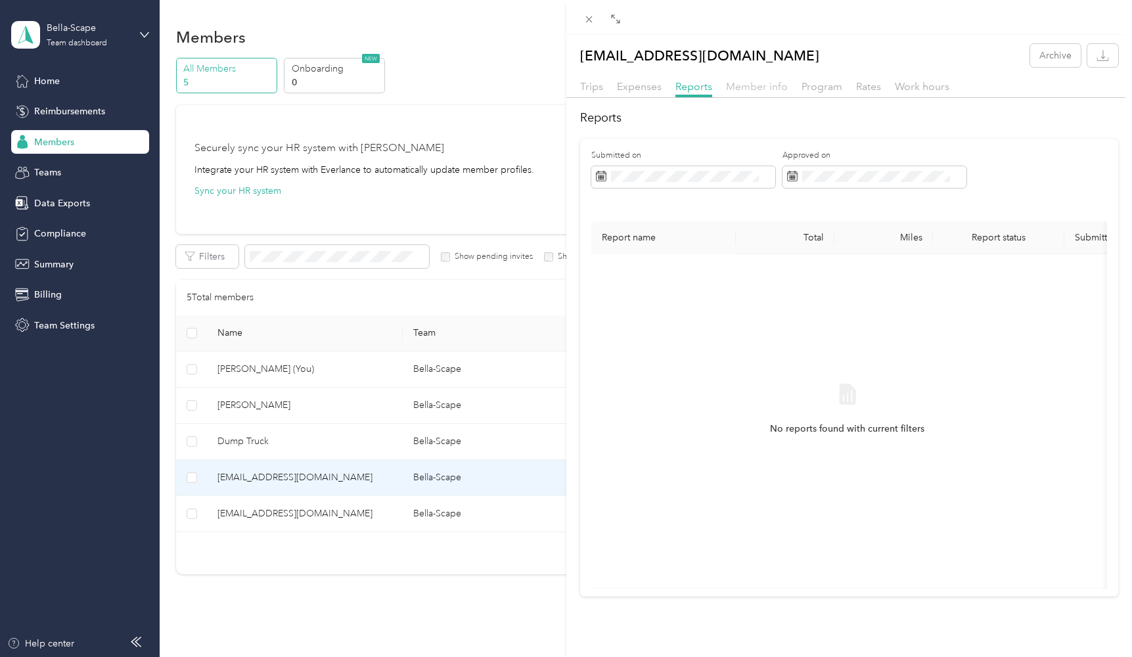
click at [767, 81] on span "Member info" at bounding box center [757, 86] width 62 height 12
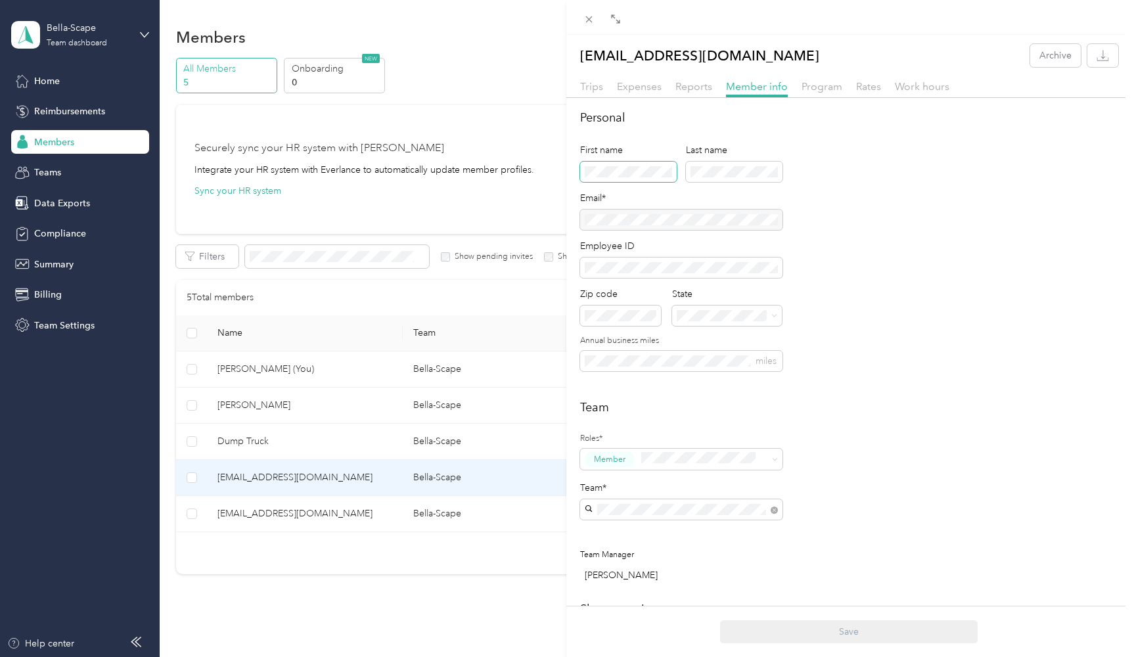
click at [630, 177] on span at bounding box center [628, 172] width 97 height 20
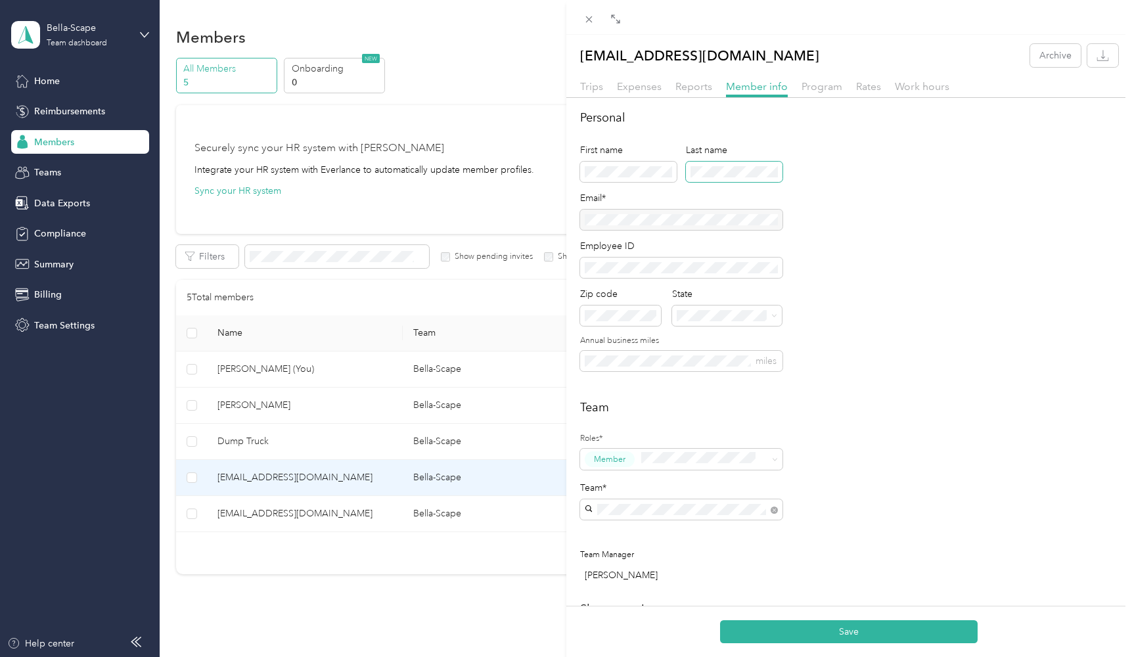
click at [696, 165] on span at bounding box center [734, 172] width 97 height 20
click at [848, 634] on button "Save" at bounding box center [849, 631] width 258 height 23
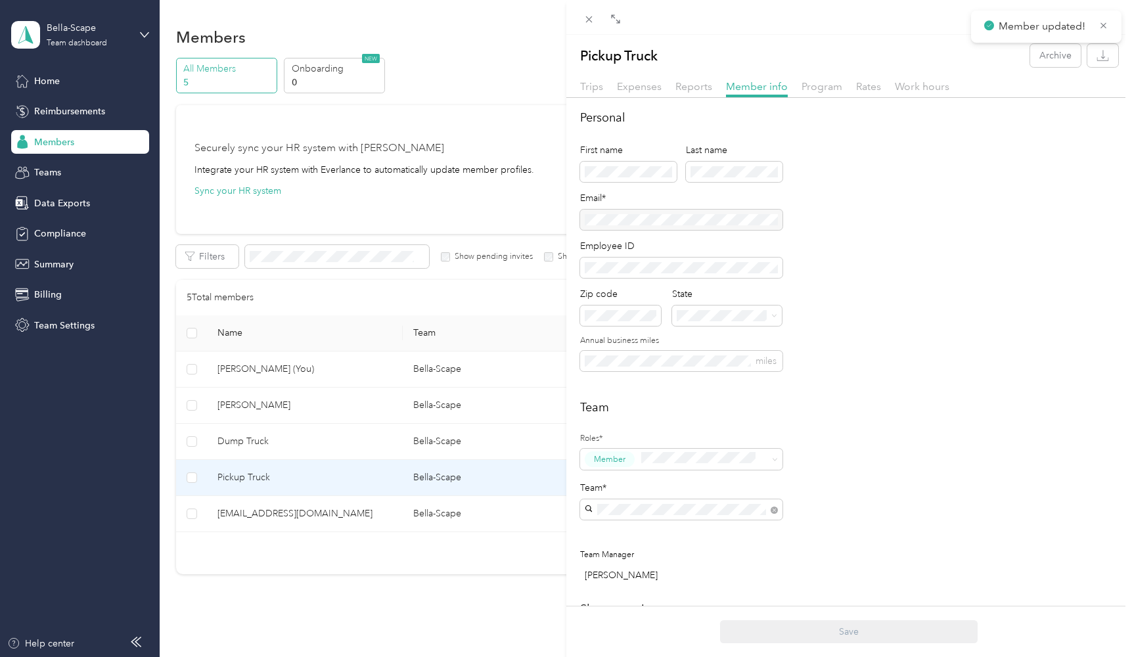
click at [415, 507] on div "Pickup Truck Archive Trips Expenses Reports Member info Program Rates Work hour…" at bounding box center [566, 328] width 1132 height 657
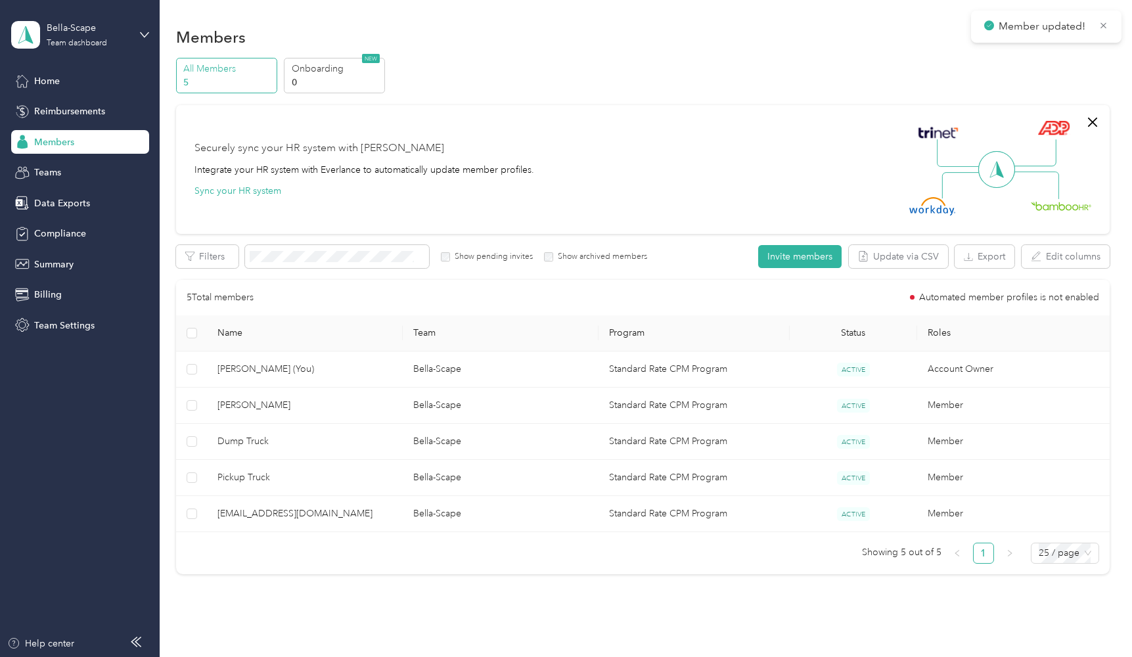
click at [366, 508] on div at bounding box center [566, 328] width 1132 height 657
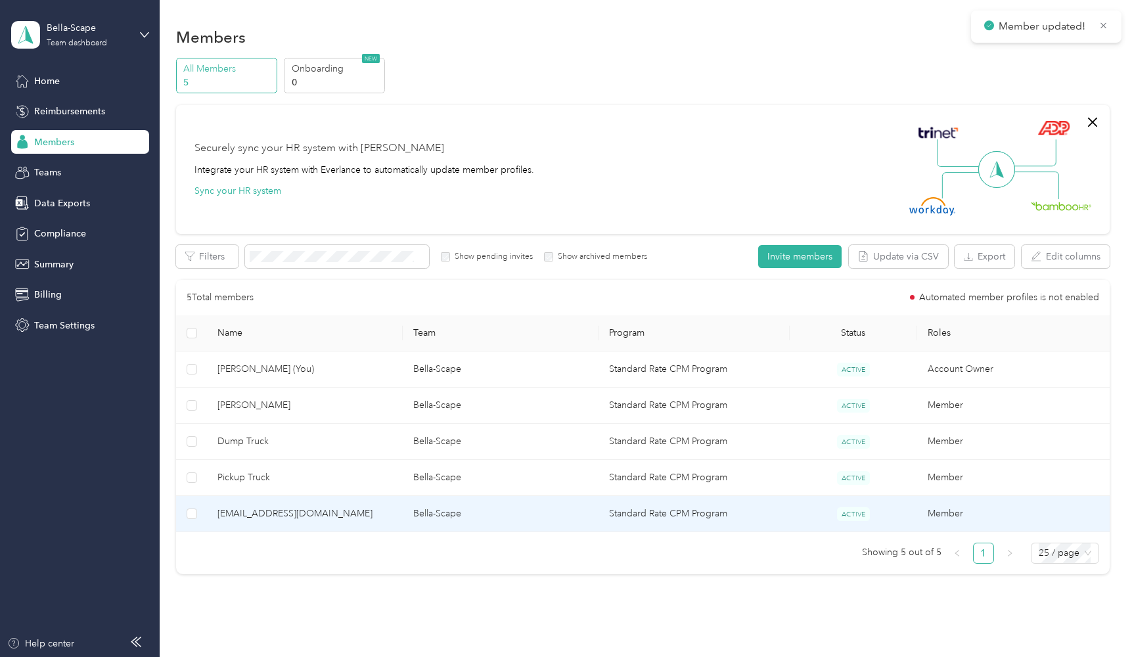
click at [356, 508] on span "bellascape@icloud.com" at bounding box center [305, 514] width 175 height 14
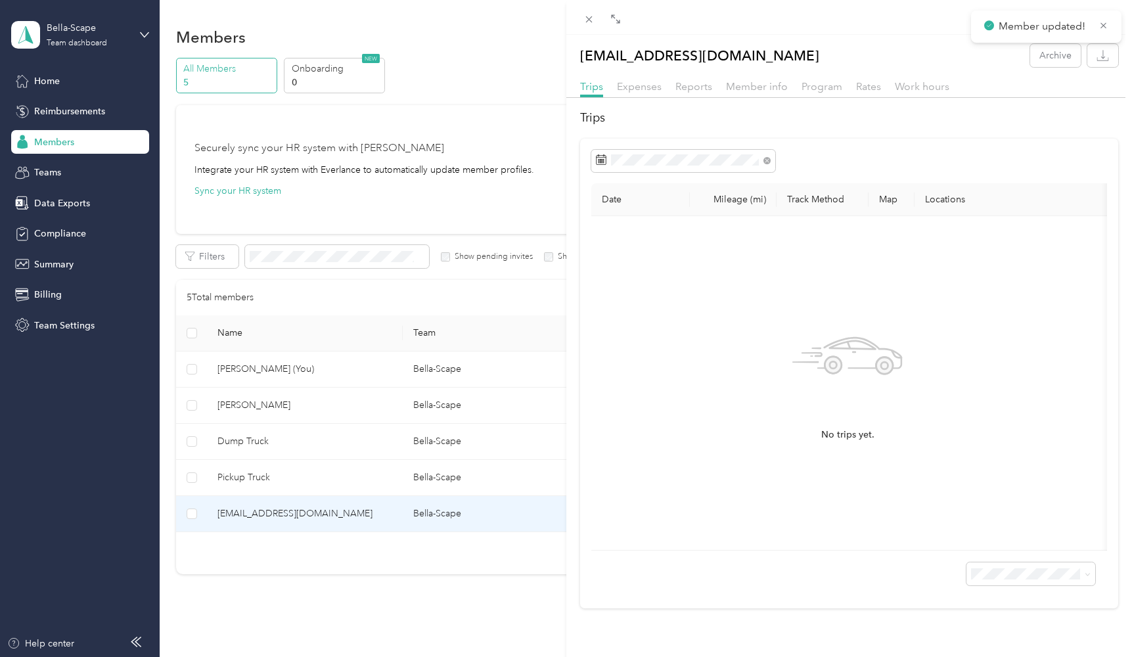
click at [789, 88] on div "Trips Expenses Reports Member info Program Rates Work hours" at bounding box center [850, 88] width 567 height 19
click at [778, 88] on span "Member info" at bounding box center [757, 86] width 62 height 12
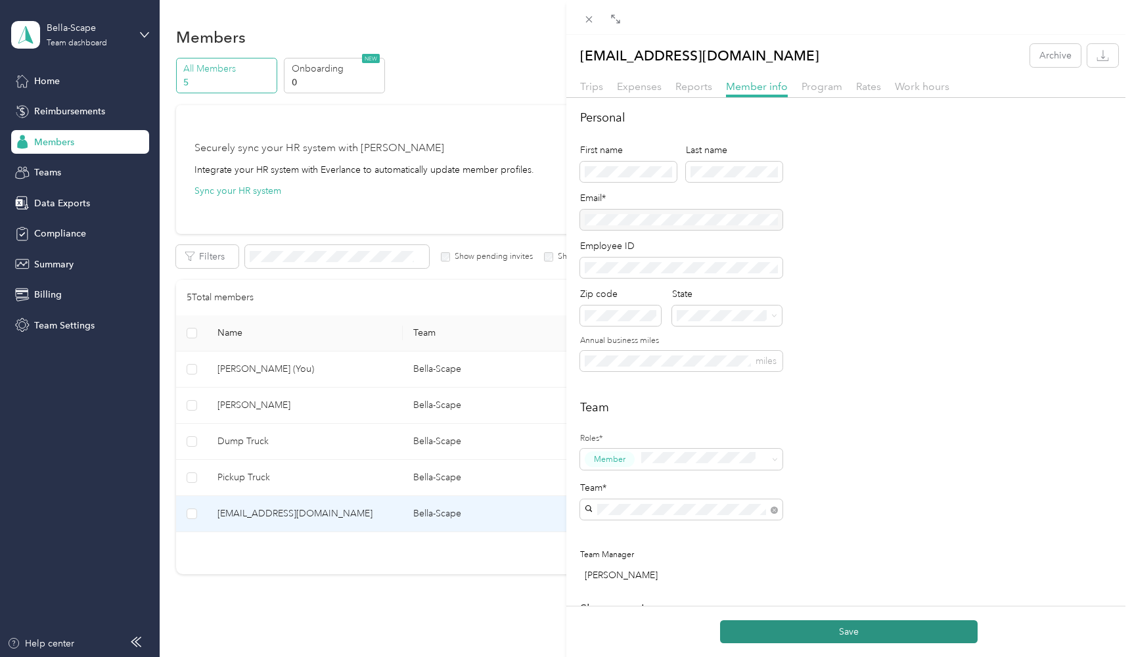
click at [742, 640] on button "Save" at bounding box center [849, 631] width 258 height 23
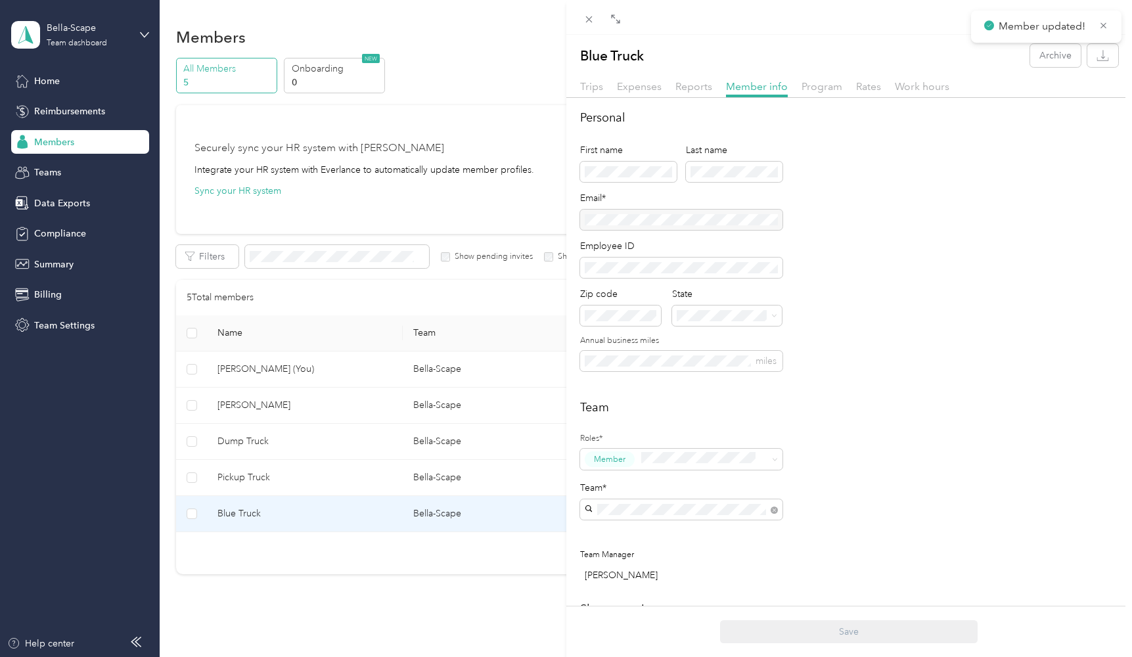
click at [543, 115] on div "Blue Truck Archive Trips Expenses Reports Member info Program Rates Work hours …" at bounding box center [566, 328] width 1132 height 657
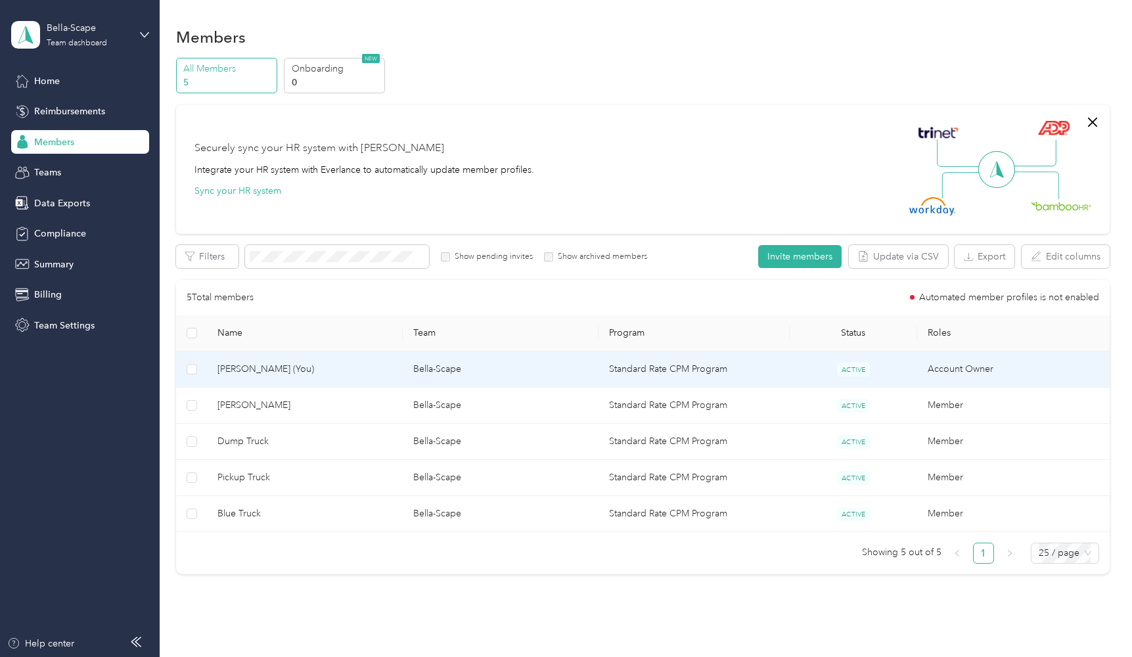
click at [455, 364] on td "Bella-Scape" at bounding box center [501, 370] width 196 height 36
